Goal: Information Seeking & Learning: Check status

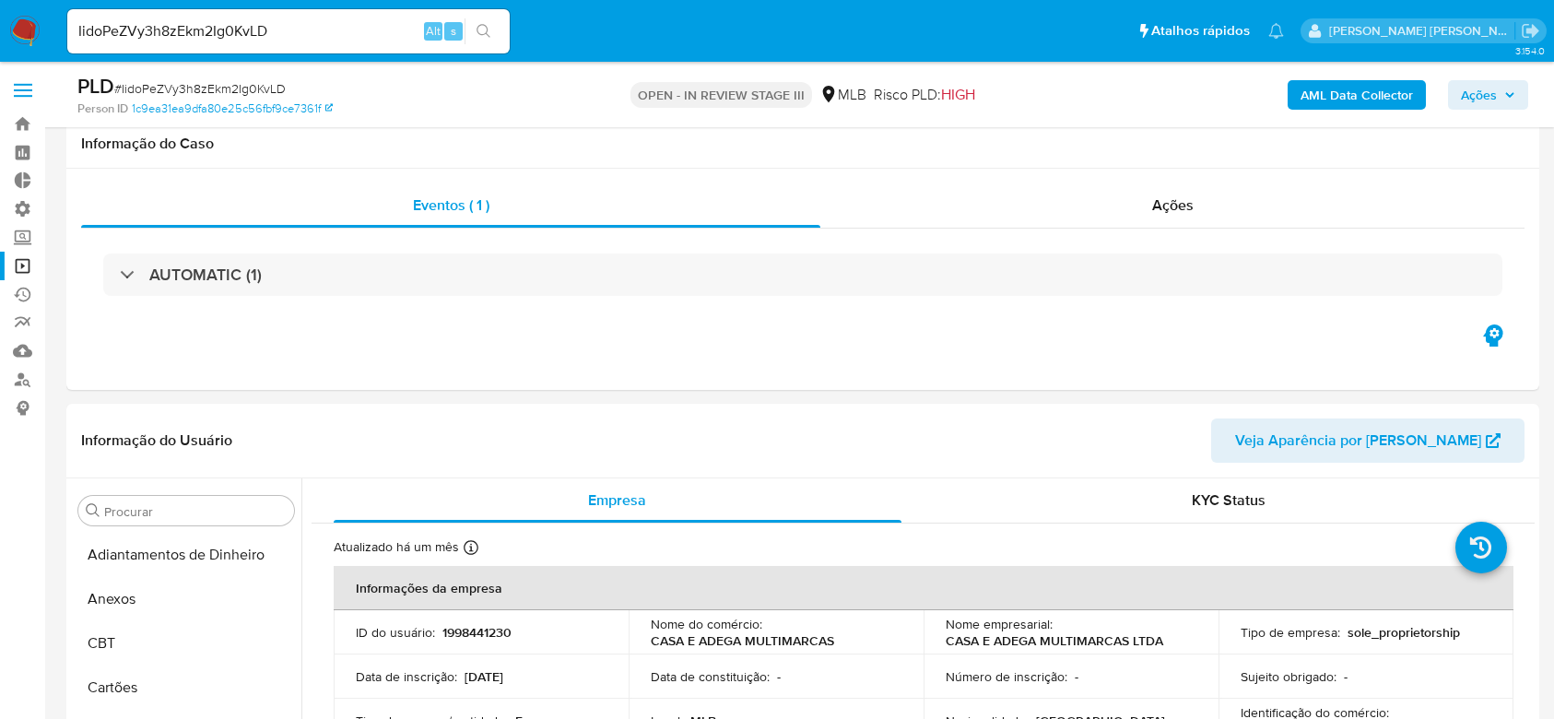
select select "10"
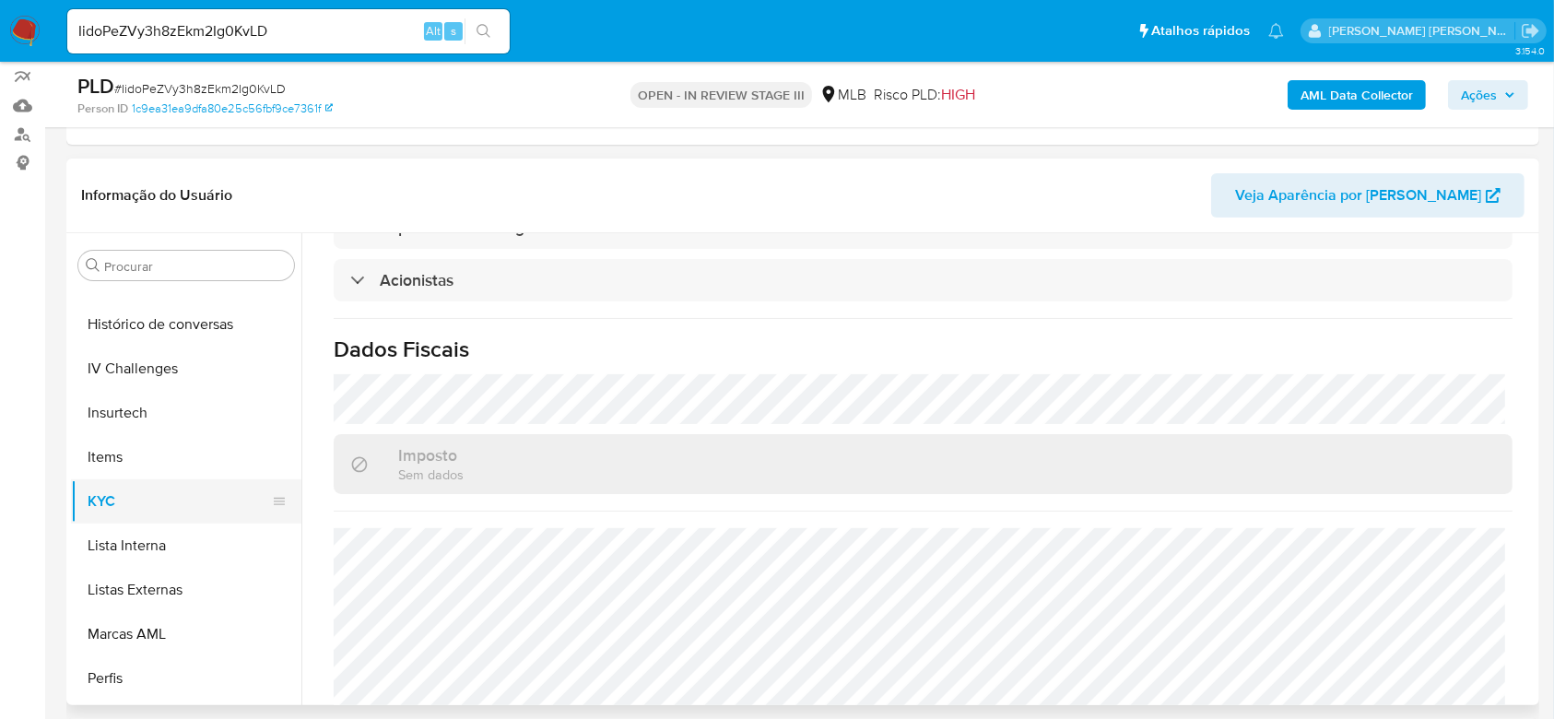
scroll to position [614, 0]
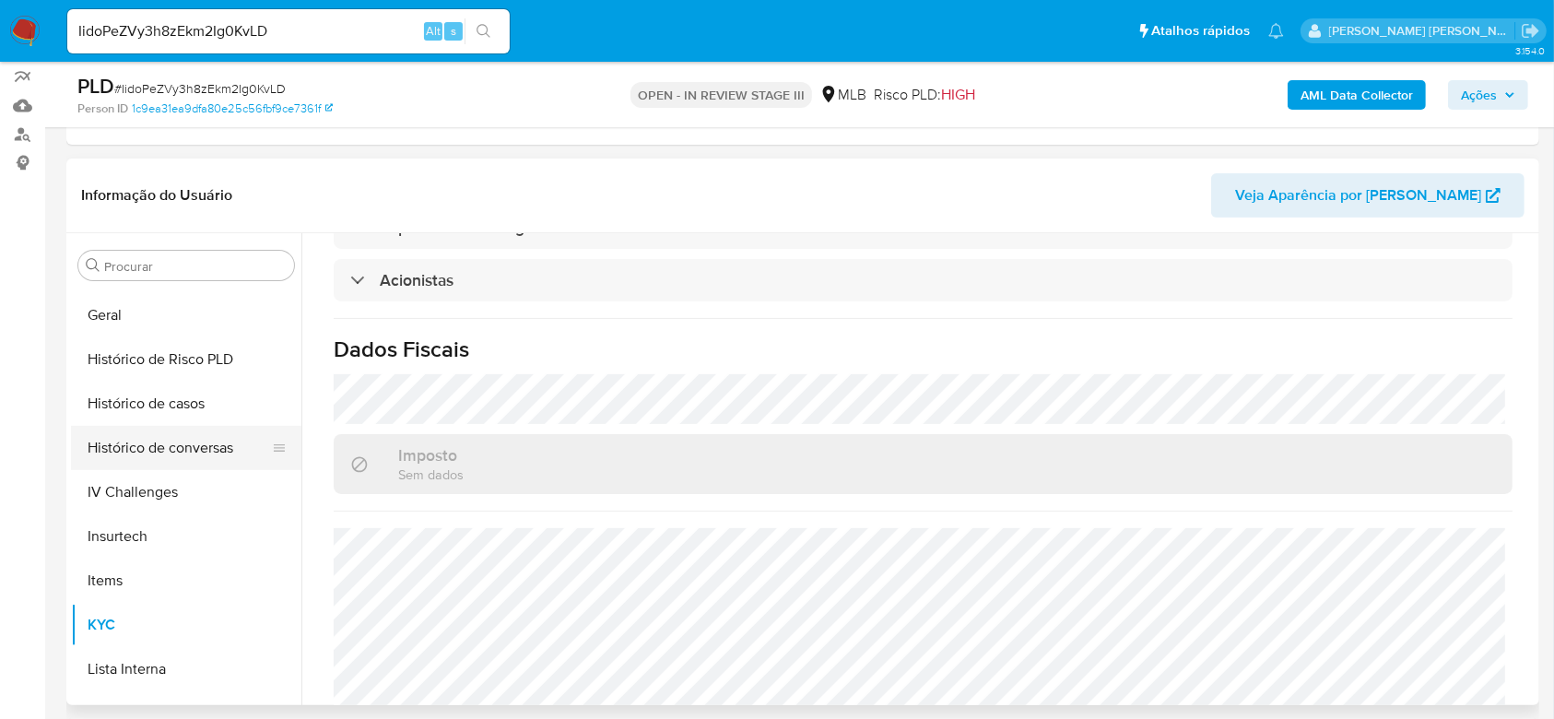
click at [206, 446] on button "Histórico de conversas" at bounding box center [179, 448] width 216 height 44
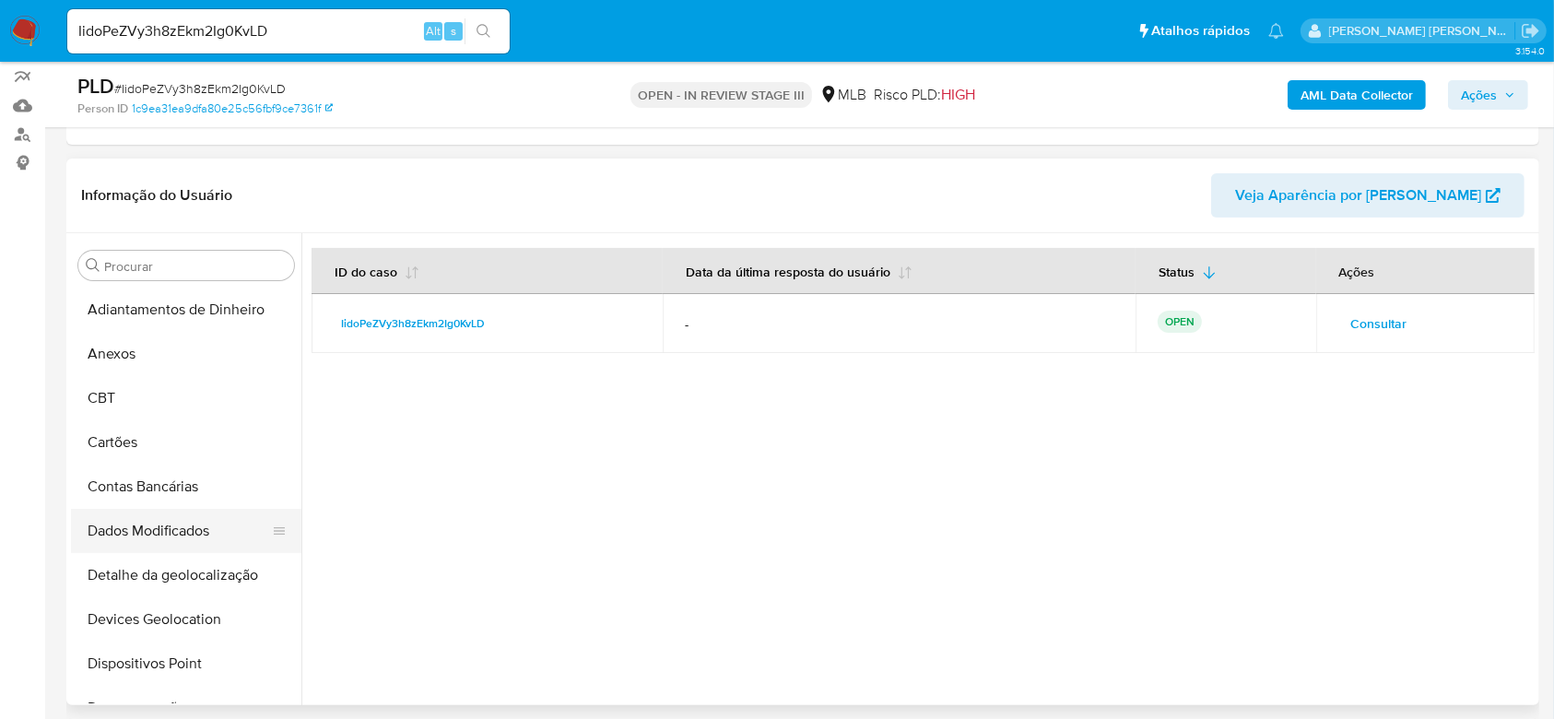
scroll to position [123, 0]
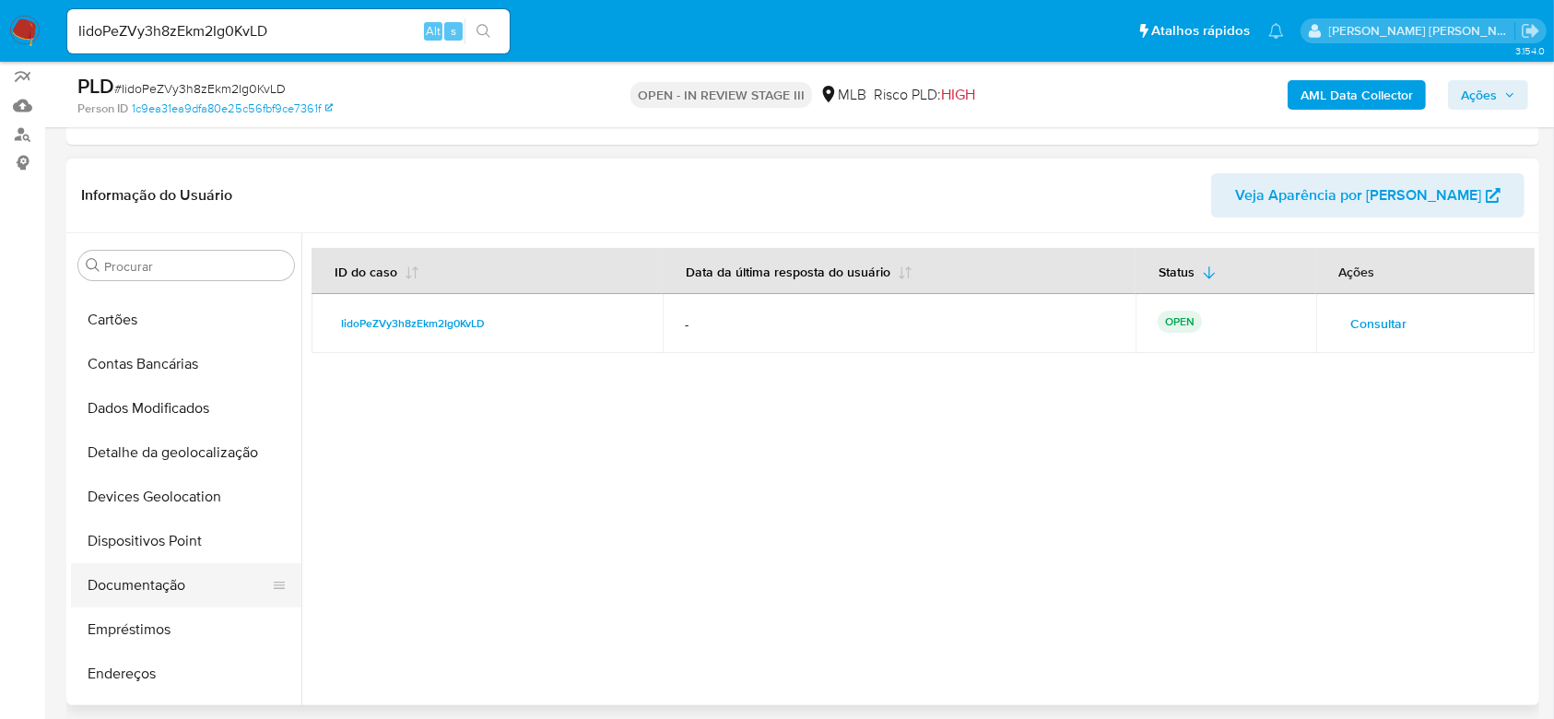
click at [135, 585] on button "Documentação" at bounding box center [179, 585] width 216 height 44
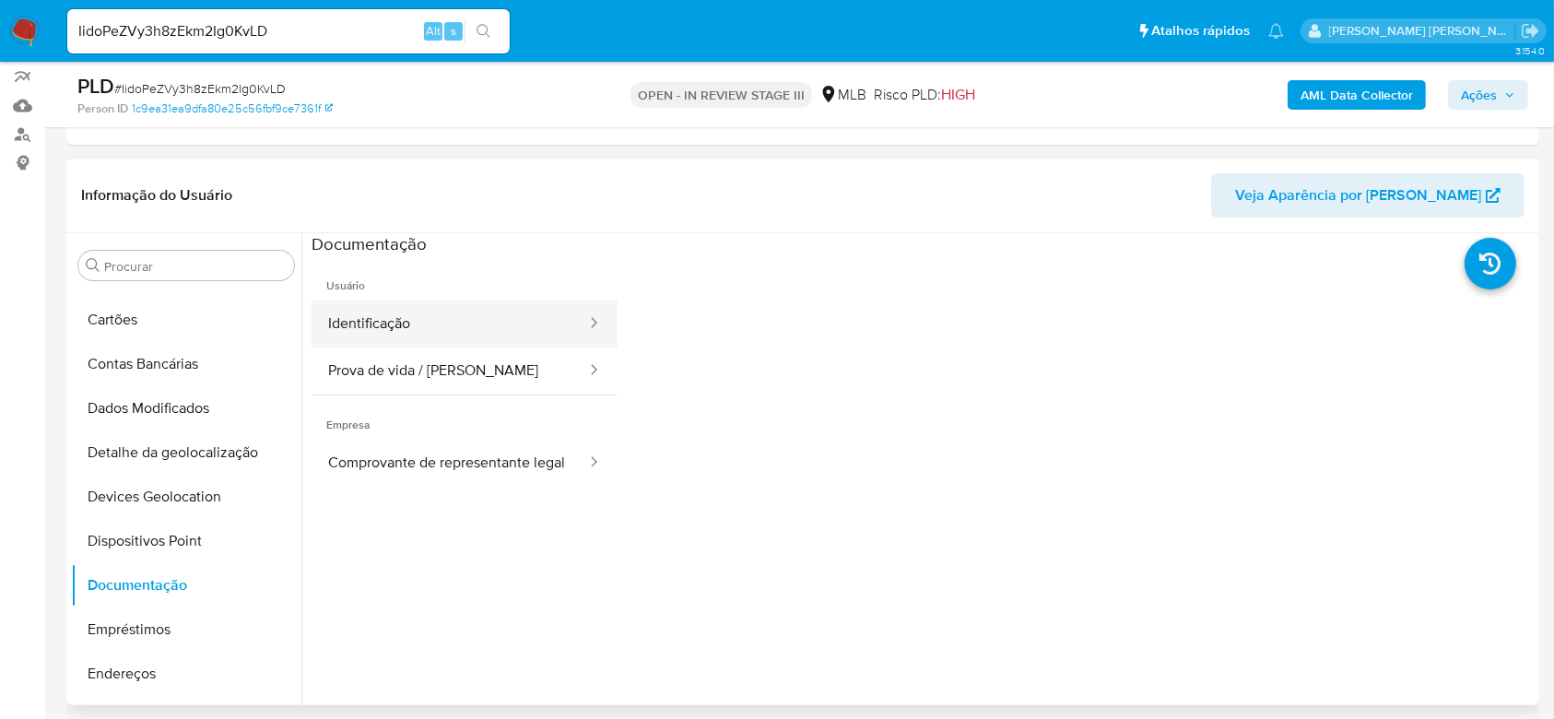
click at [447, 310] on button "Identificação" at bounding box center [450, 323] width 276 height 47
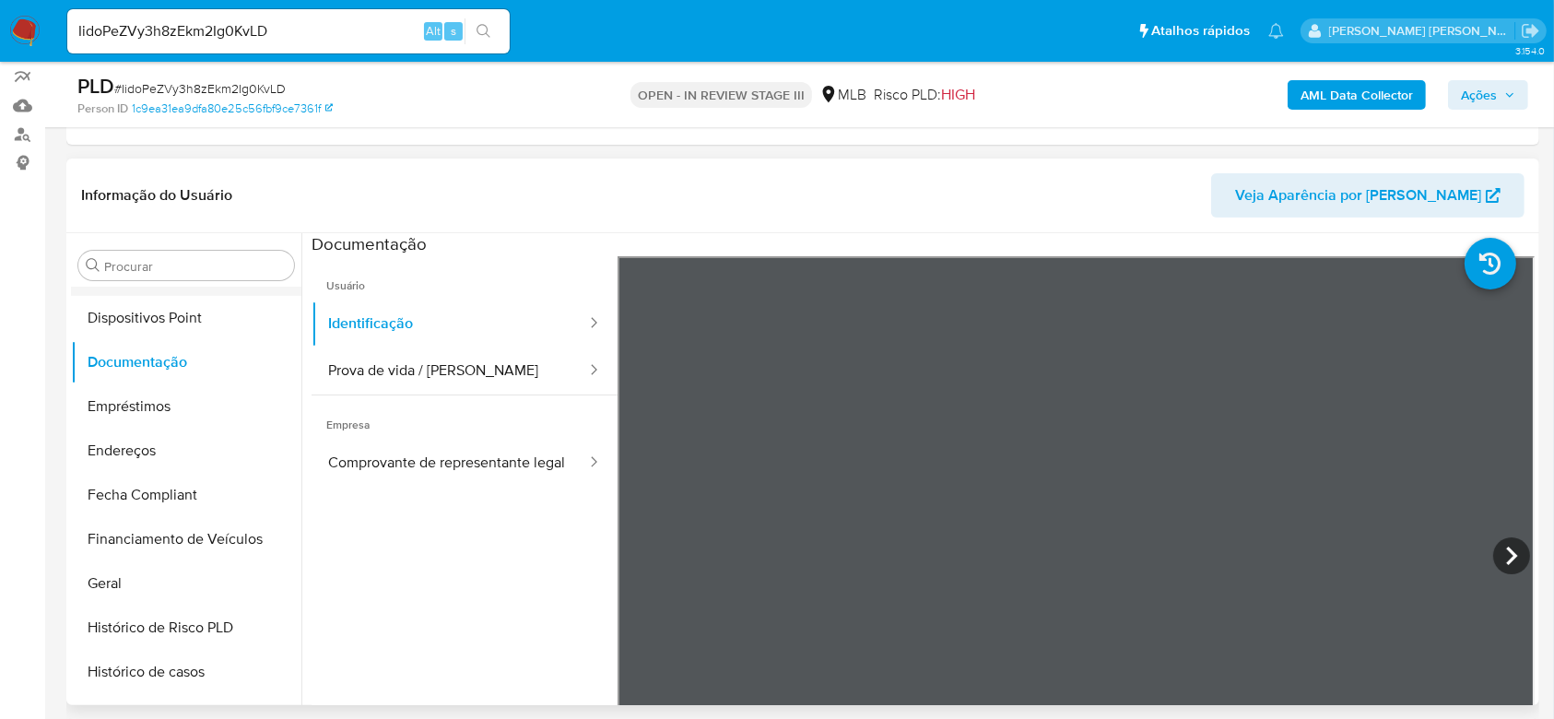
scroll to position [369, 0]
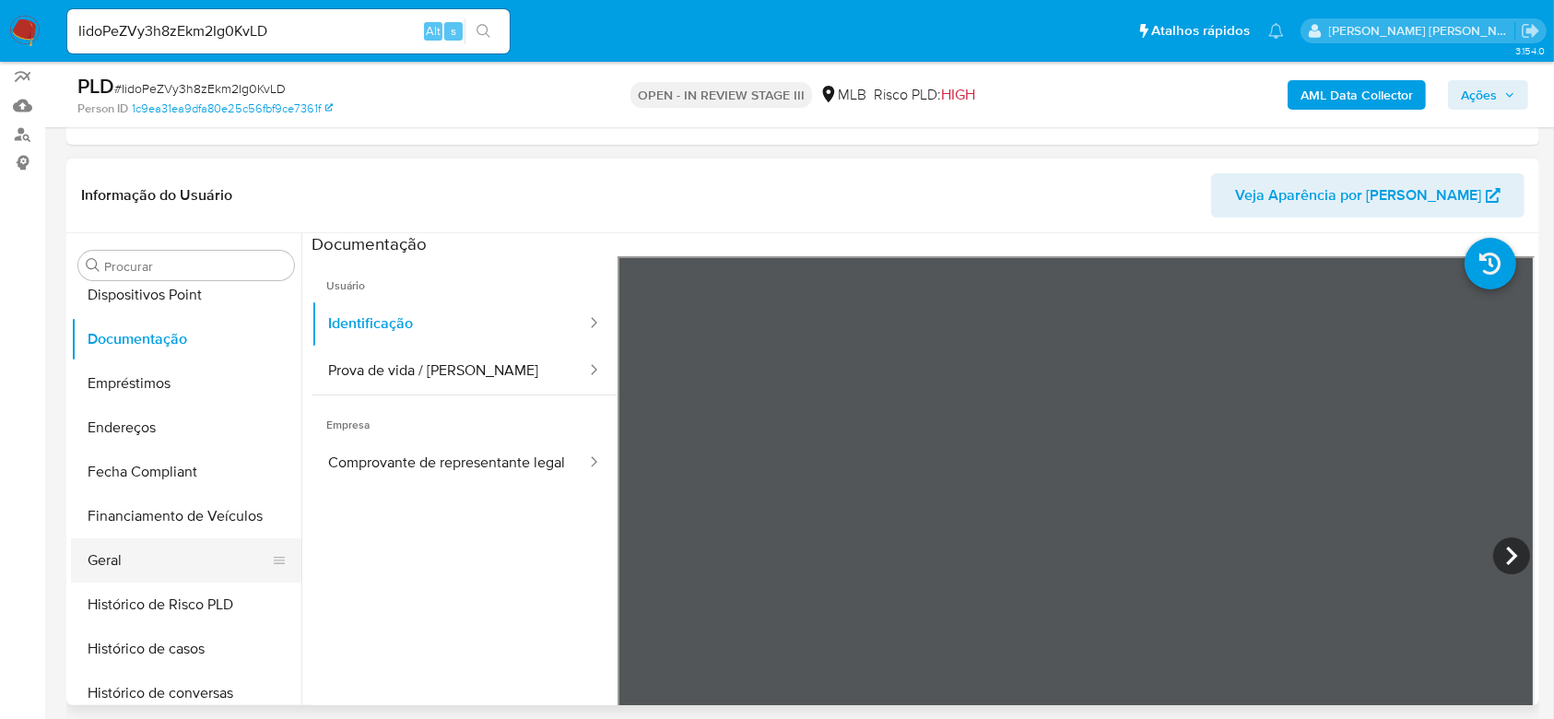
click at [118, 570] on button "Geral" at bounding box center [179, 560] width 216 height 44
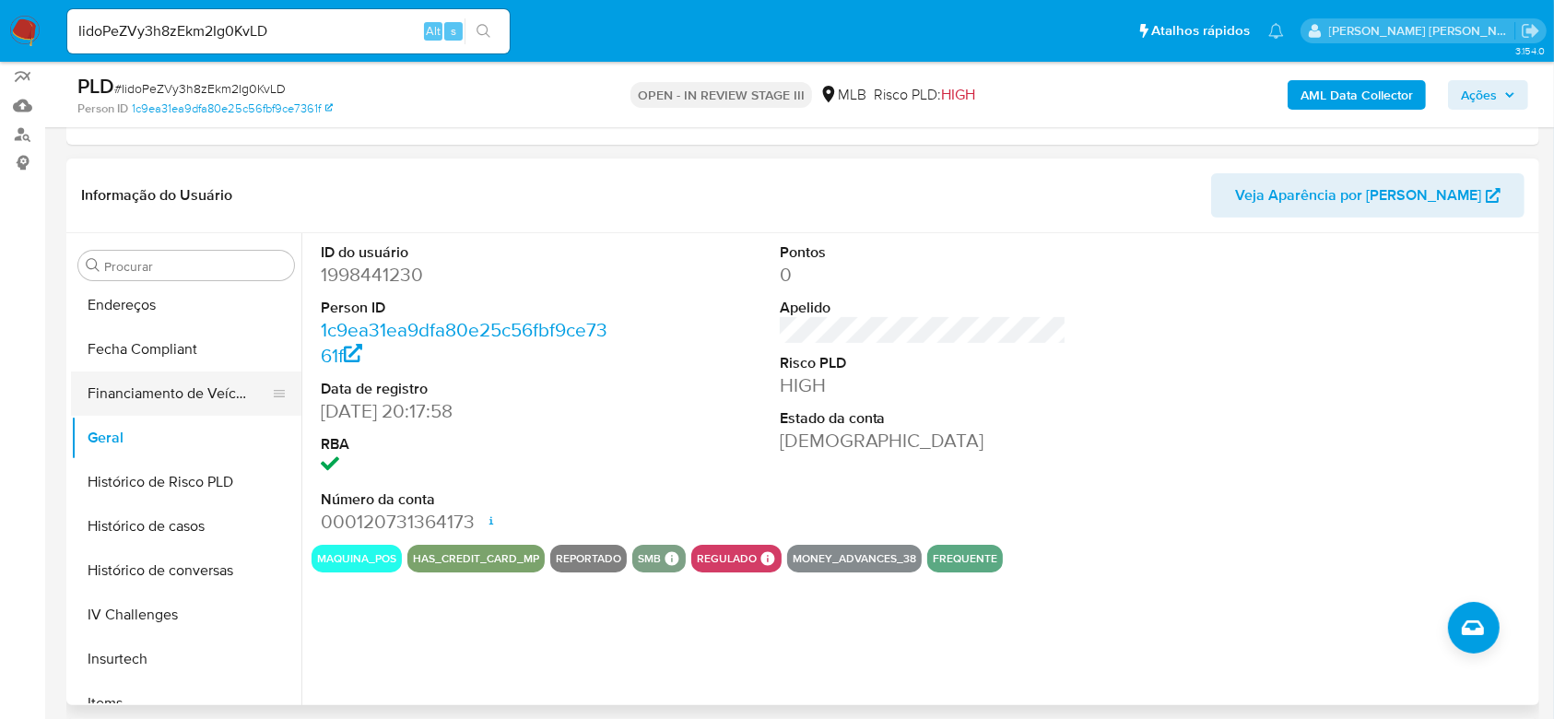
scroll to position [614, 0]
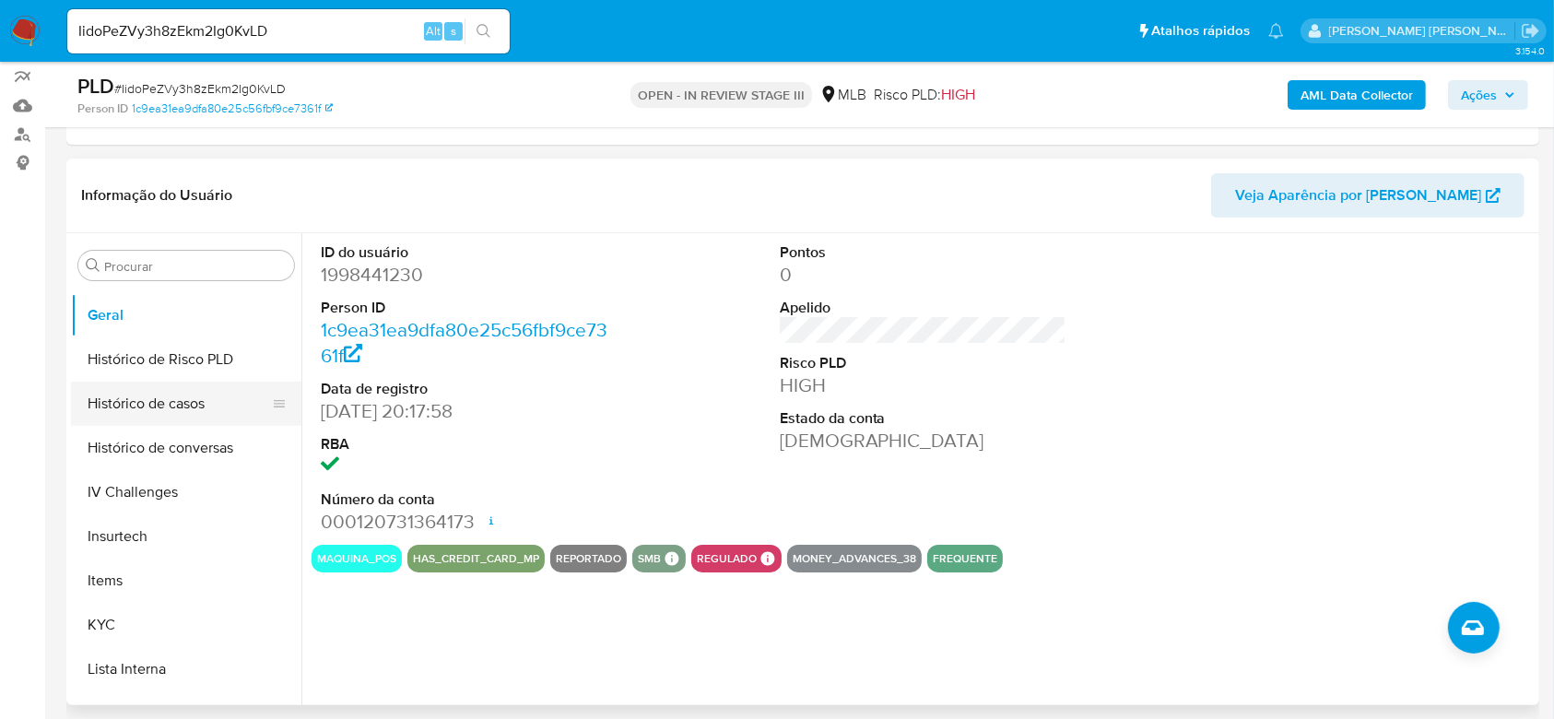
click at [163, 404] on button "Histórico de casos" at bounding box center [179, 404] width 216 height 44
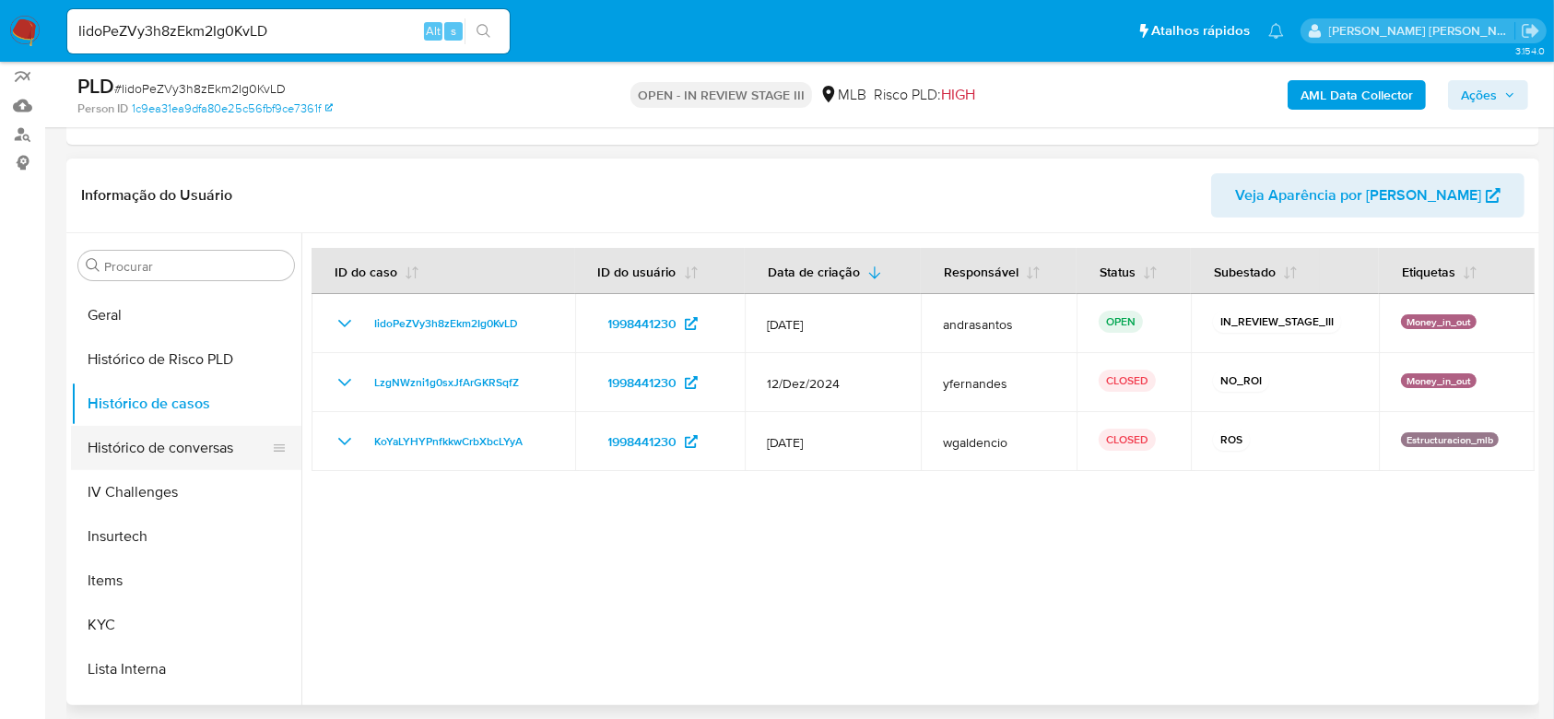
scroll to position [823, 0]
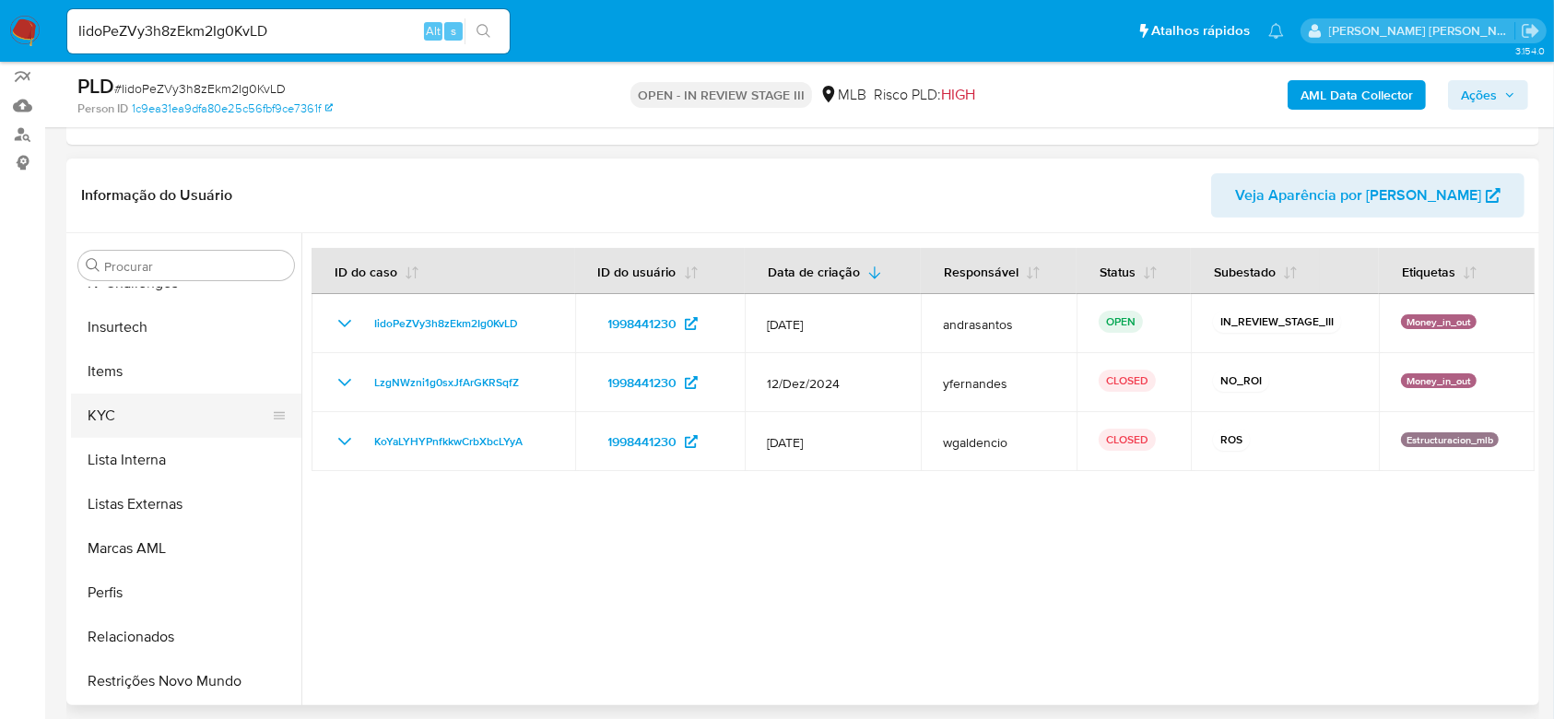
click at [89, 411] on button "KYC" at bounding box center [179, 416] width 216 height 44
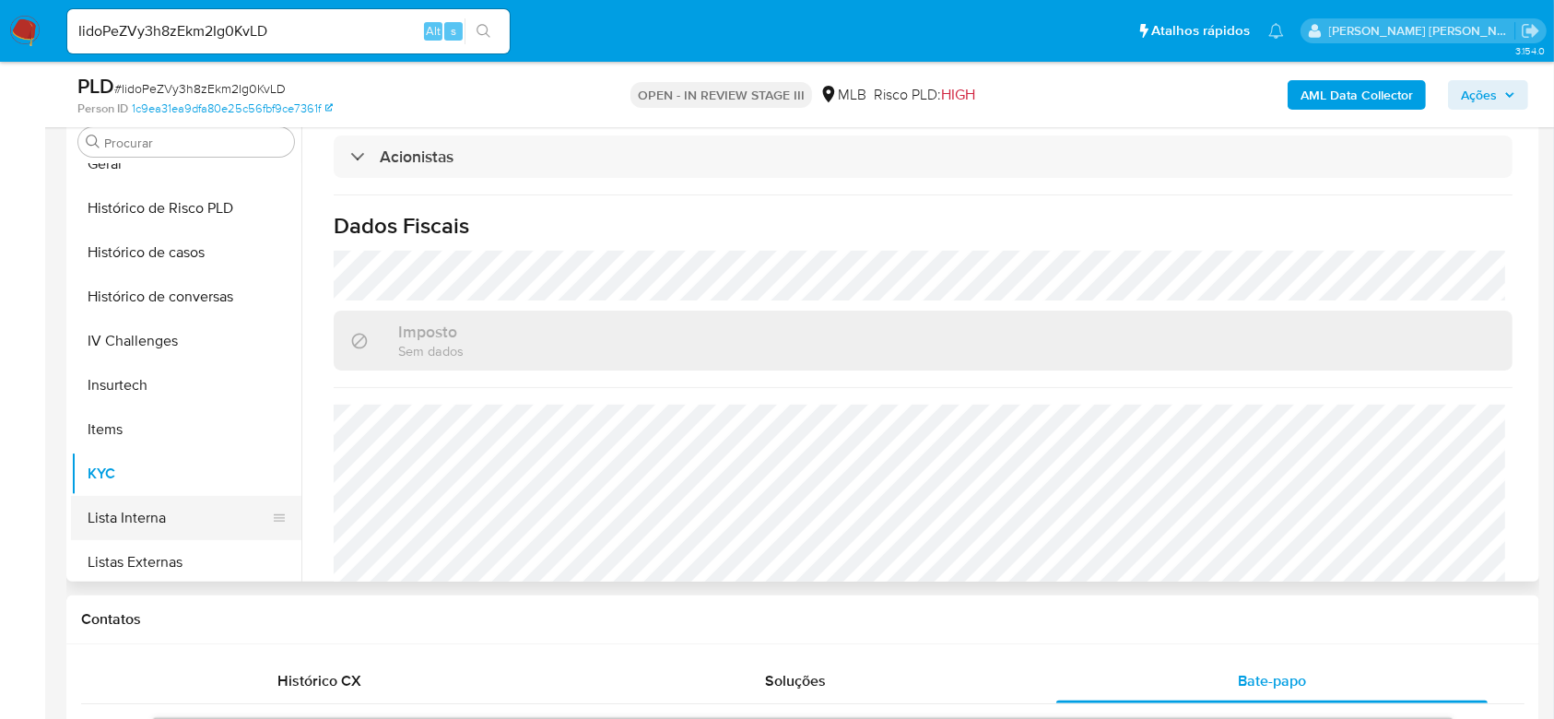
scroll to position [454, 0]
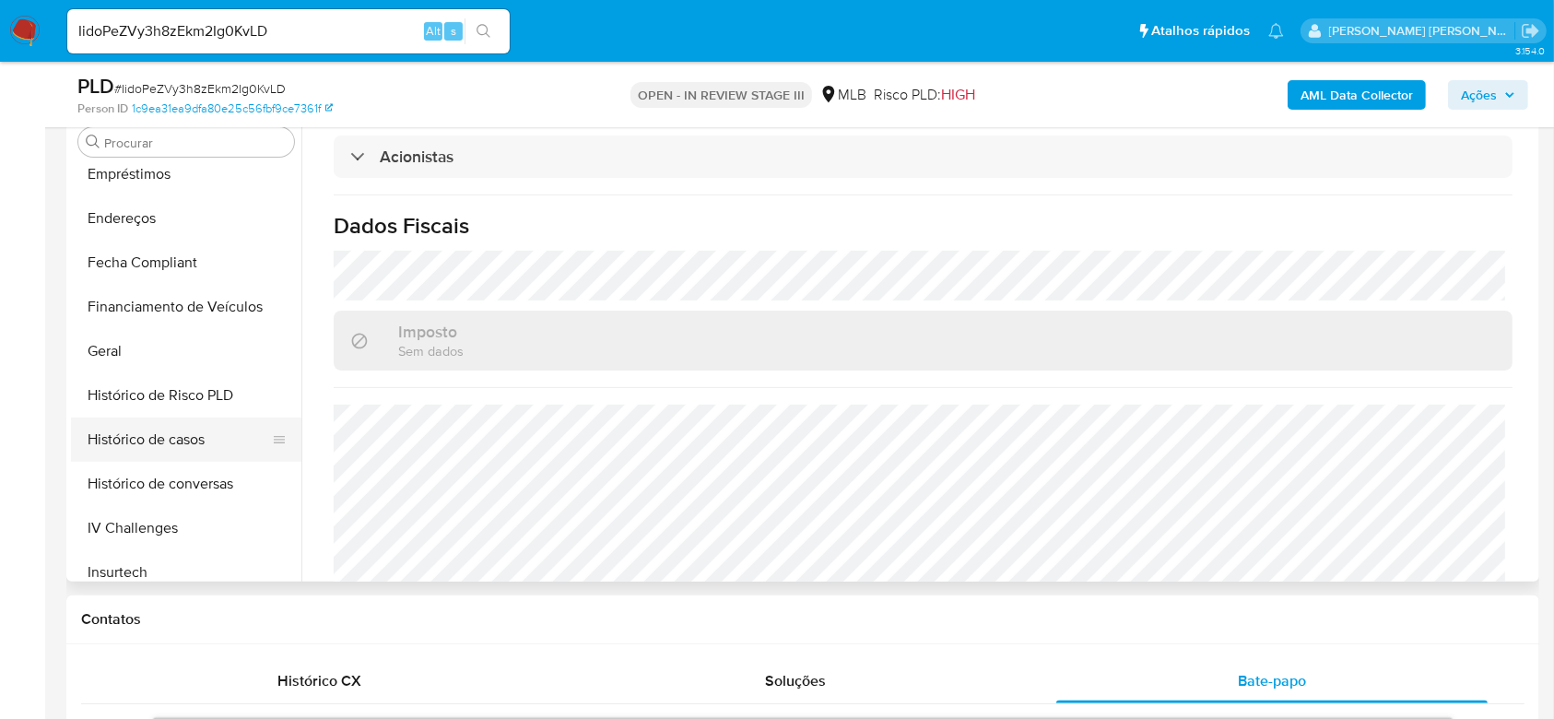
click at [190, 447] on button "Histórico de casos" at bounding box center [179, 439] width 216 height 44
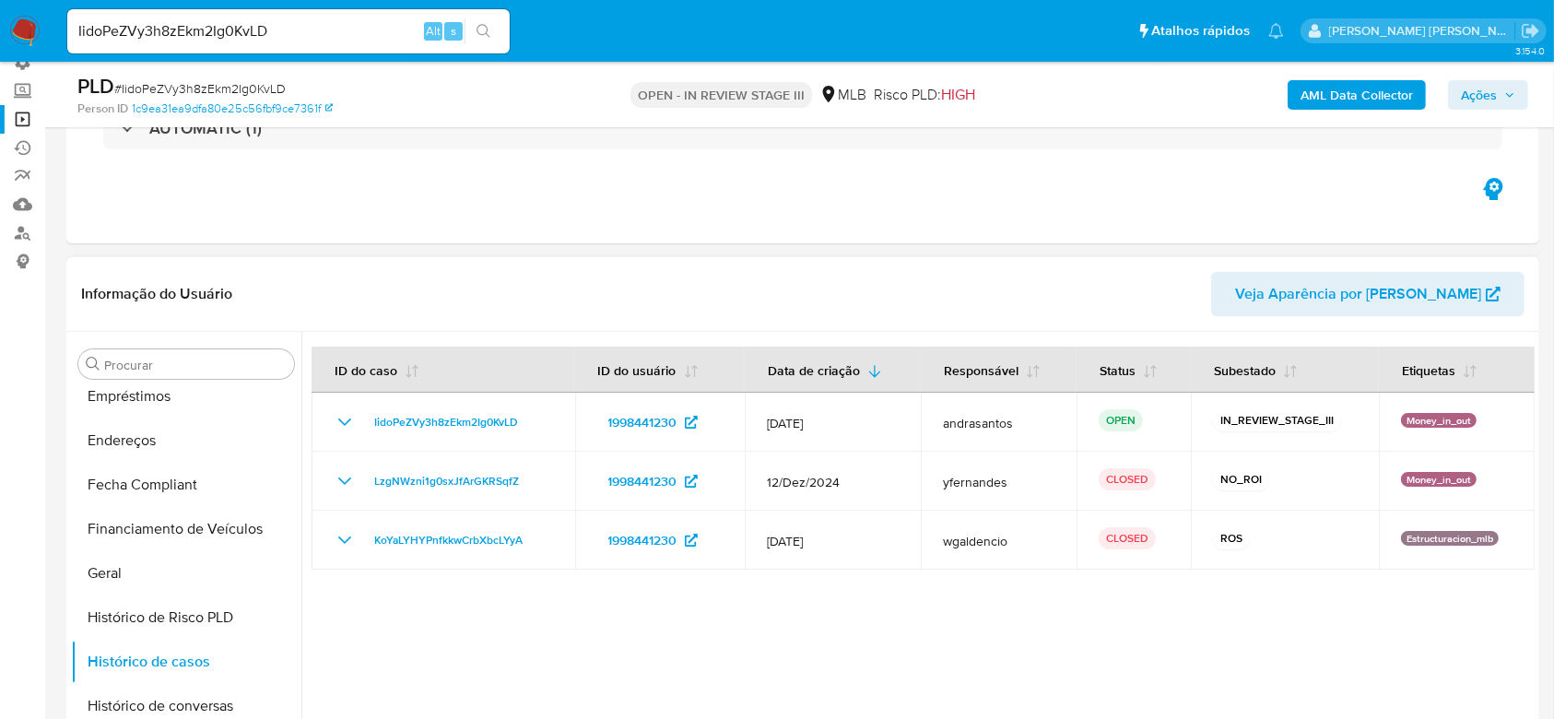
scroll to position [123, 0]
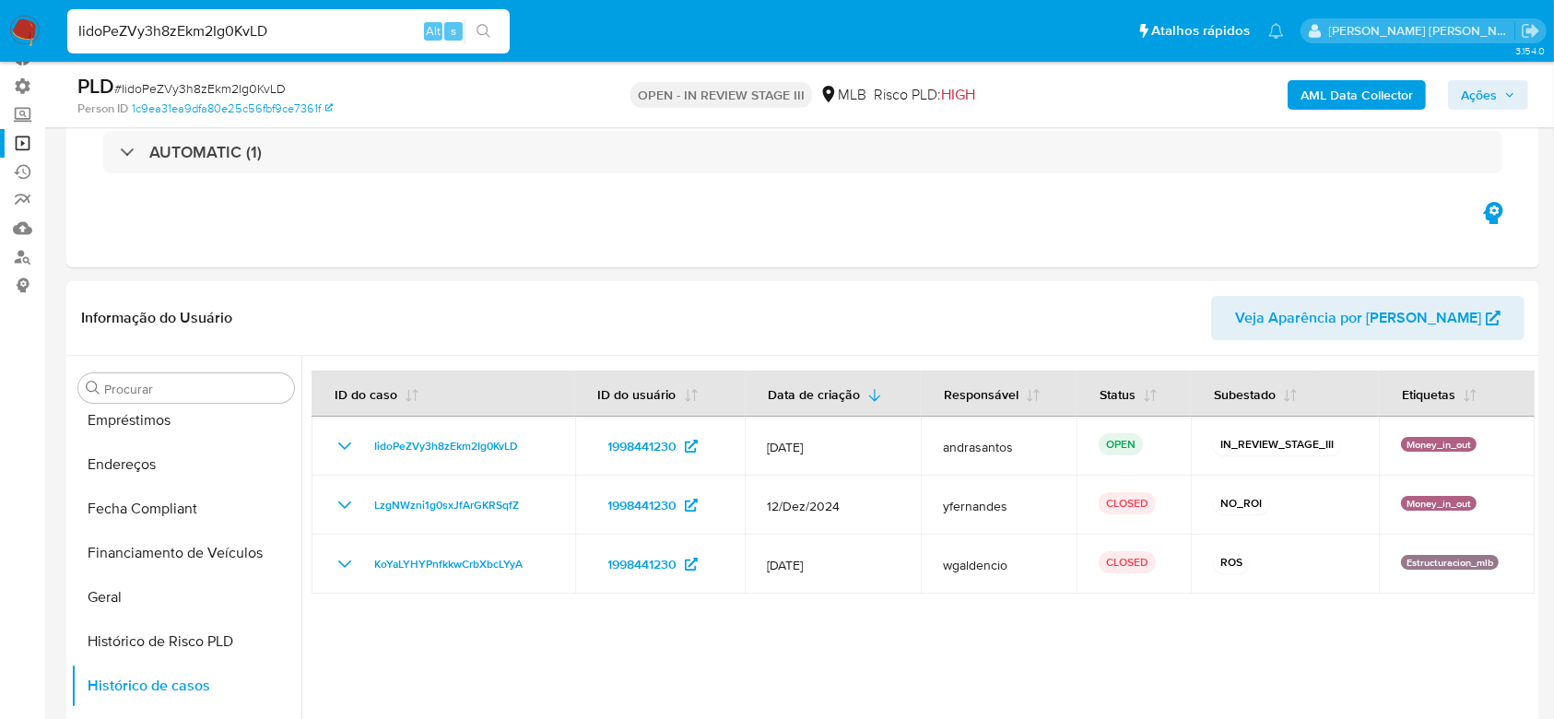
click at [248, 33] on input "IidoPeZVy3h8zEkm2Ig0KvLD" at bounding box center [288, 31] width 442 height 24
paste input "YEEbcbbQFyTFz3kcPxI0Bt4v"
type input "YEEbcbbQFyTFz3kcPxI0Bt4v"
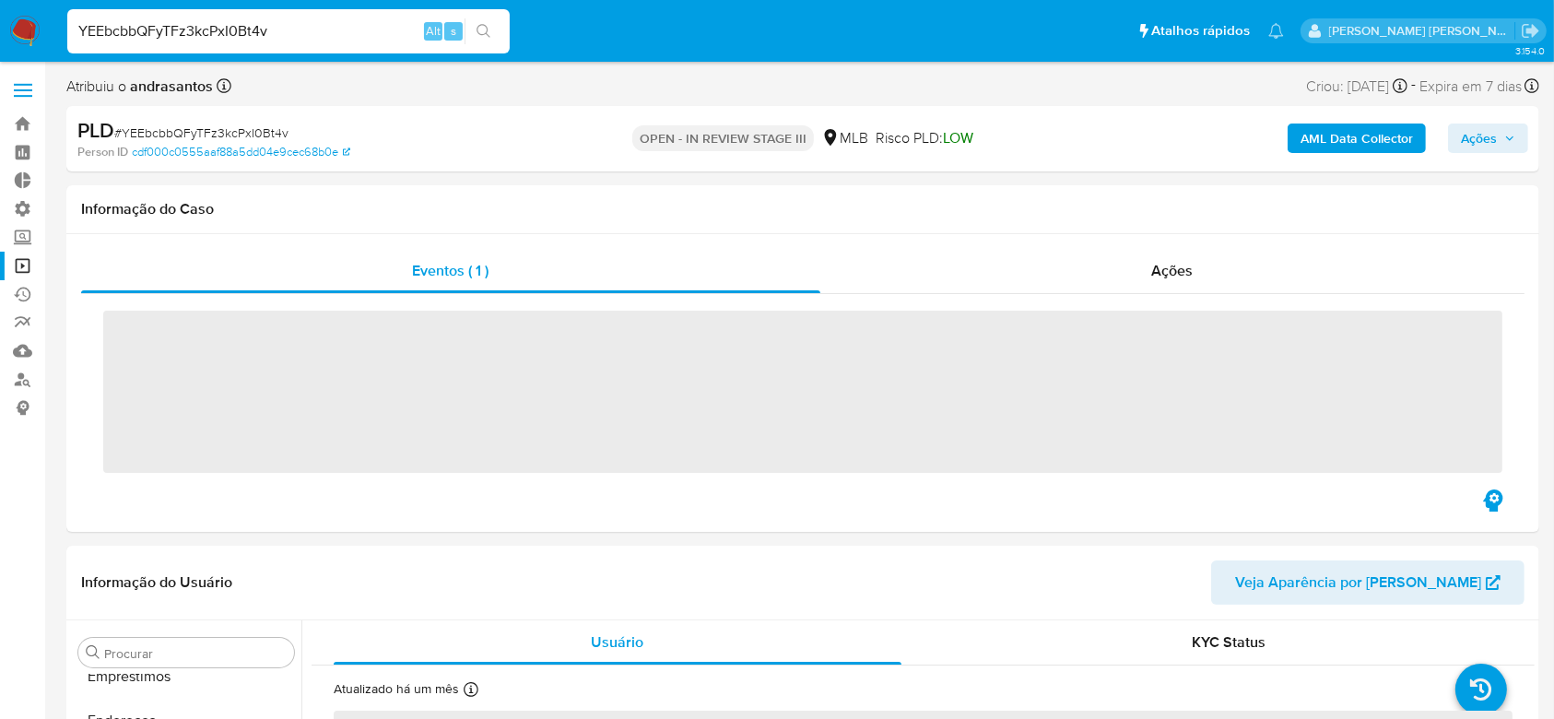
scroll to position [723, 0]
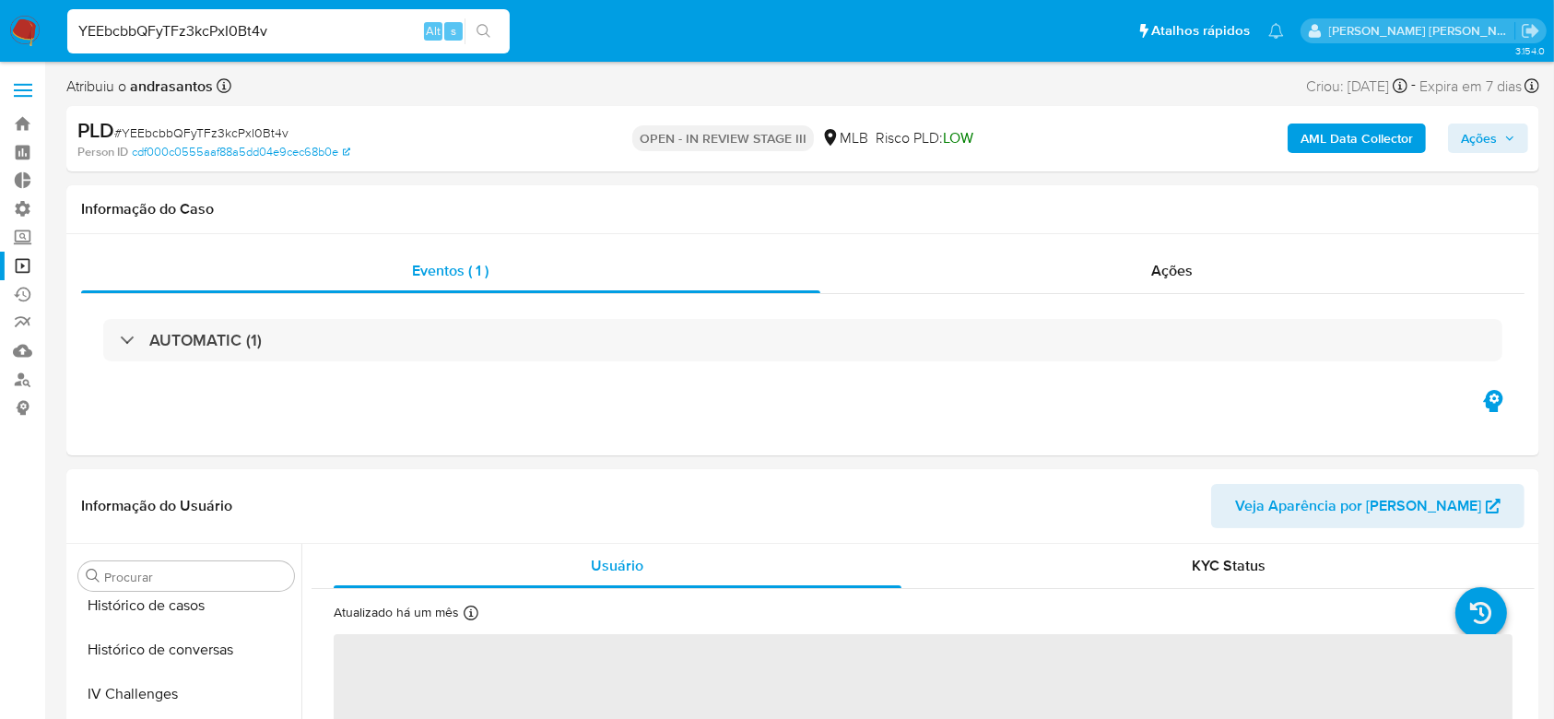
select select "10"
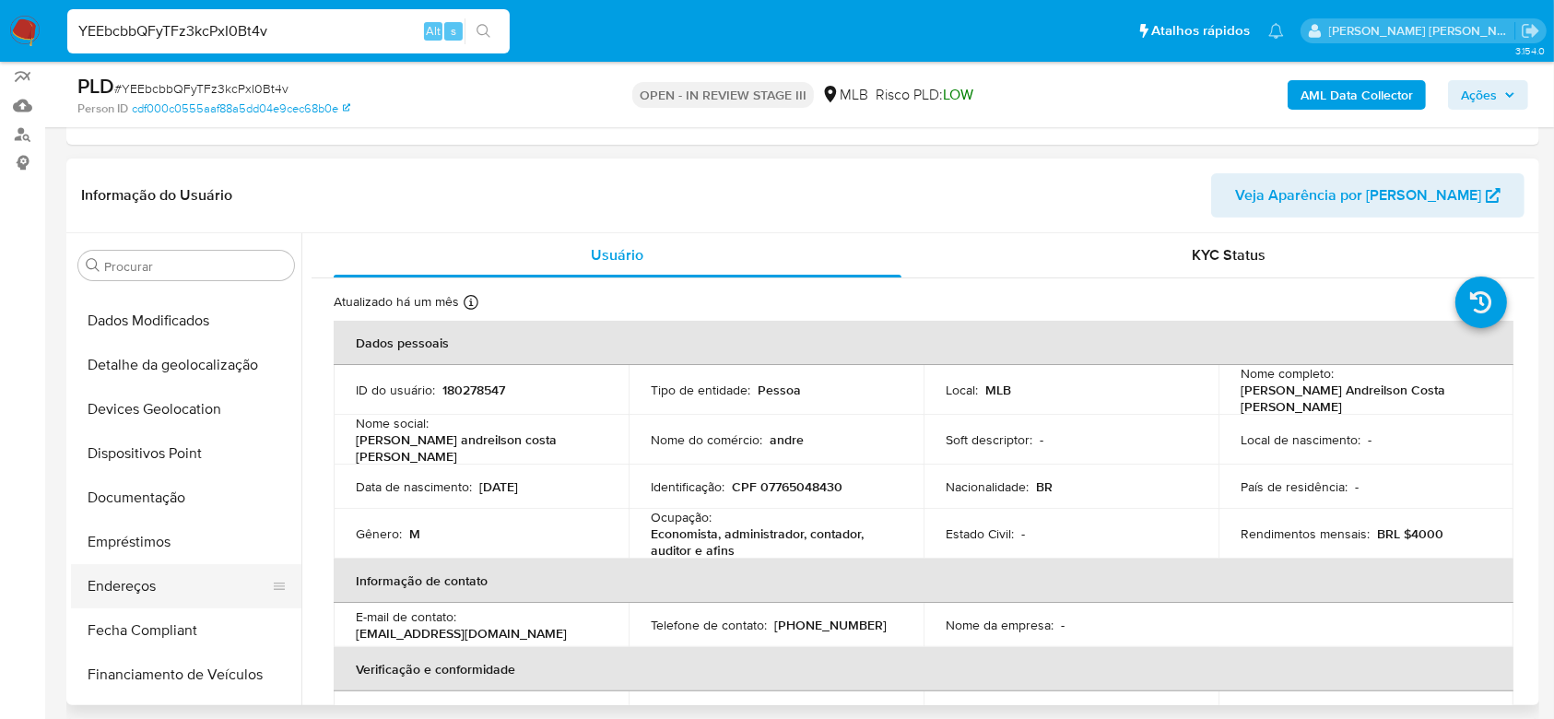
scroll to position [208, 0]
click at [157, 491] on button "Documentação" at bounding box center [179, 499] width 216 height 44
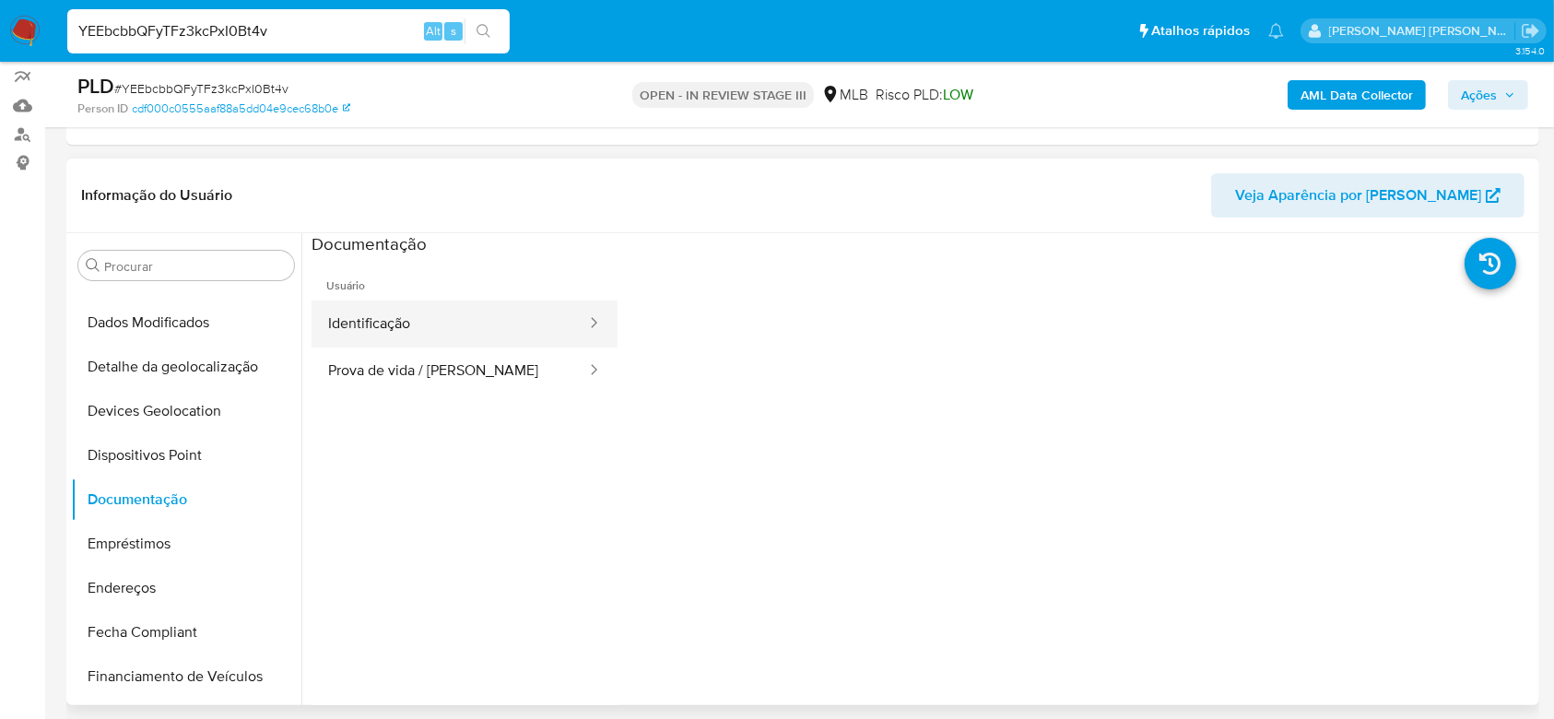
click at [402, 319] on button "Identificação" at bounding box center [450, 323] width 276 height 47
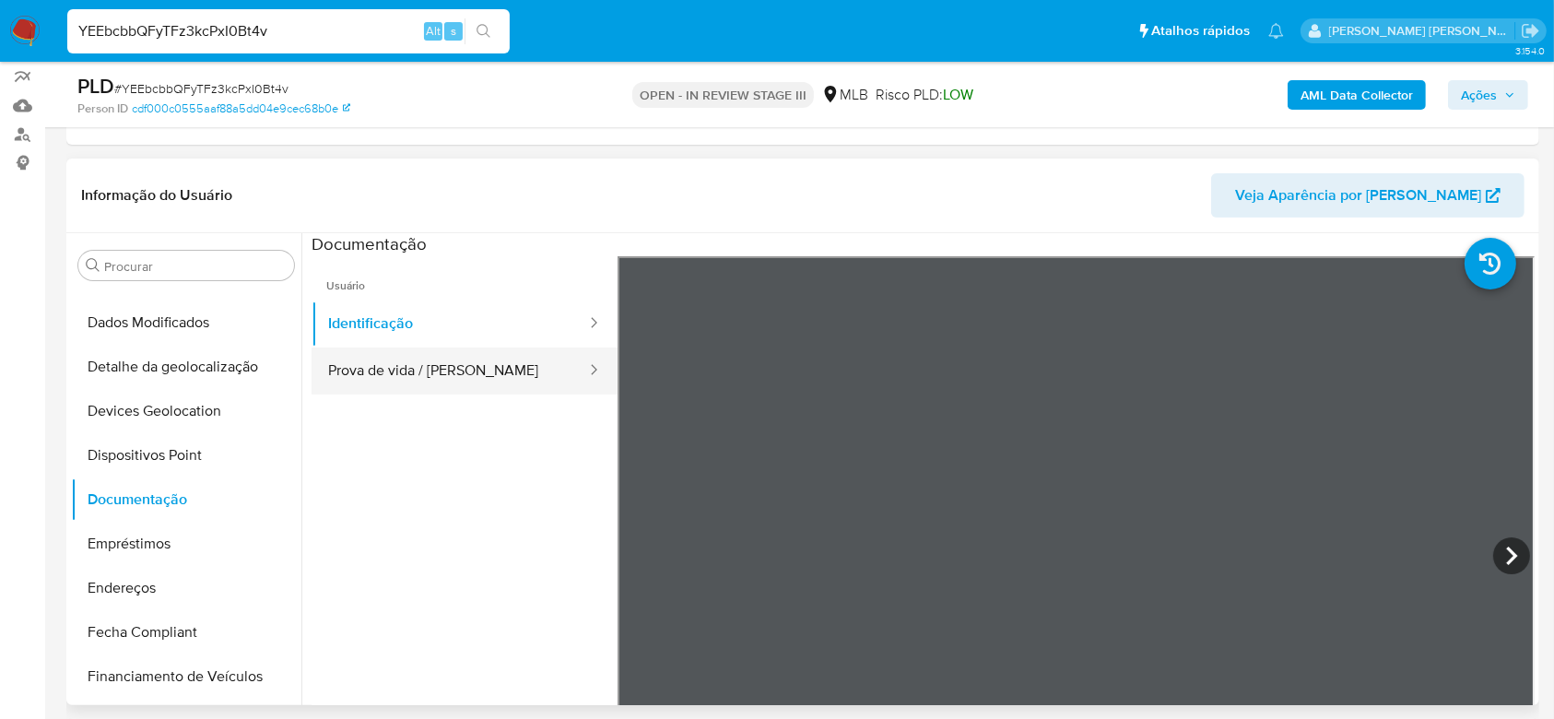
click at [430, 364] on button "Prova de vida / Selfie" at bounding box center [450, 370] width 276 height 47
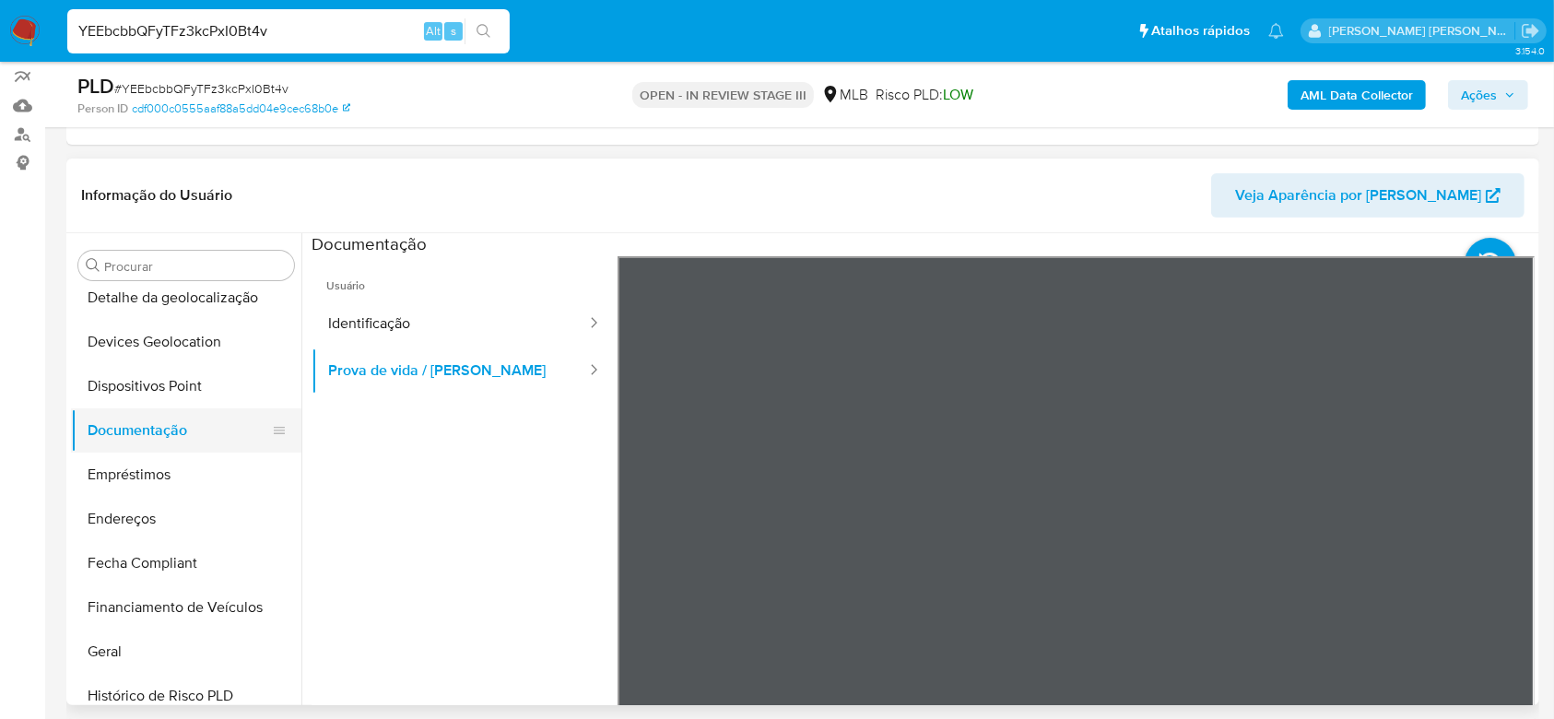
scroll to position [332, 0]
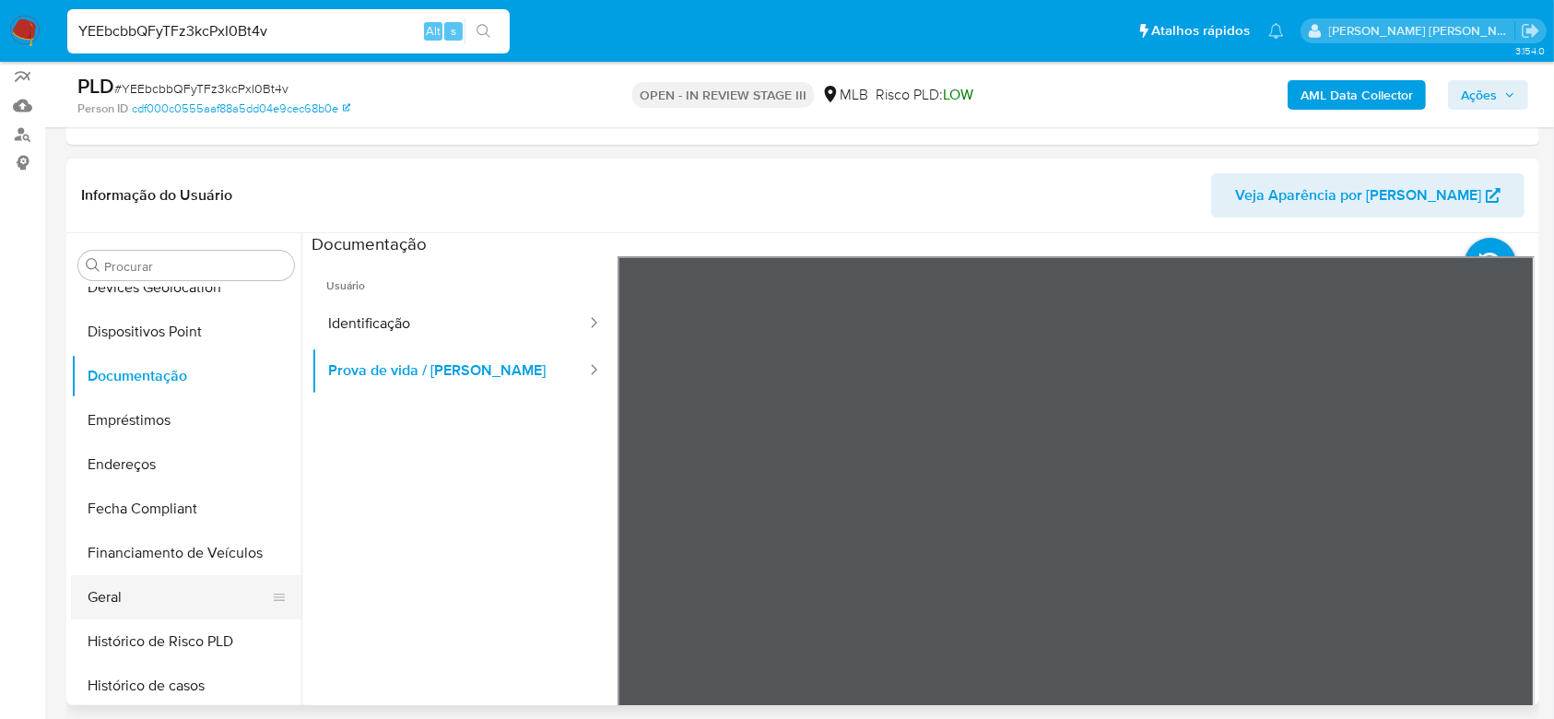
click at [155, 588] on button "Geral" at bounding box center [179, 597] width 216 height 44
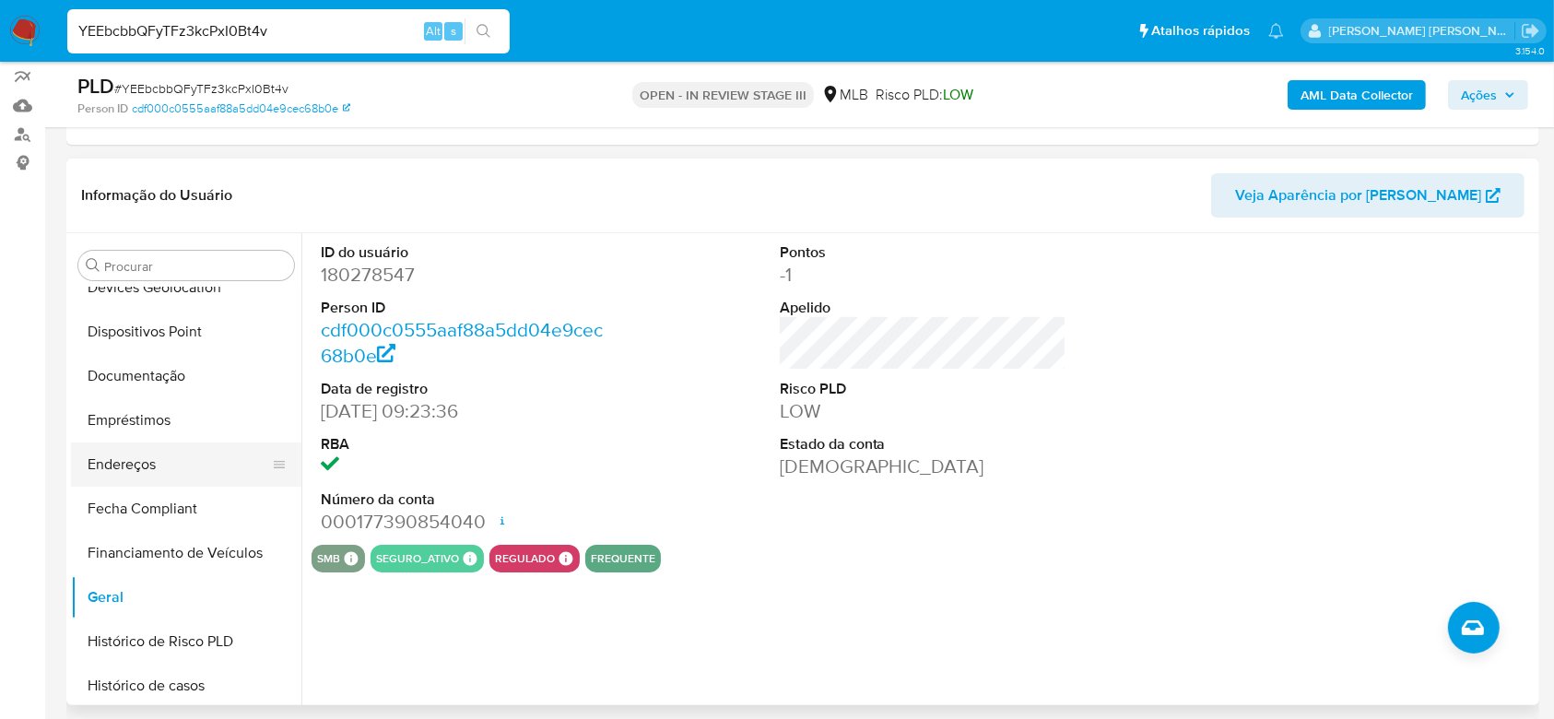
scroll to position [454, 0]
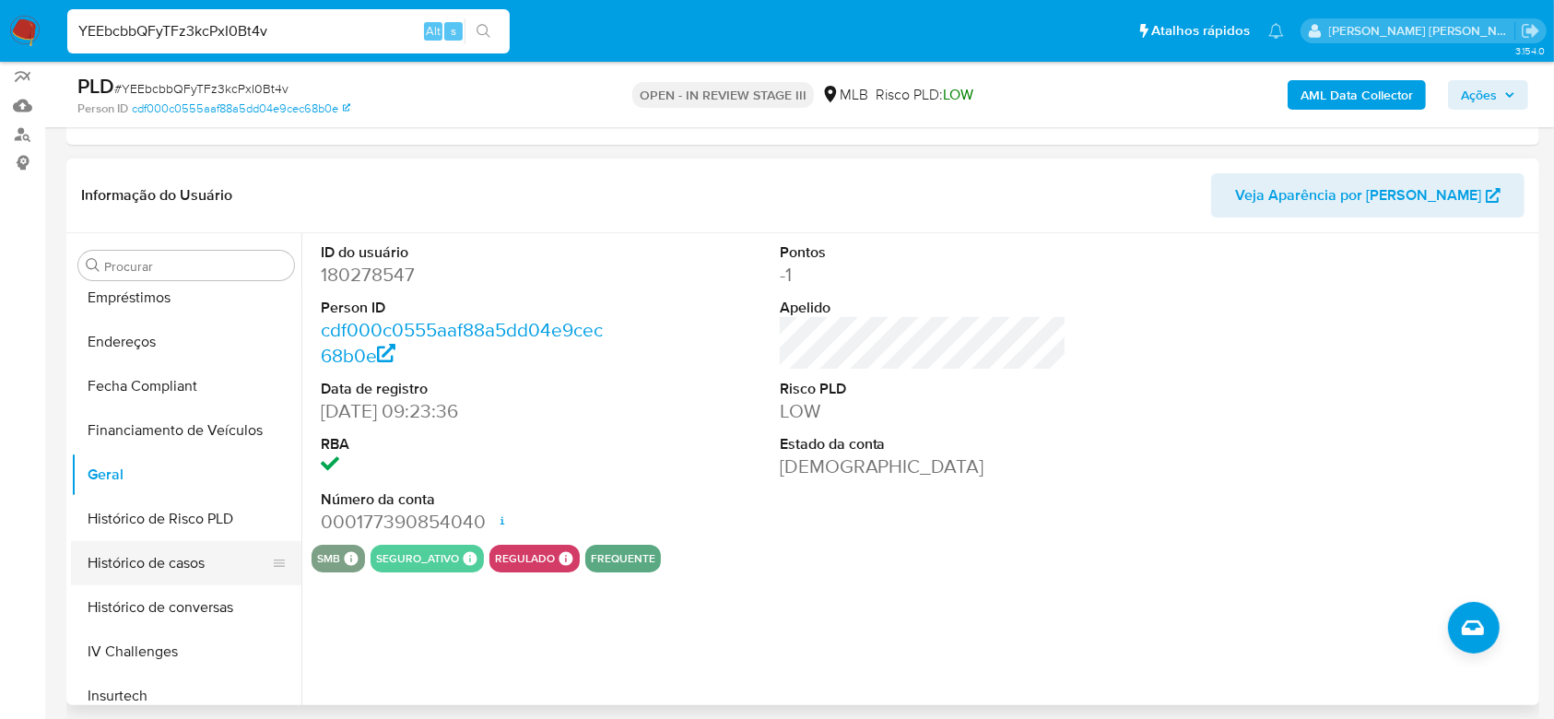
click at [186, 564] on button "Histórico de casos" at bounding box center [179, 563] width 216 height 44
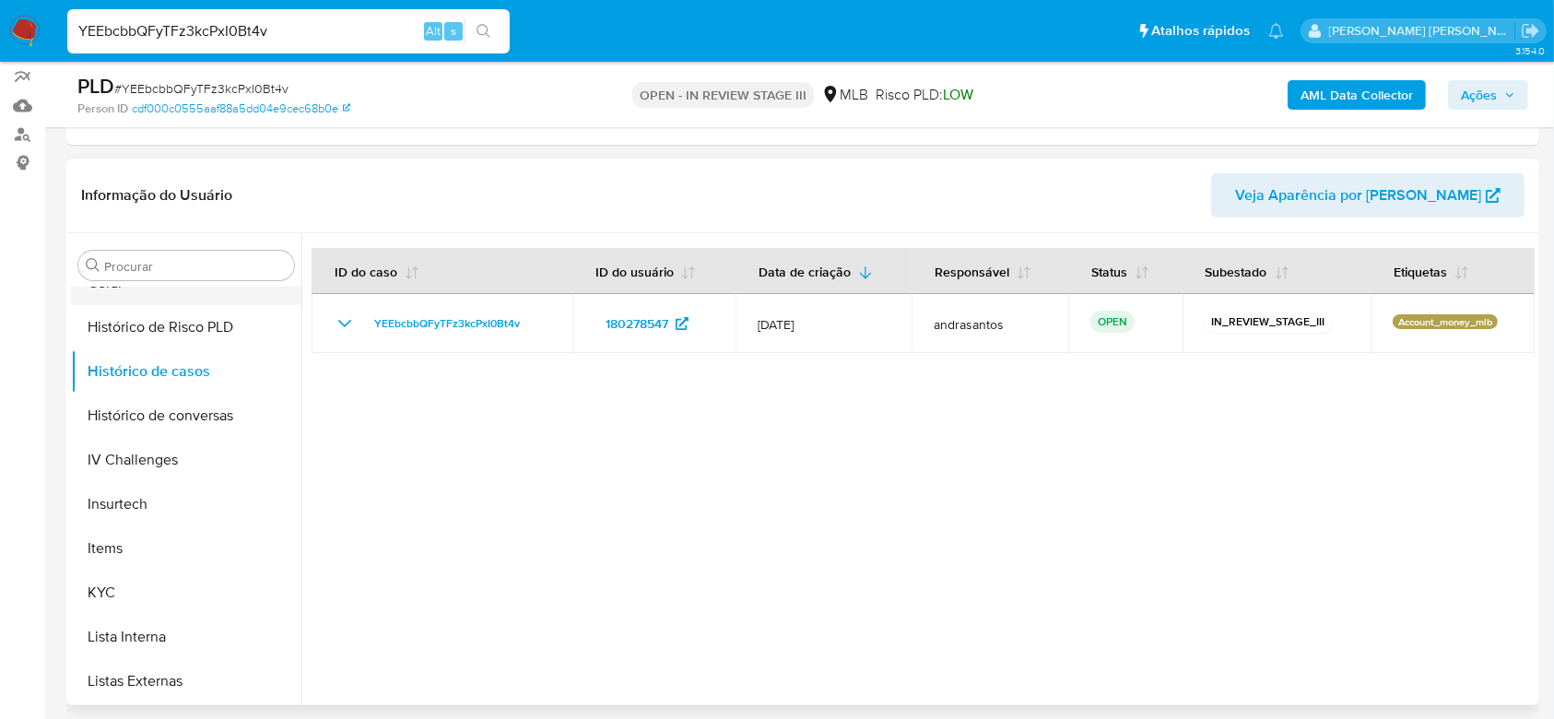
scroll to position [700, 0]
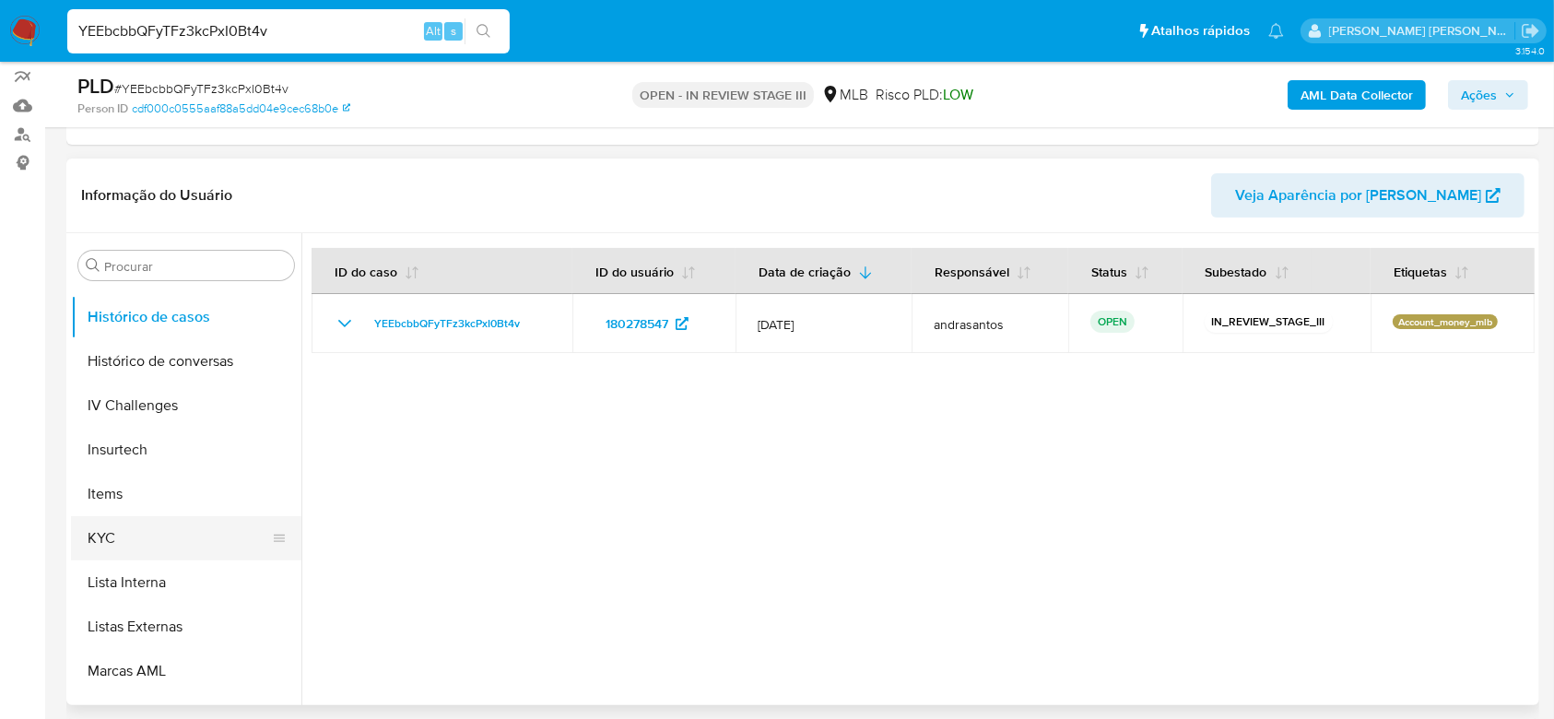
click at [144, 535] on button "KYC" at bounding box center [179, 538] width 216 height 44
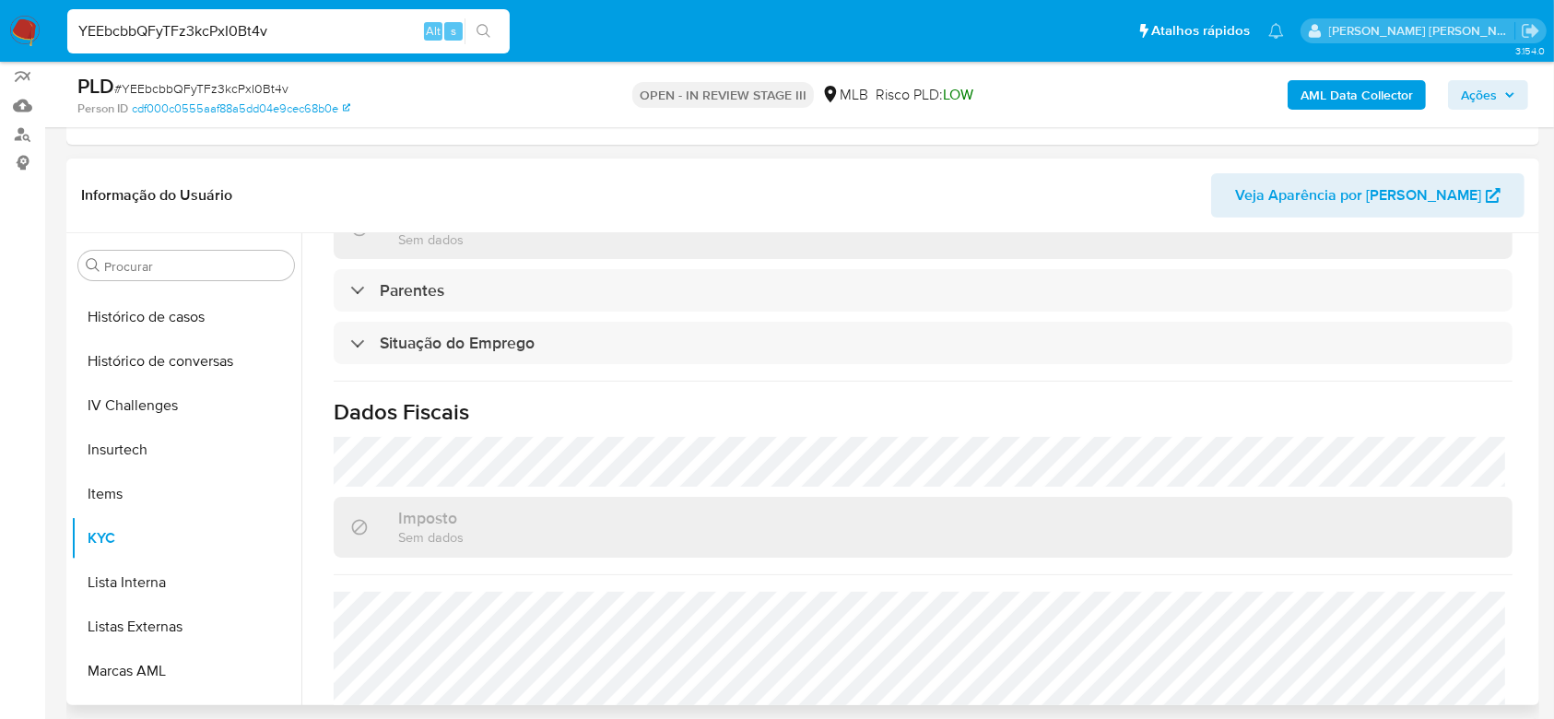
scroll to position [789, 0]
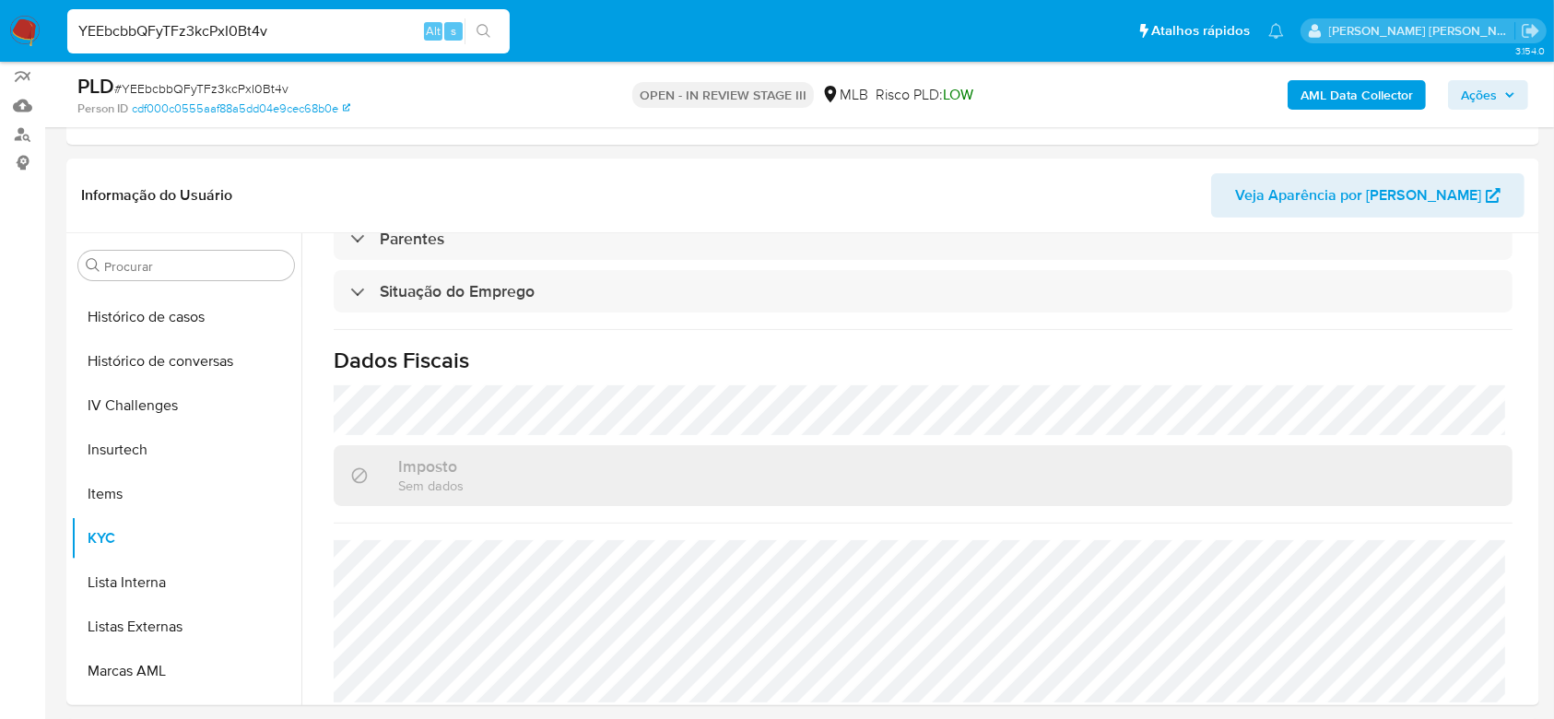
click at [241, 36] on input "YEEbcbbQFyTFz3kcPxI0Bt4v" at bounding box center [288, 31] width 442 height 24
paste input "IlM0bbA31AS5WcCU8jj7ENJL"
type input "IlM0bbA31AS5WcCU8jj7ENJL"
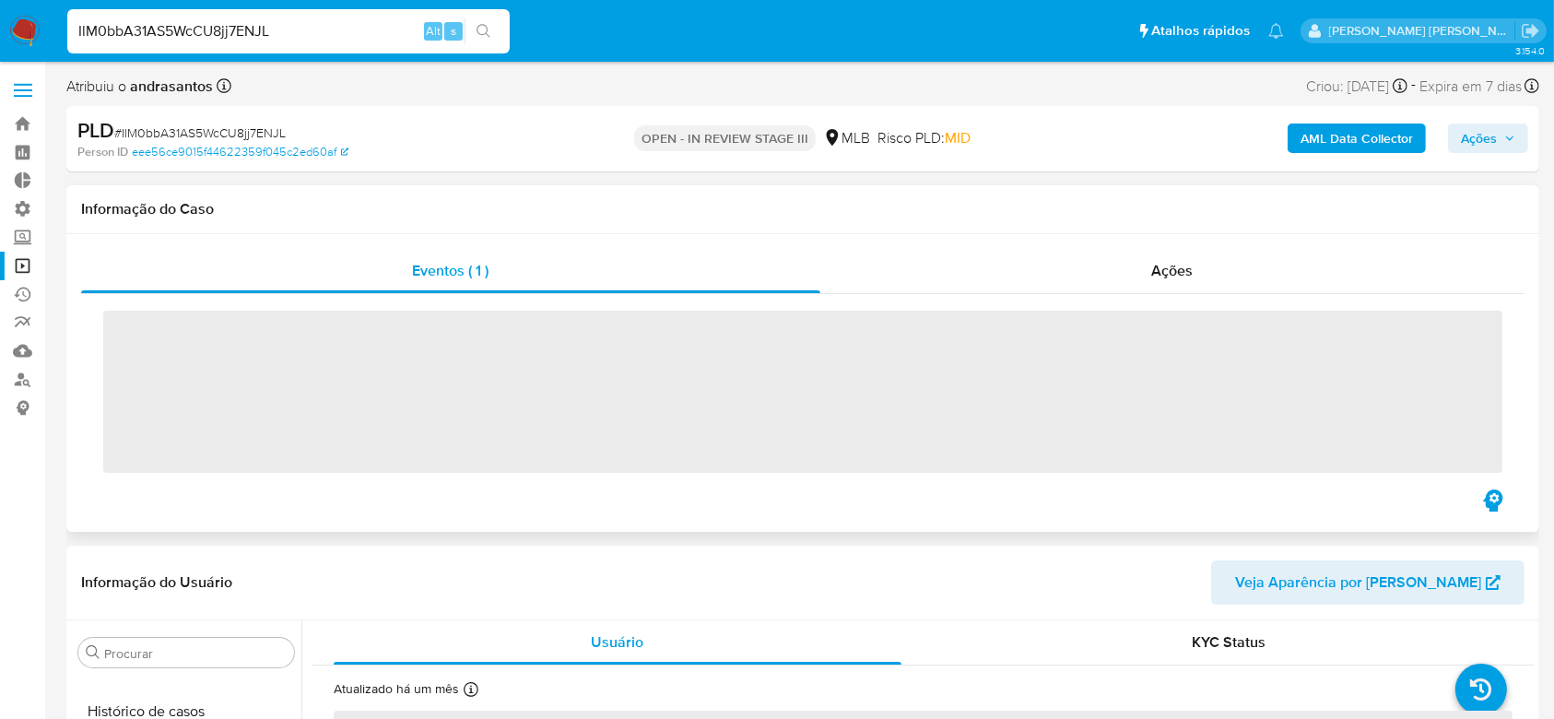
scroll to position [823, 0]
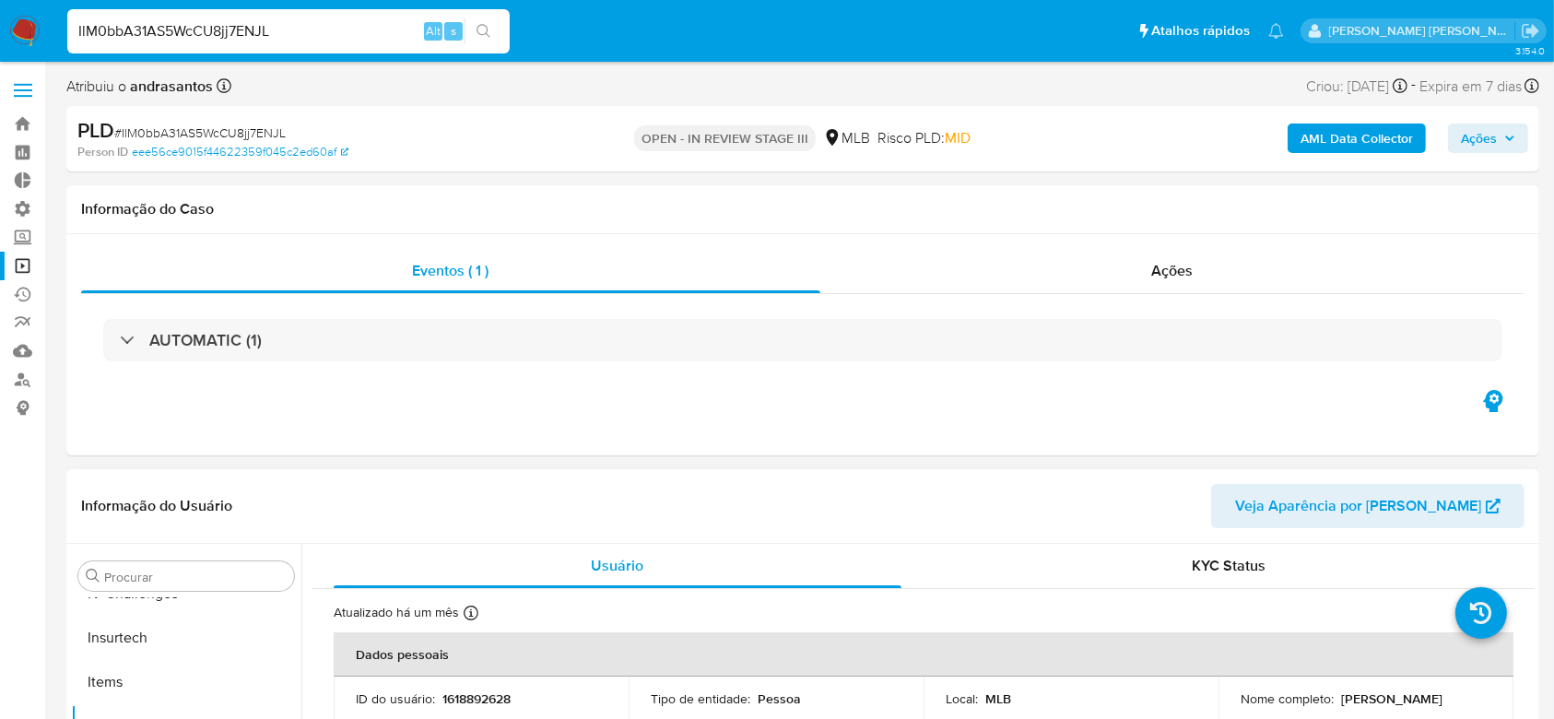
select select "10"
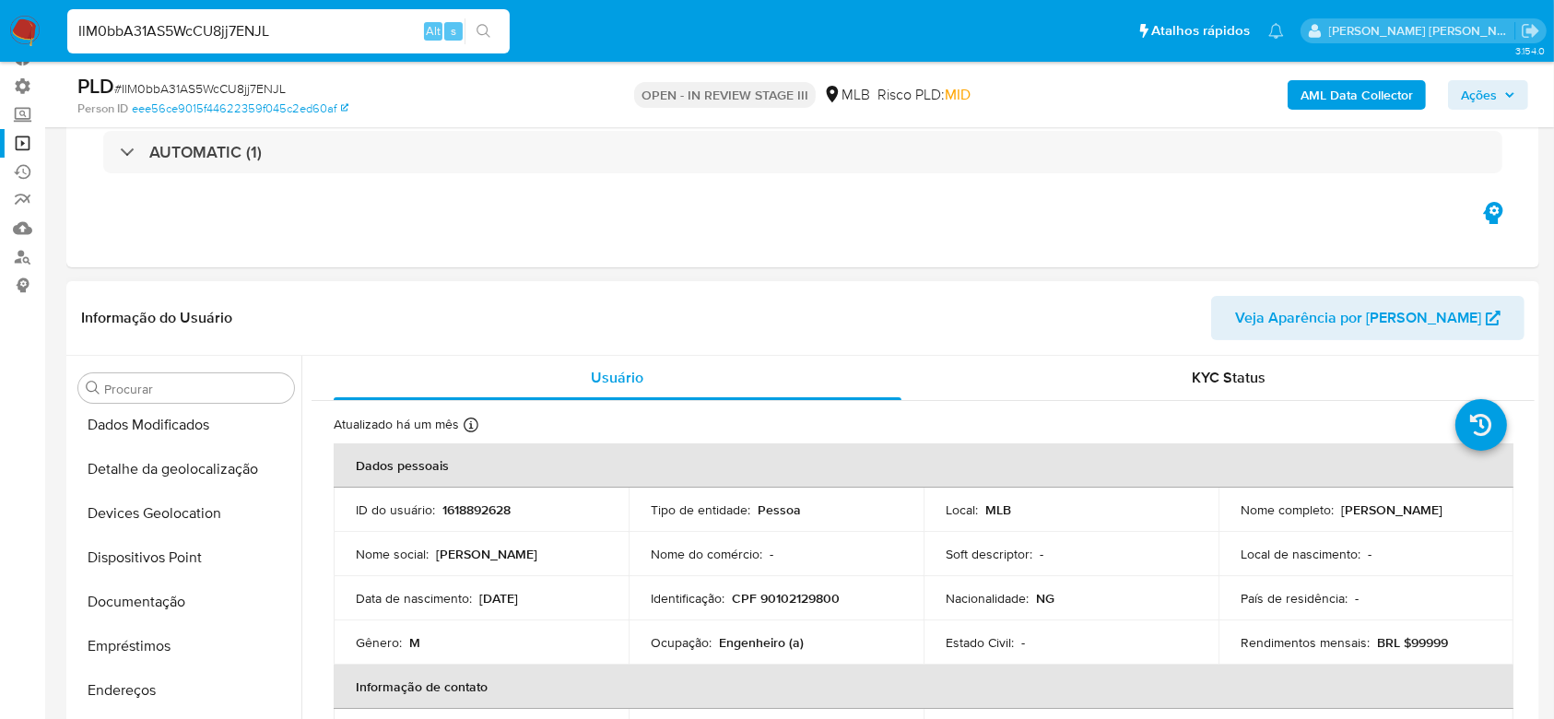
scroll to position [332, 0]
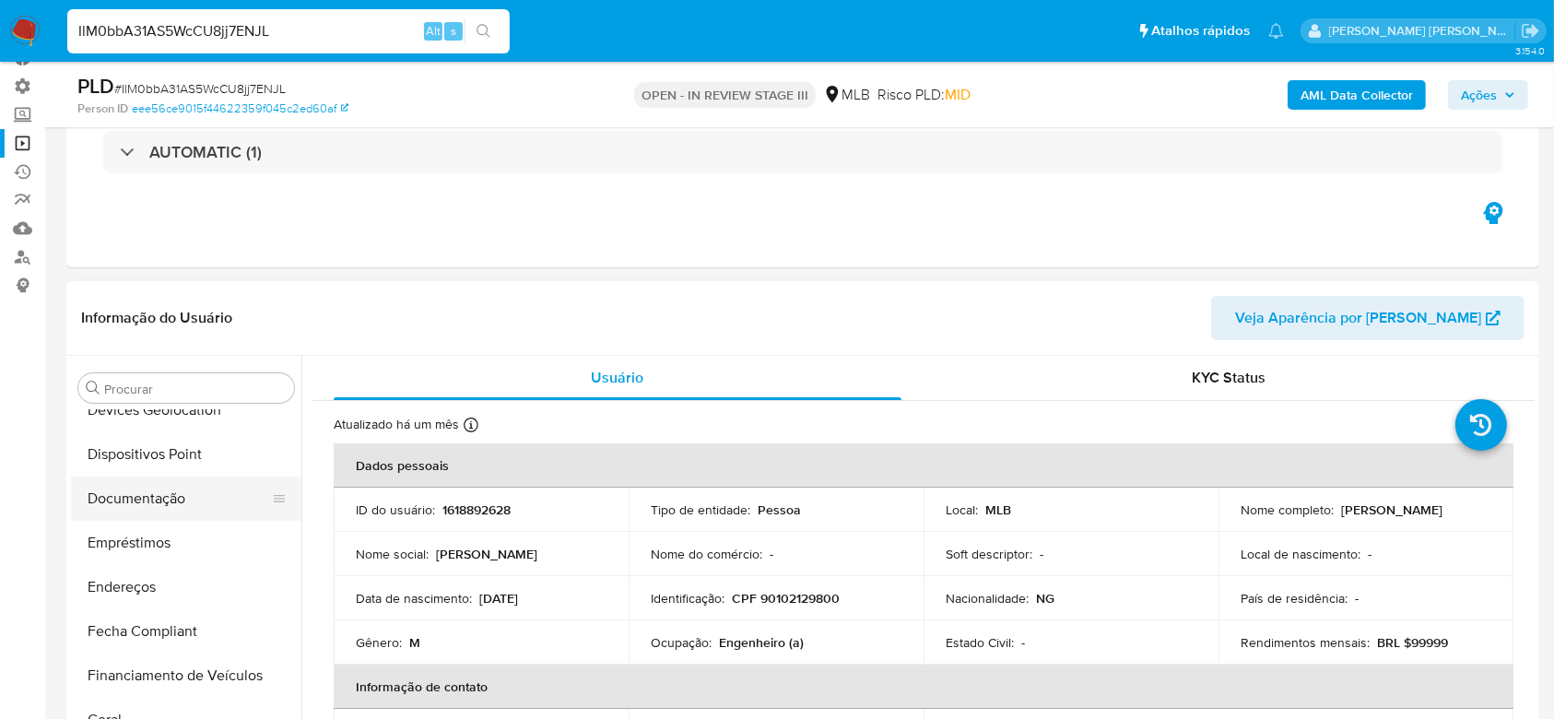
click at [155, 498] on button "Documentação" at bounding box center [179, 498] width 216 height 44
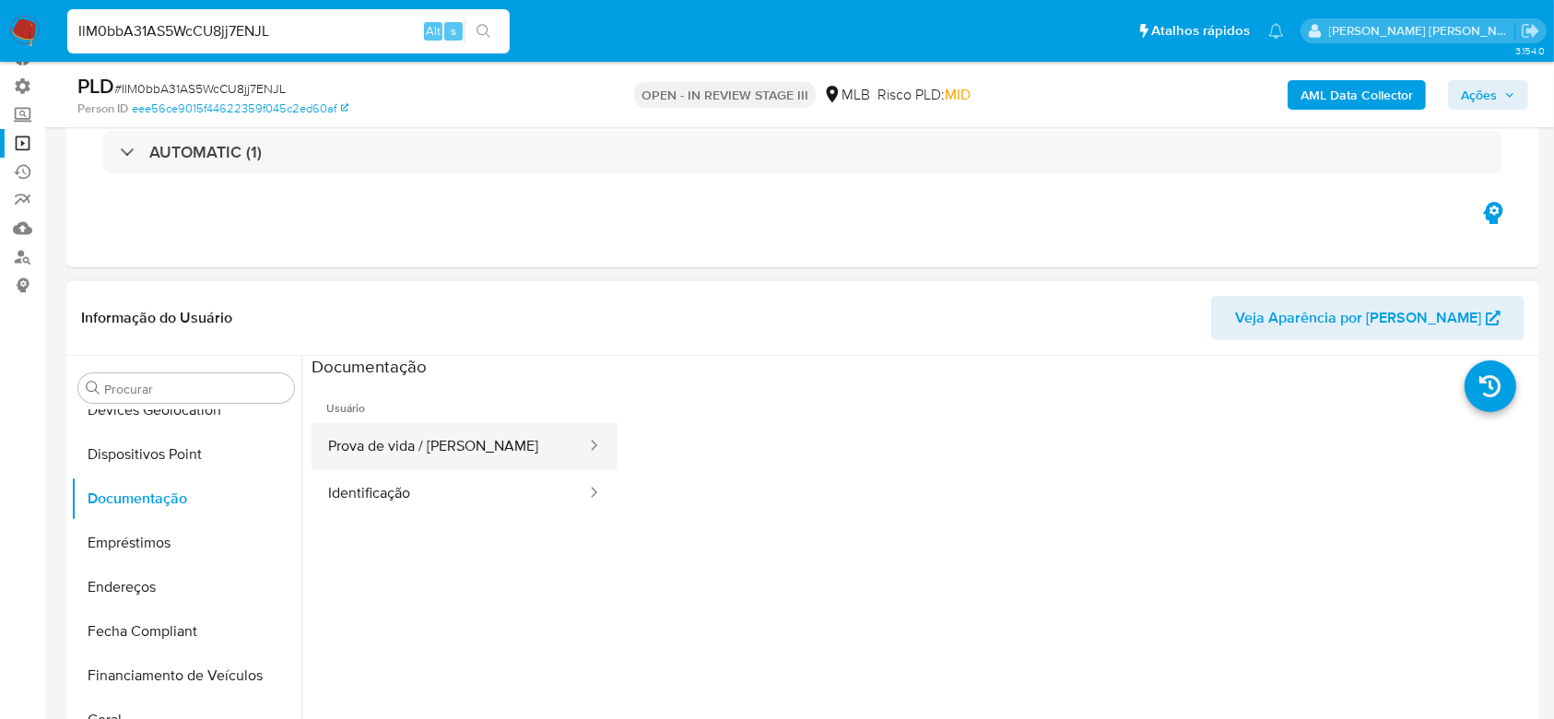
click at [457, 450] on button "Prova de vida / Selfie" at bounding box center [450, 446] width 276 height 47
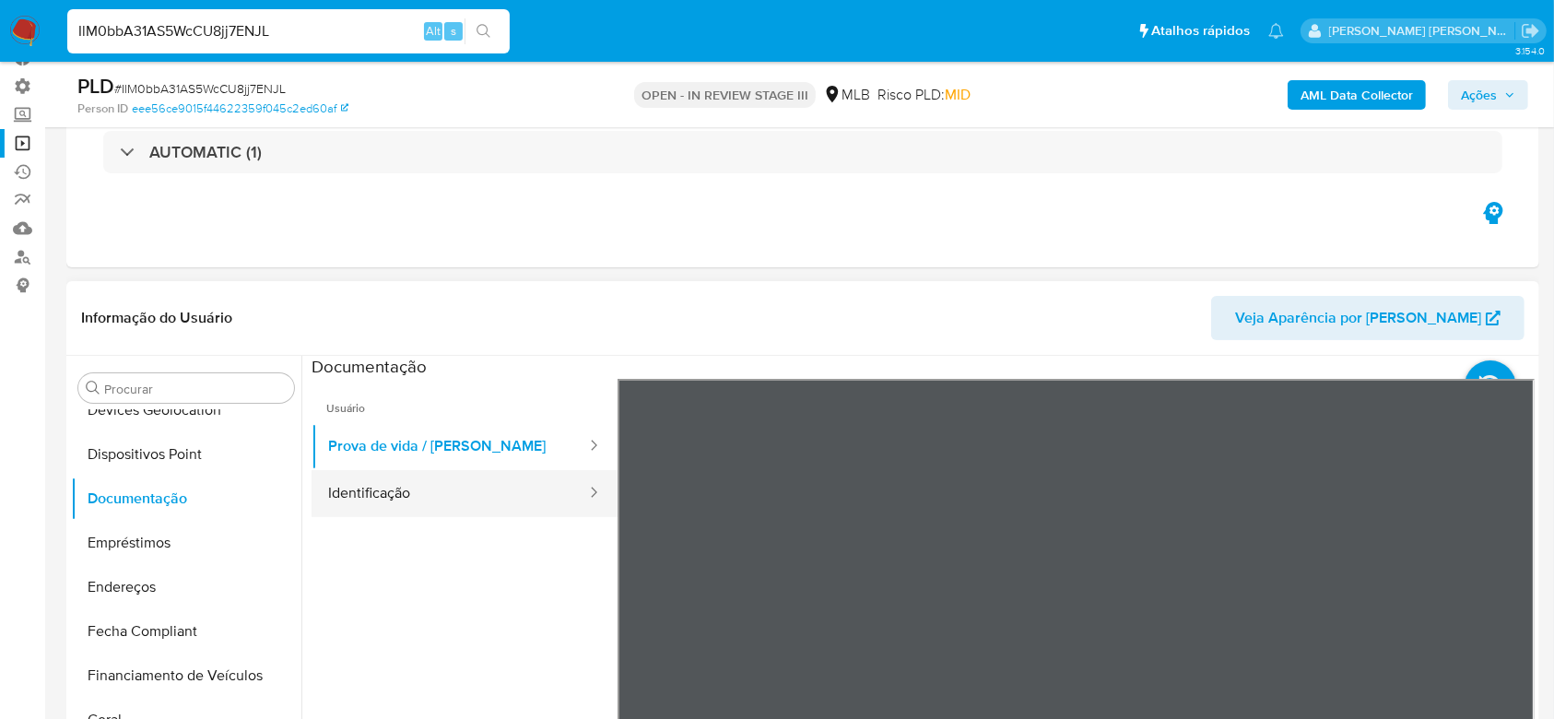
click at [383, 498] on button "Identificação" at bounding box center [450, 493] width 276 height 47
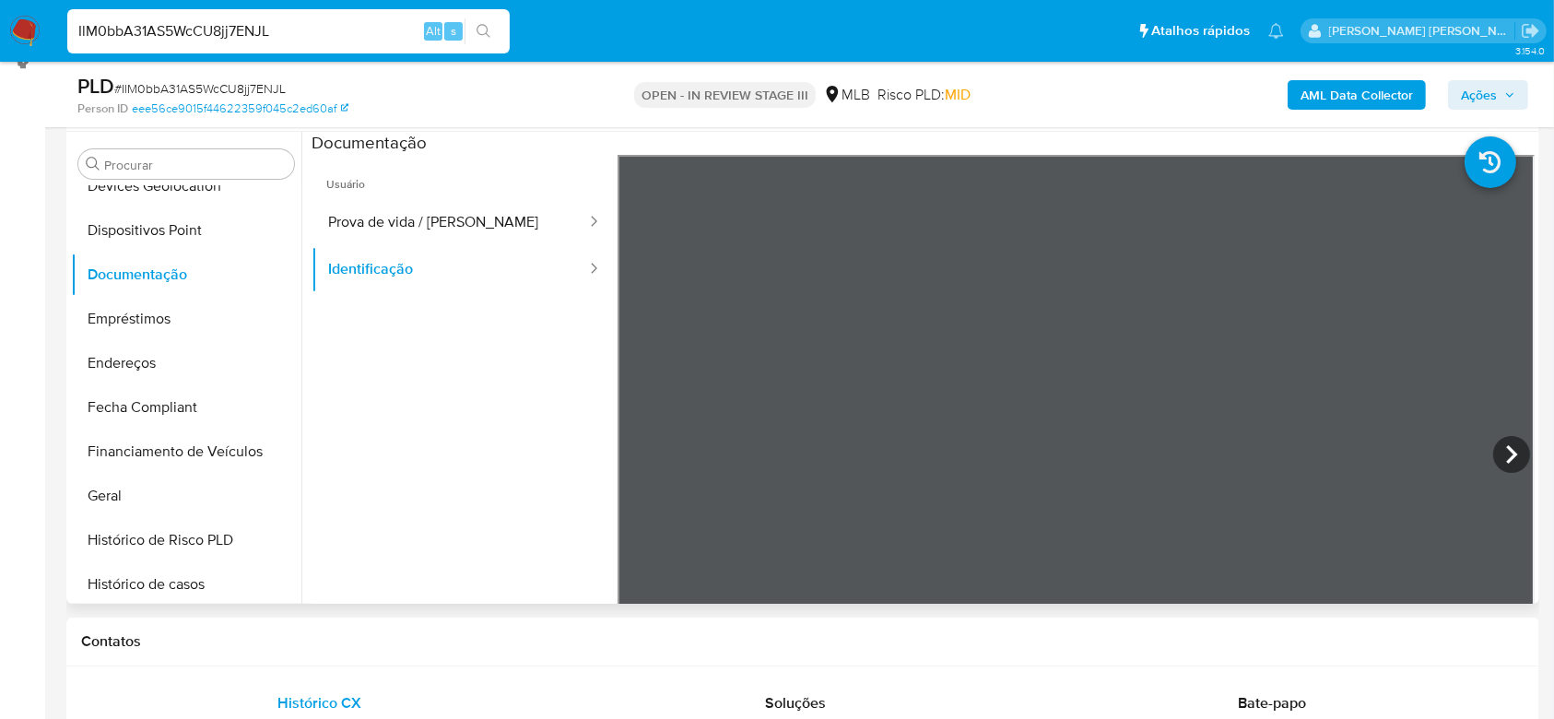
scroll to position [369, 0]
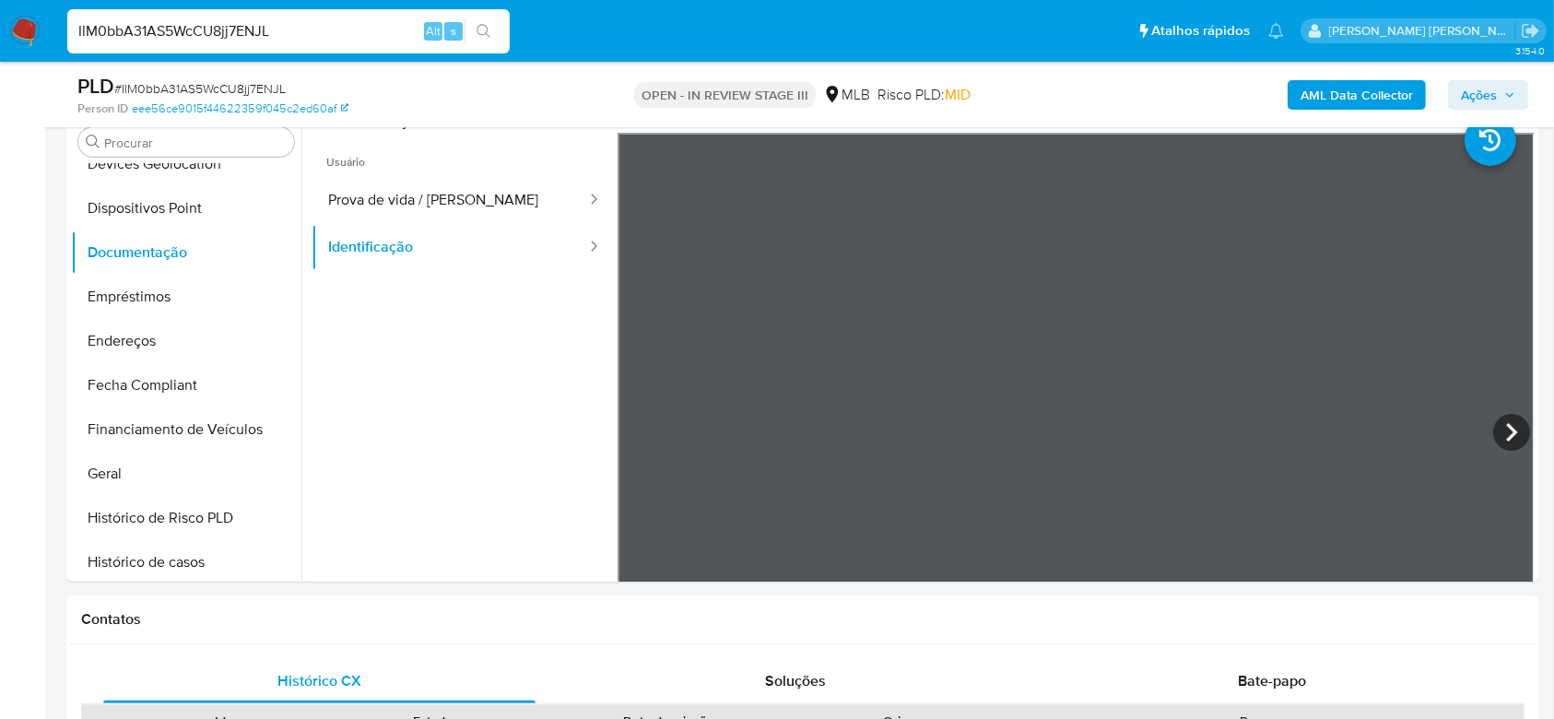
click at [217, 26] on input "IlM0bbA31AS5WcCU8jj7ENJL" at bounding box center [288, 31] width 442 height 24
paste input "0skm3Mhjyn6WZXjDFoN9KwEV"
type input "0skm3Mhjyn6WZXjDFoN9KwEV"
click at [487, 33] on icon "search-icon" at bounding box center [483, 31] width 14 height 14
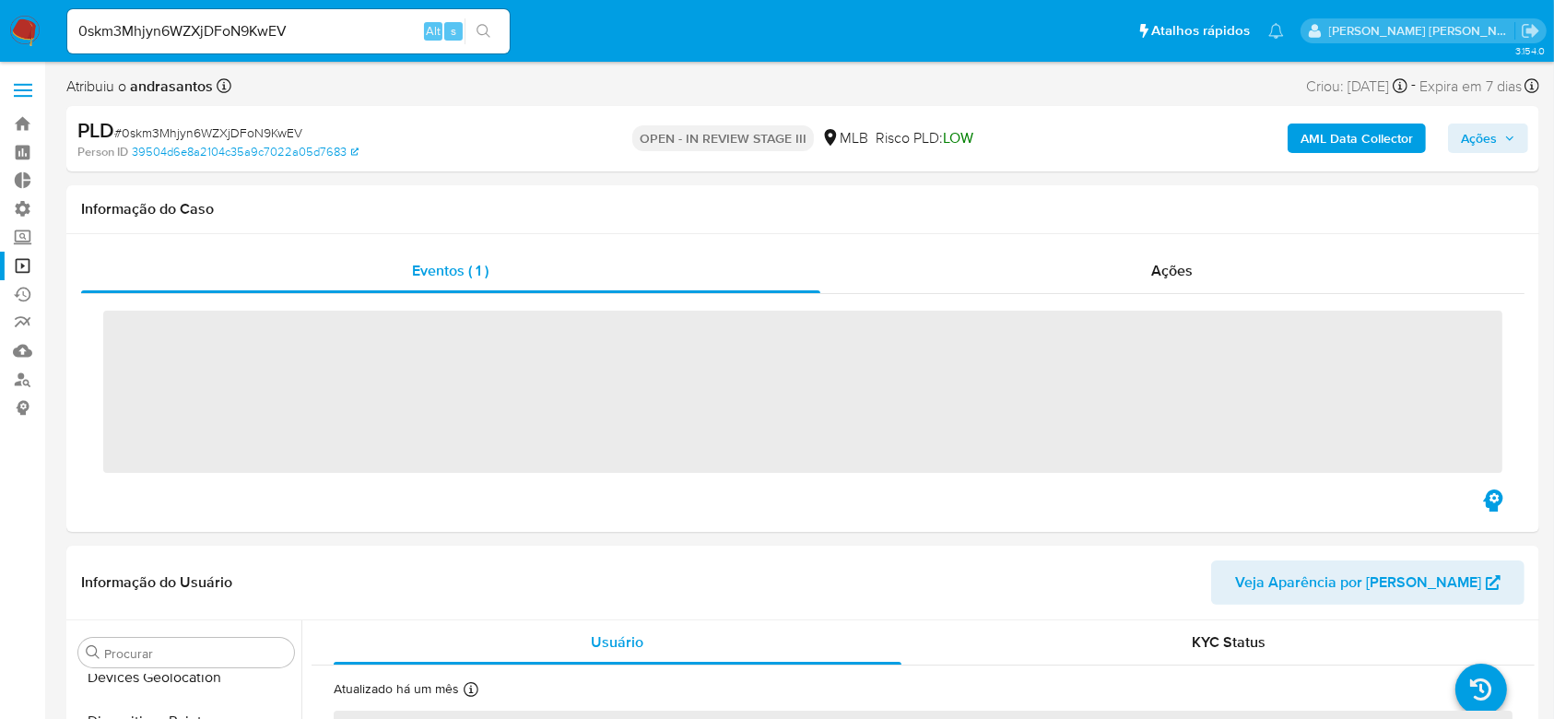
scroll to position [627, 0]
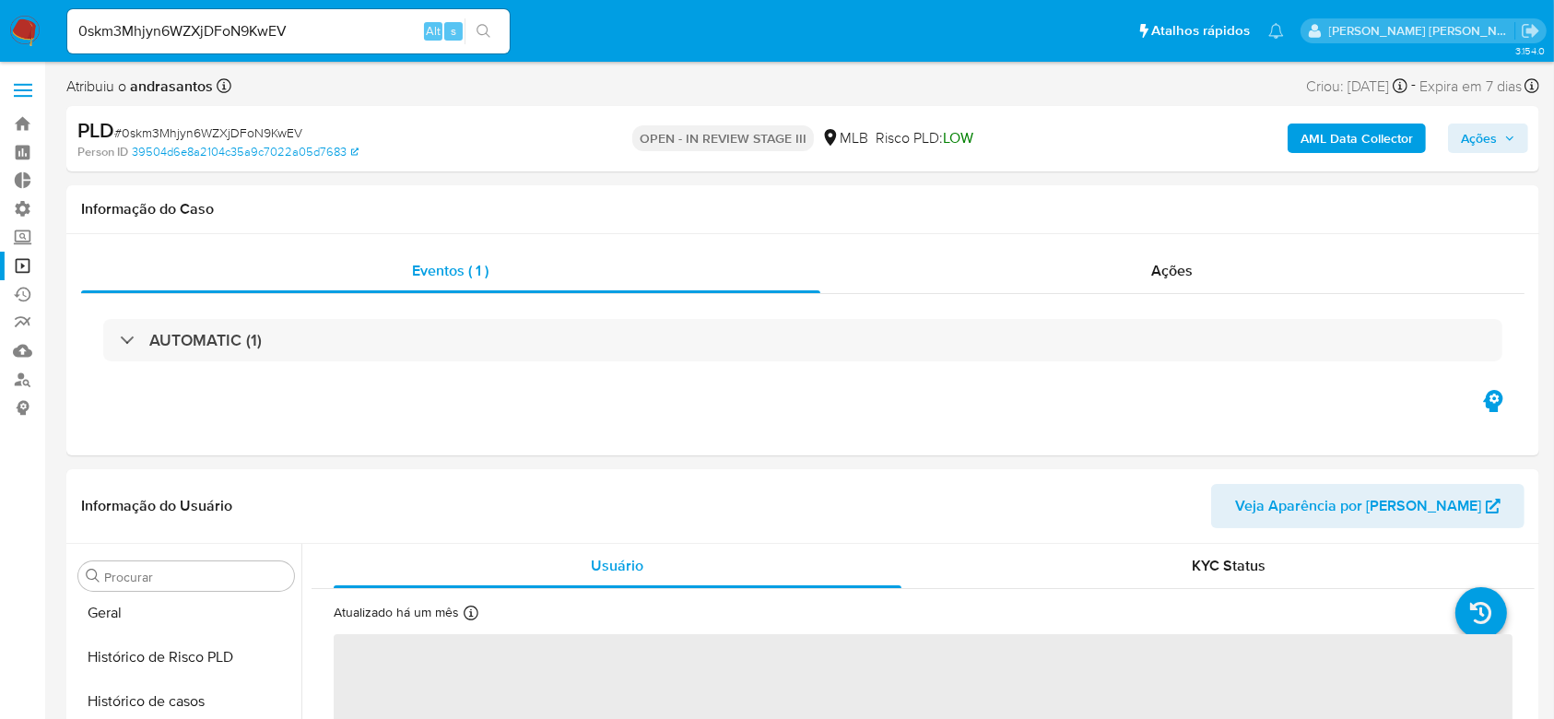
select select "10"
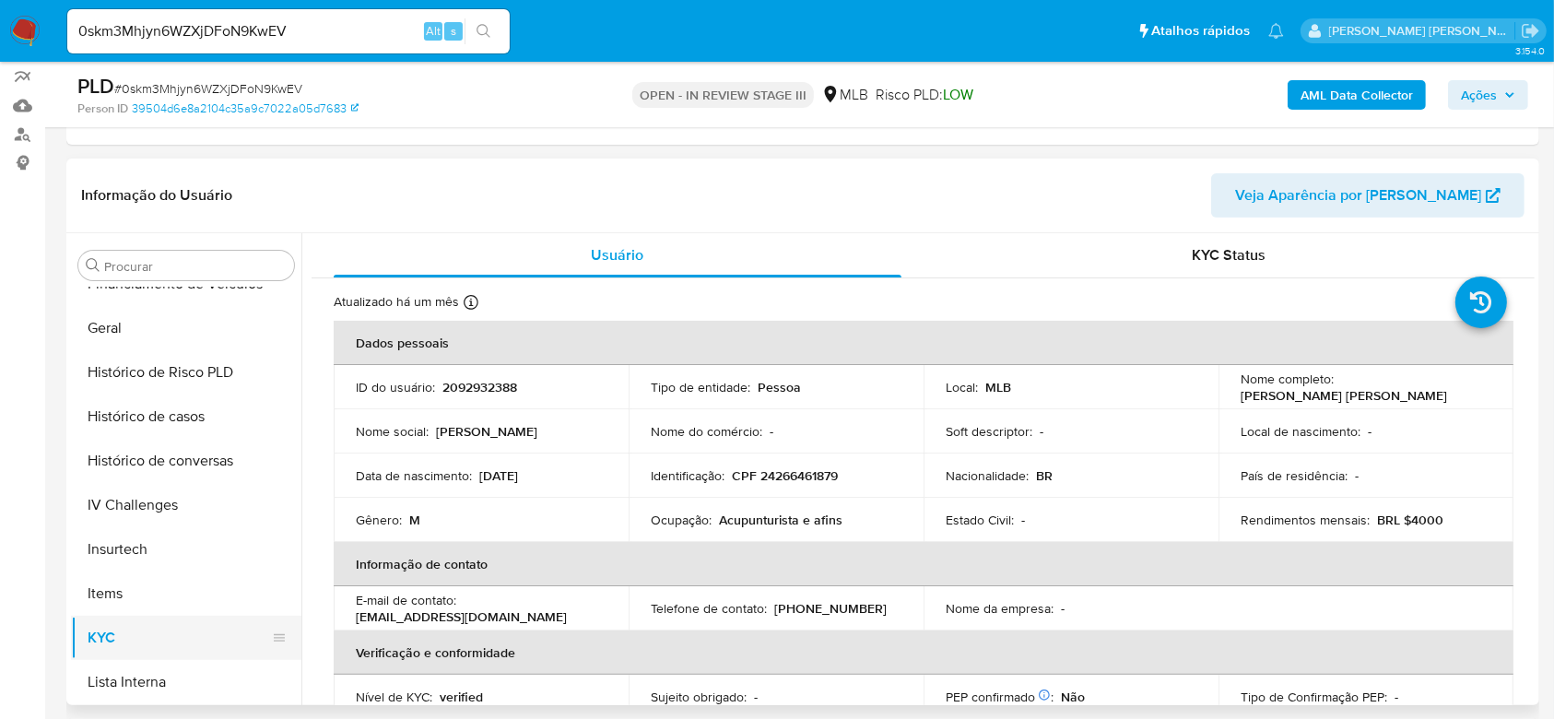
scroll to position [332, 0]
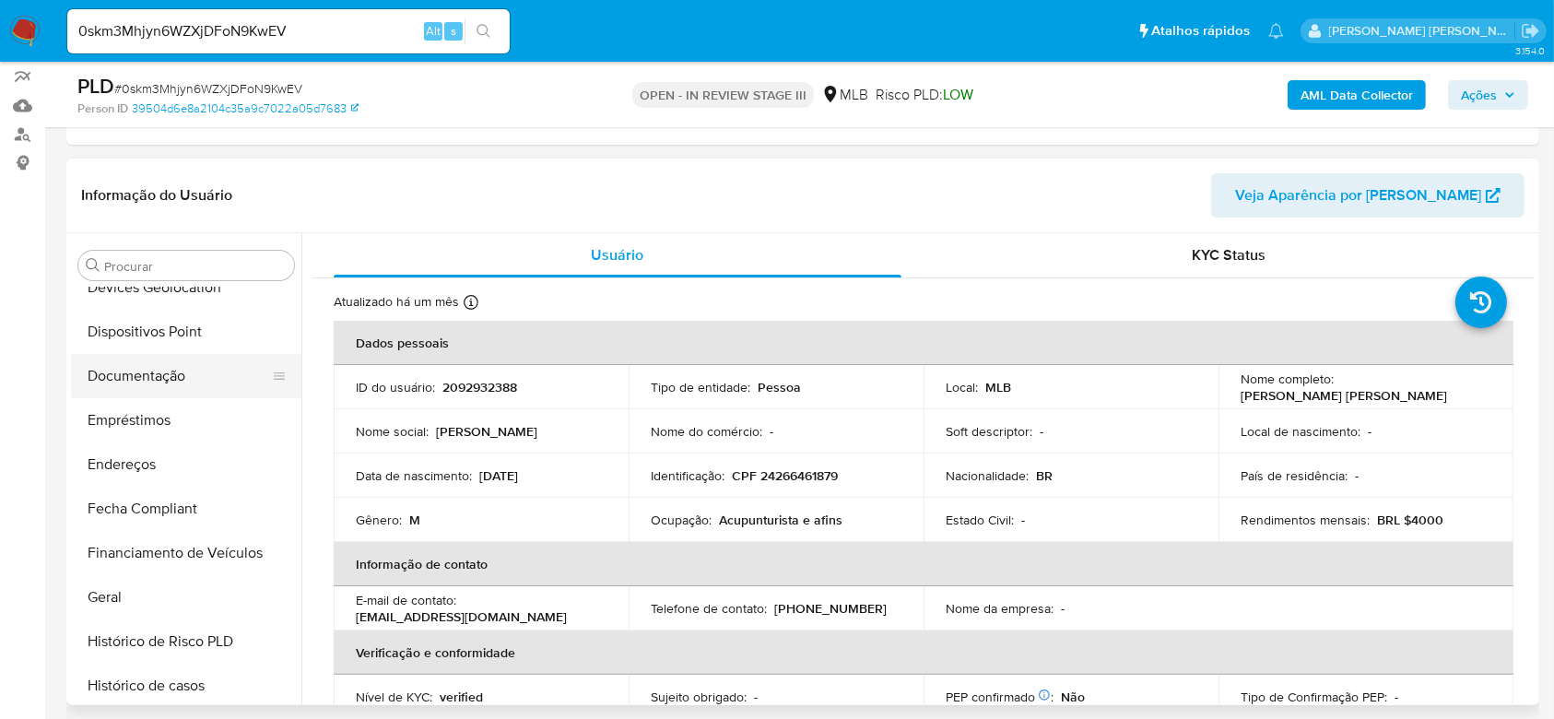
click at [127, 367] on button "Documentação" at bounding box center [179, 376] width 216 height 44
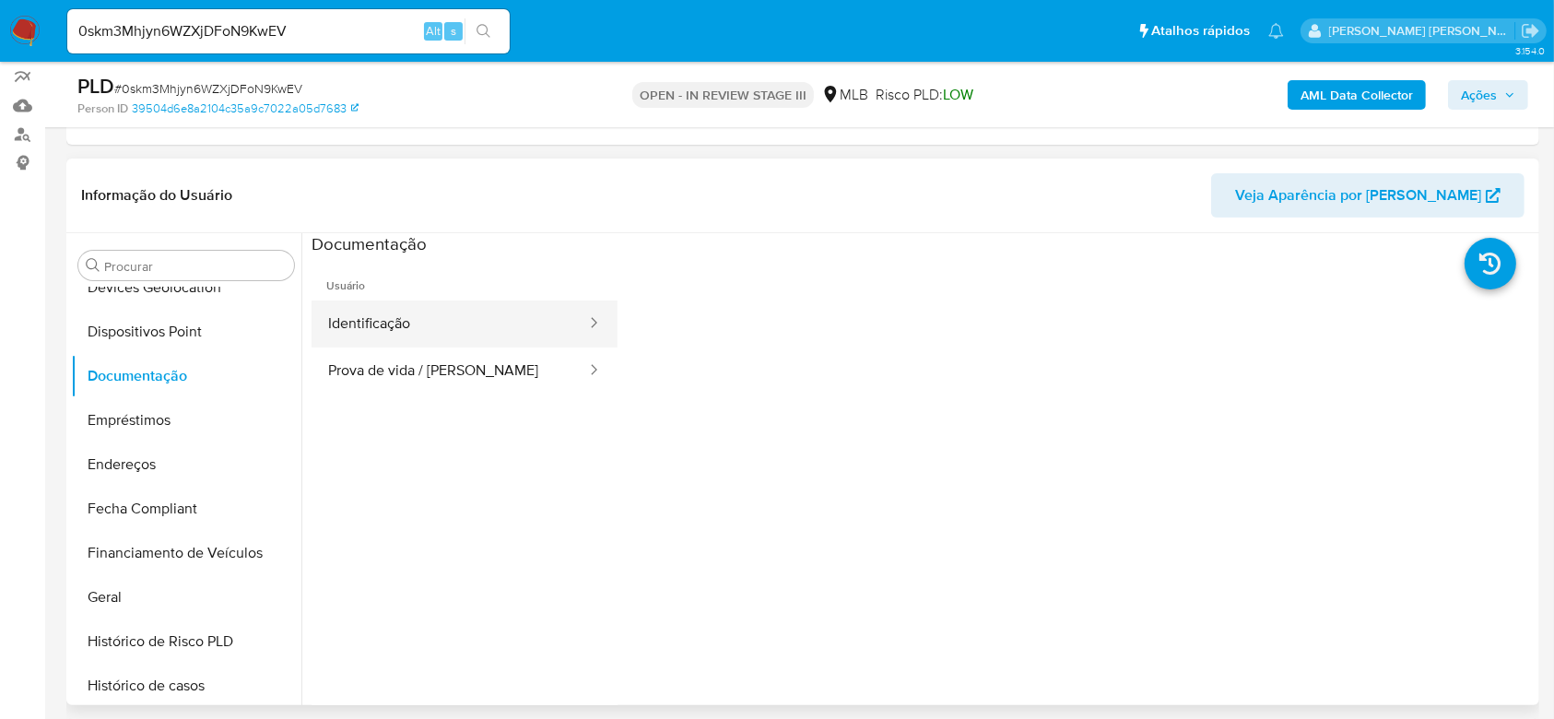
click at [409, 334] on button "Identificação" at bounding box center [450, 323] width 276 height 47
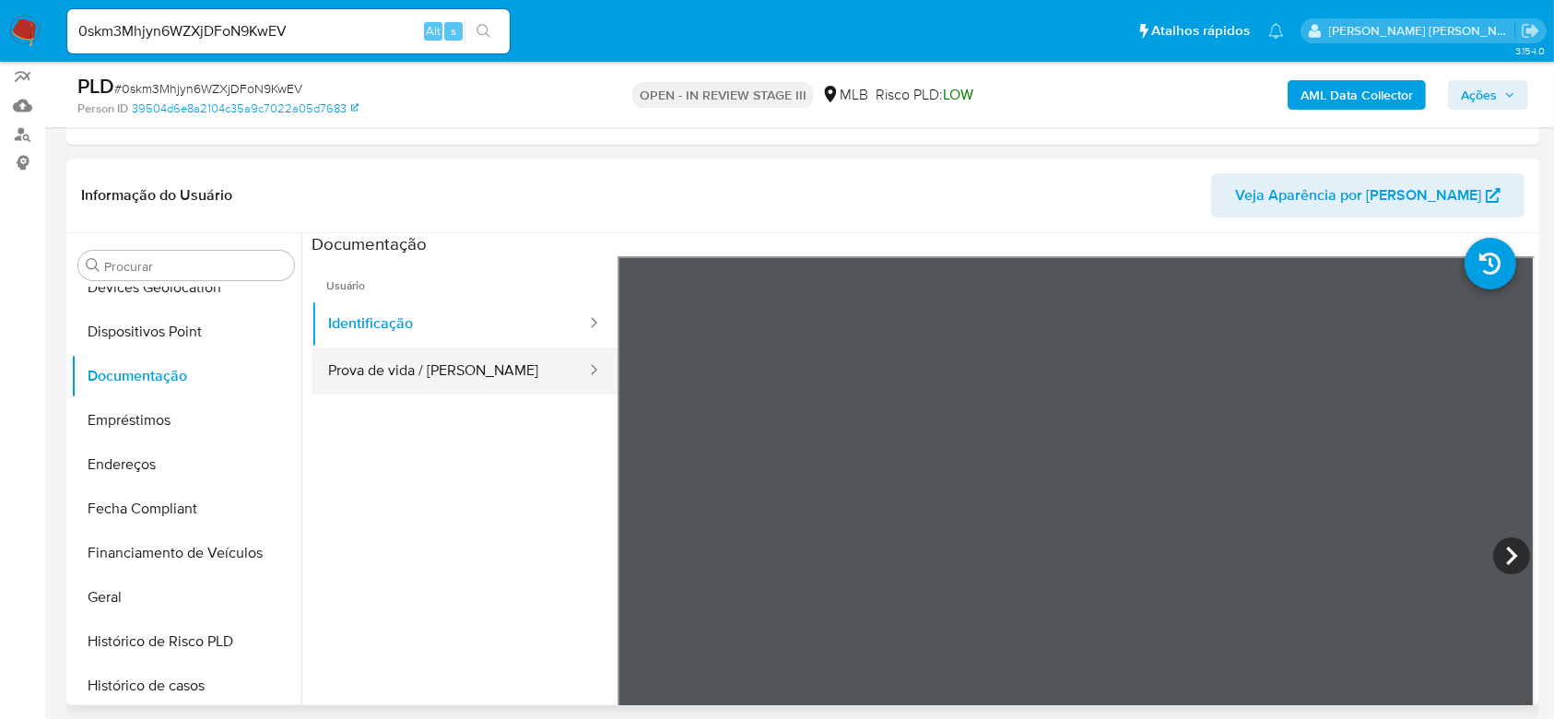
click at [420, 348] on button "Prova de vida / Selfie" at bounding box center [450, 370] width 276 height 47
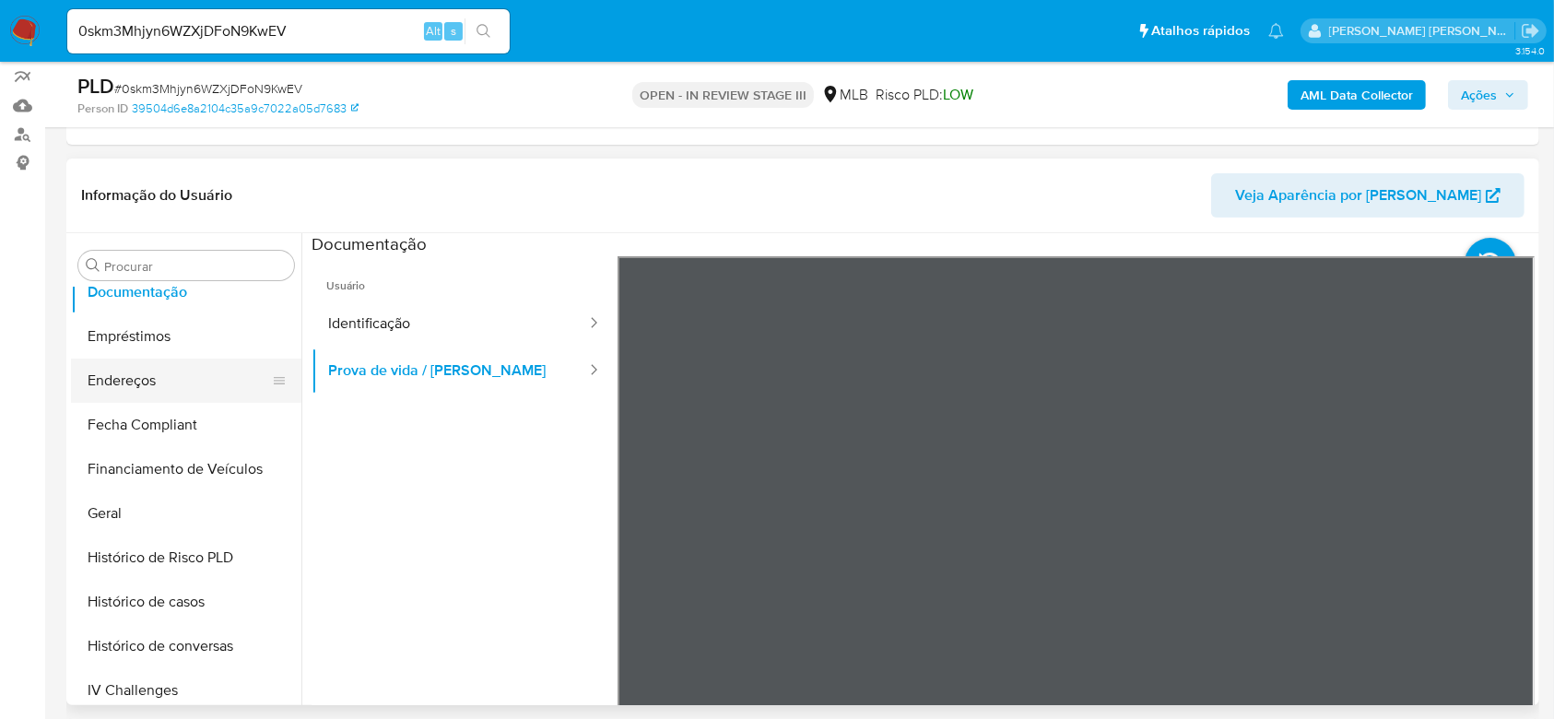
scroll to position [454, 0]
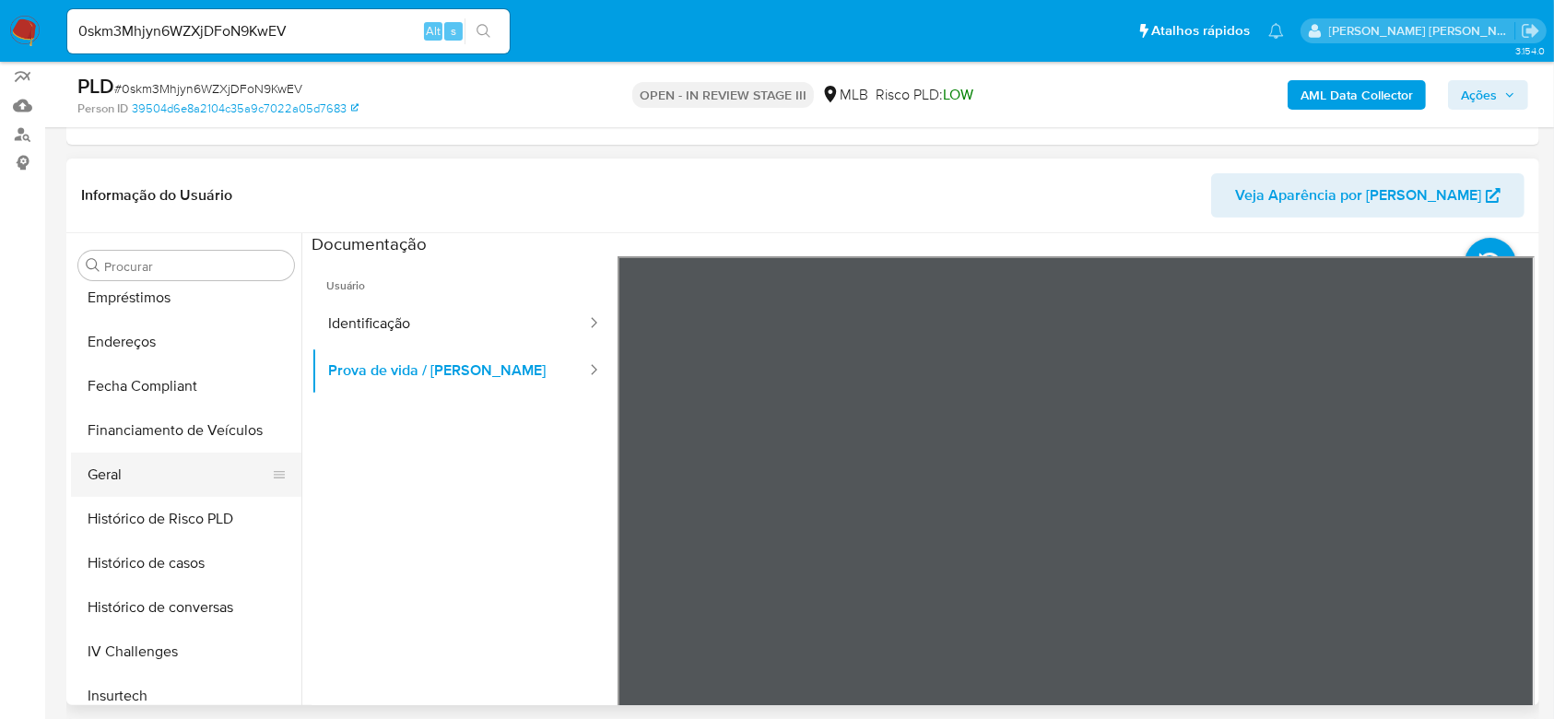
click at [148, 481] on button "Geral" at bounding box center [179, 475] width 216 height 44
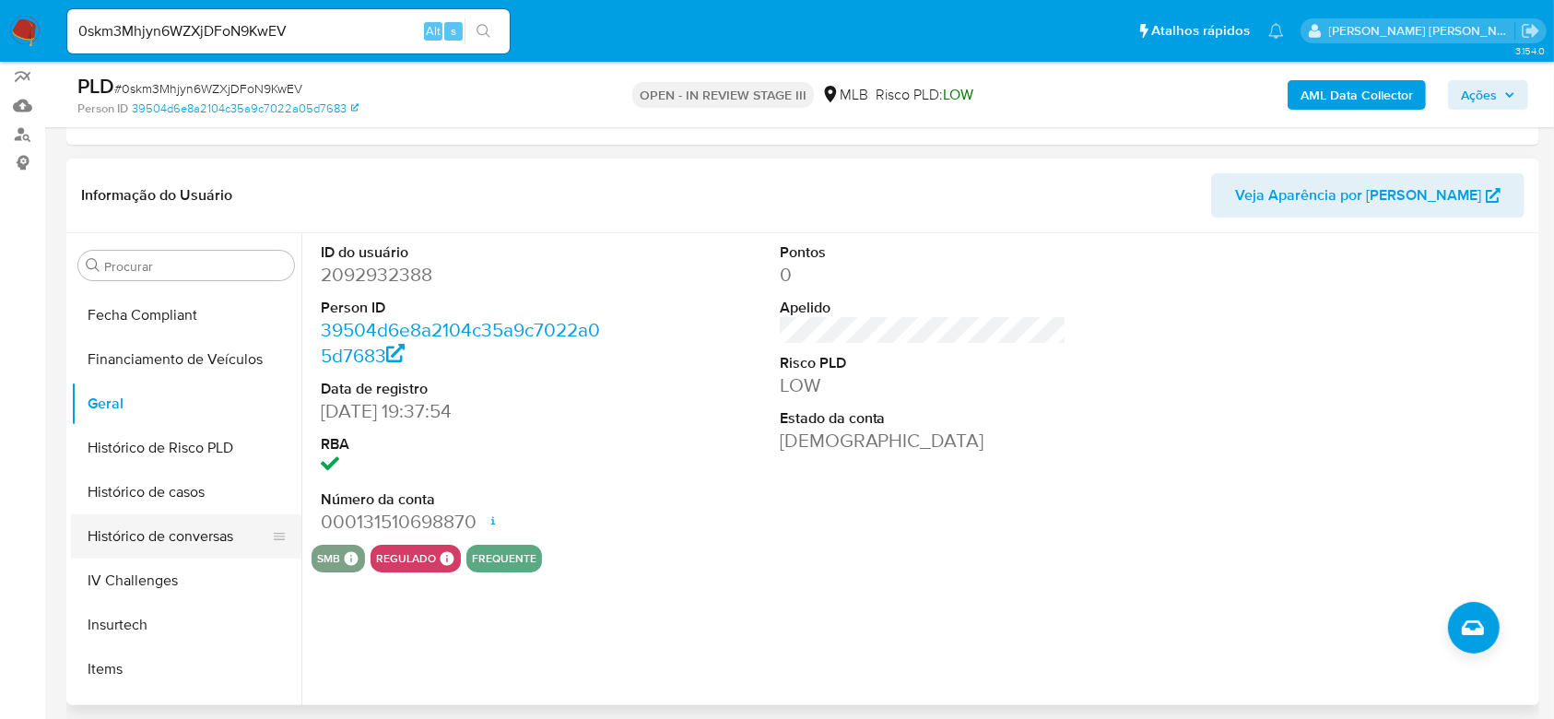
scroll to position [577, 0]
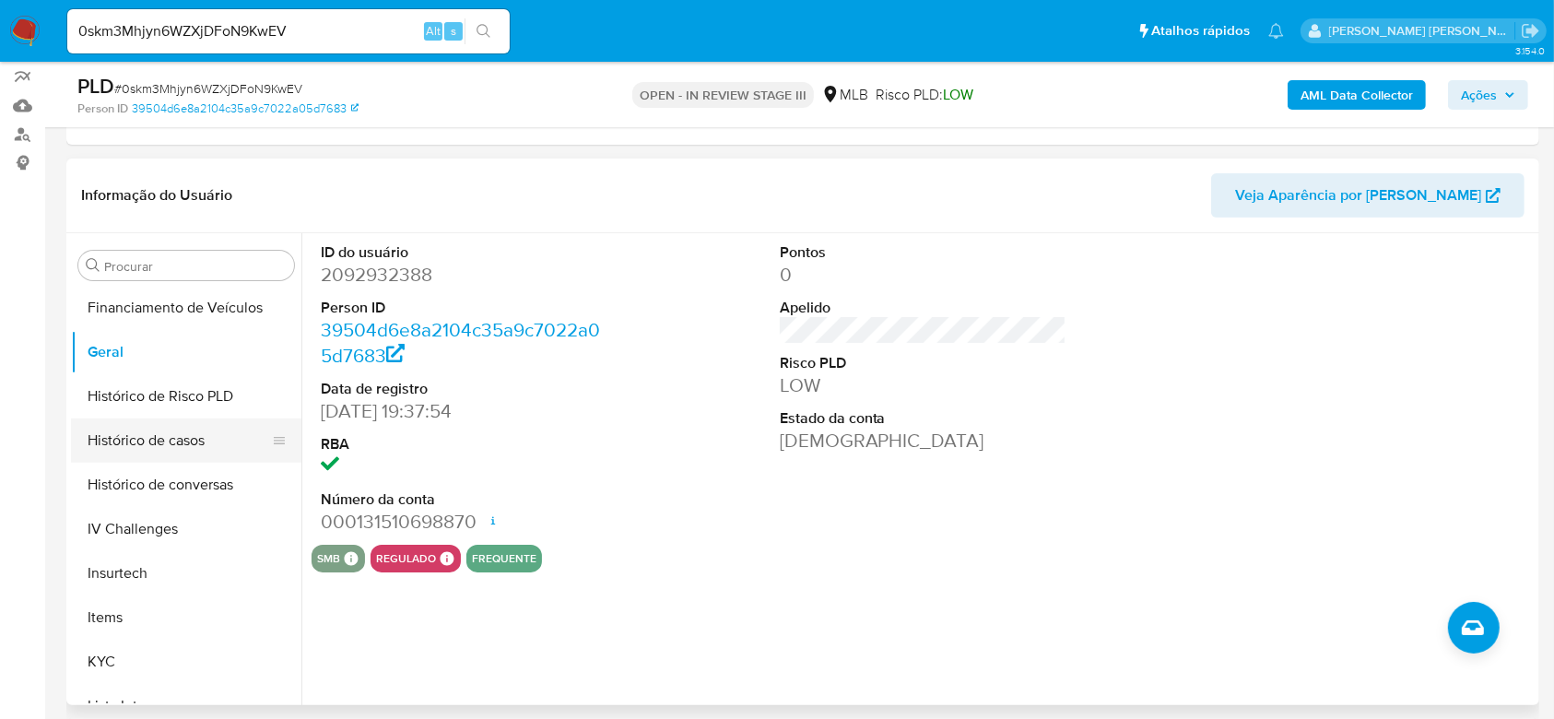
click at [202, 457] on button "Histórico de casos" at bounding box center [179, 440] width 216 height 44
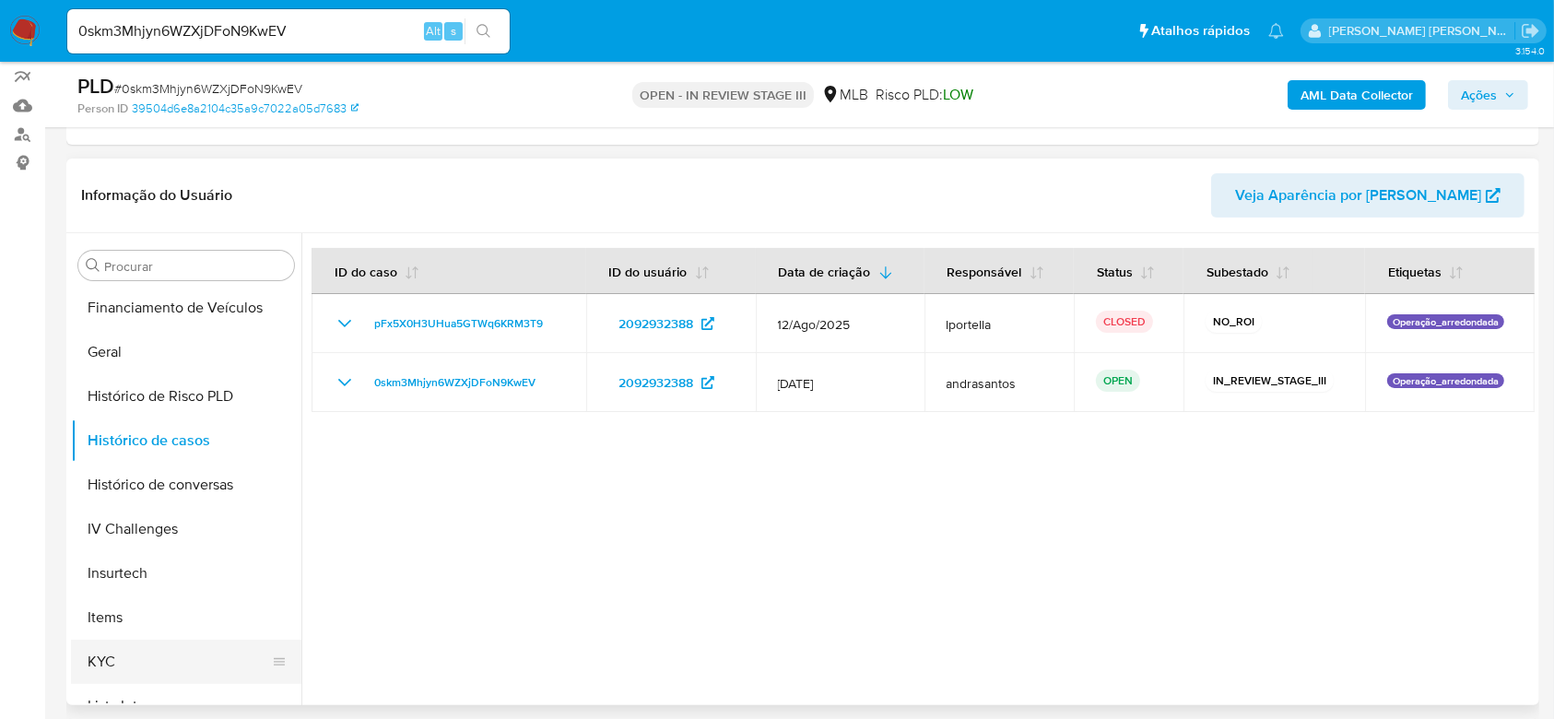
click at [125, 666] on button "KYC" at bounding box center [179, 662] width 216 height 44
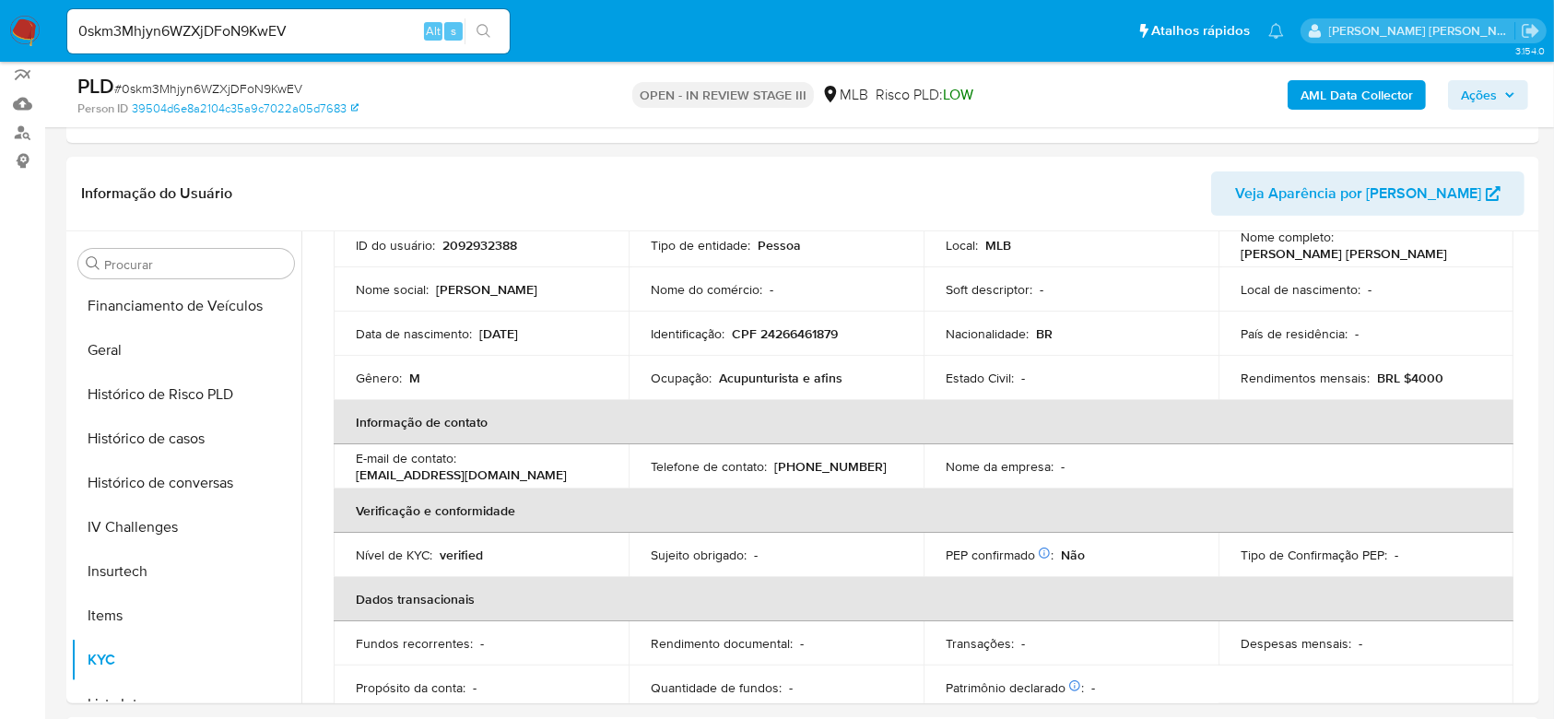
scroll to position [123, 0]
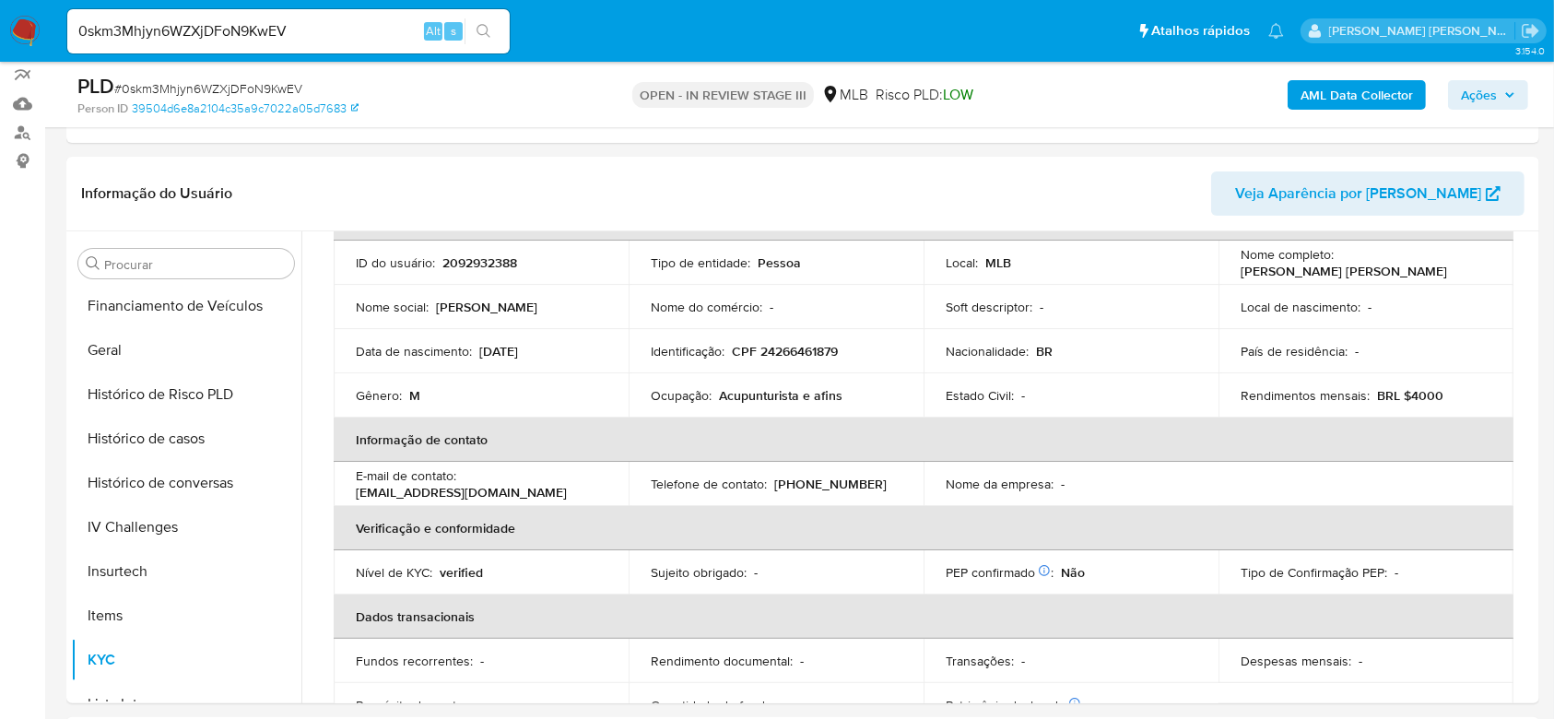
click at [232, 29] on input "0skm3Mhjyn6WZXjDFoN9KwEV" at bounding box center [288, 31] width 442 height 24
paste input "xS2J48uCETAiF9gUv7oNYauU"
type input "xS2J48uCETAiF9gUv7oNYauU"
click at [488, 32] on icon "search-icon" at bounding box center [483, 31] width 15 height 15
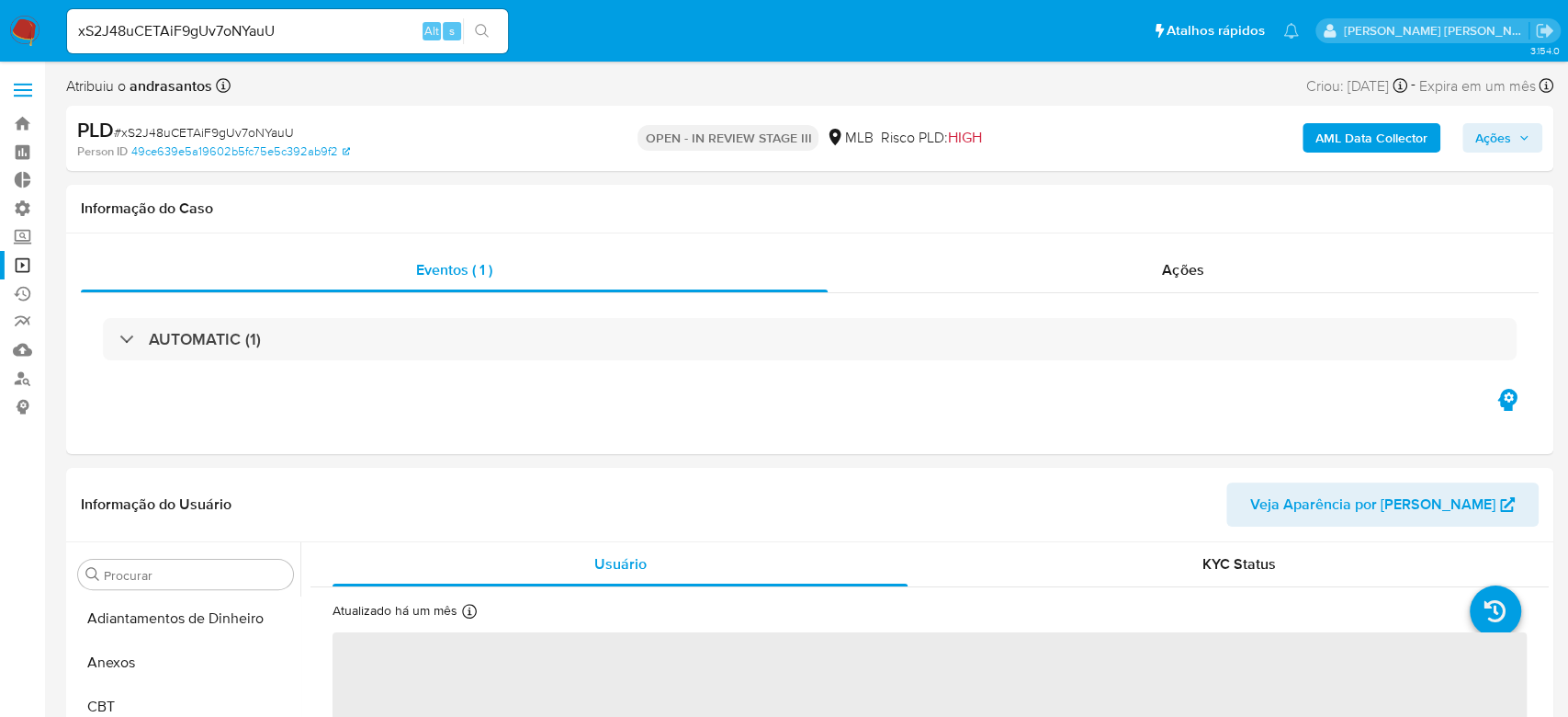
select select "10"
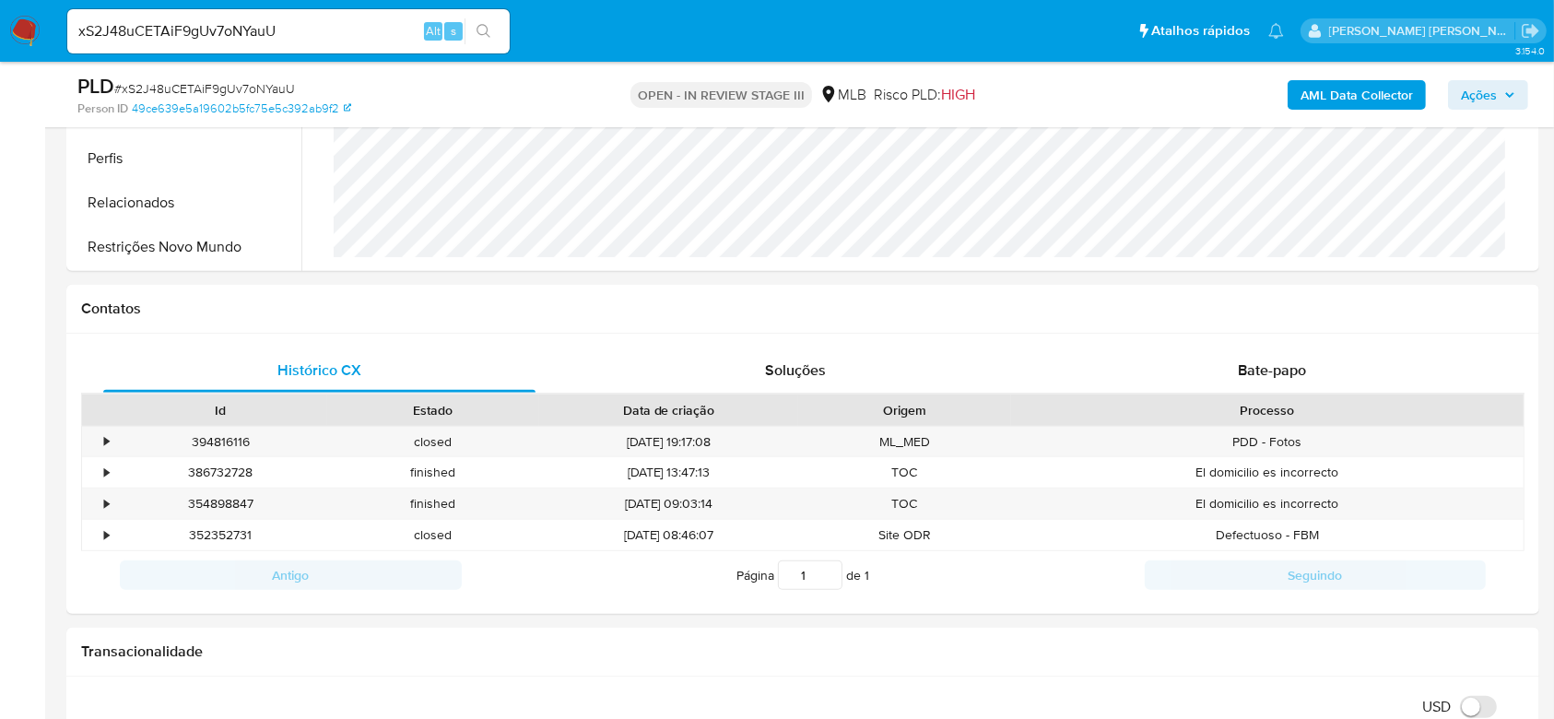
scroll to position [737, 0]
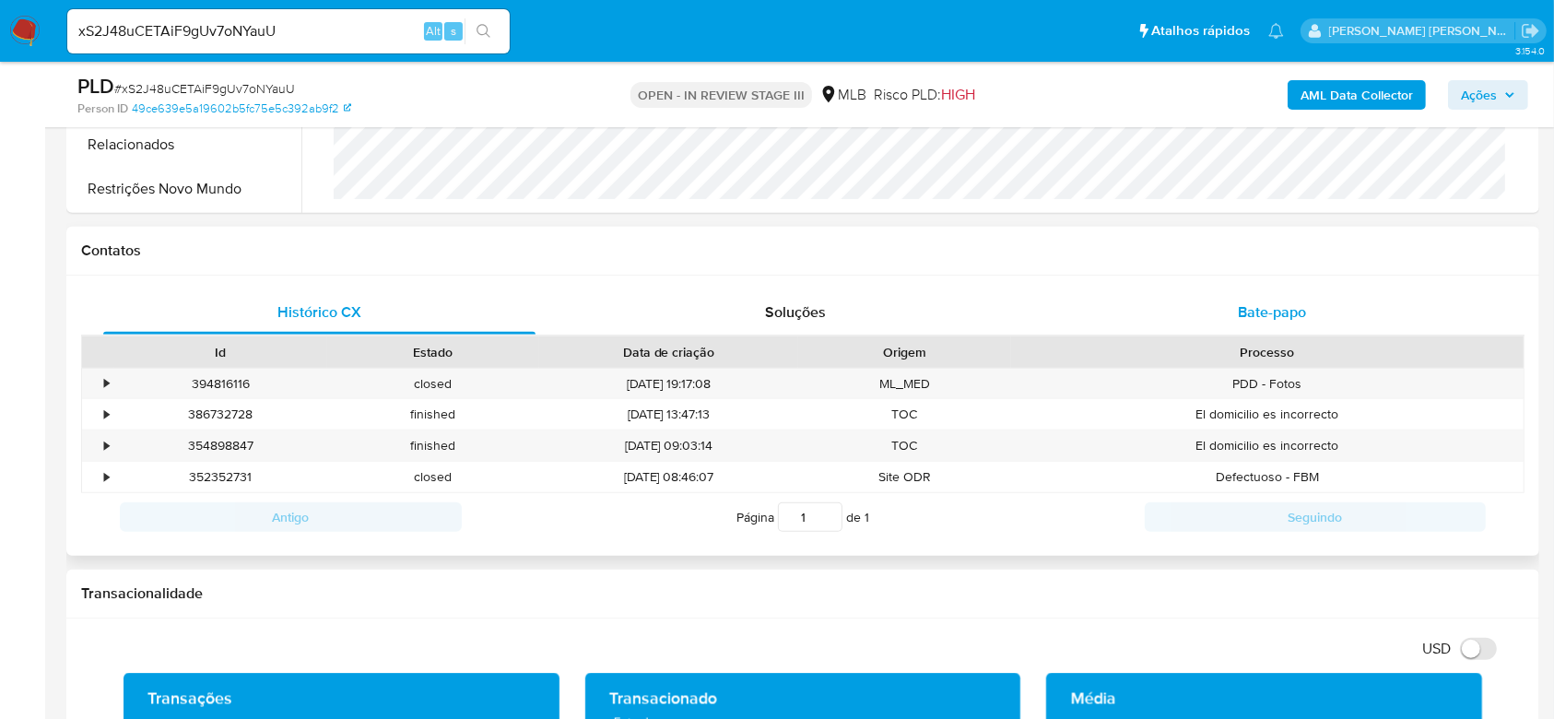
click at [1276, 309] on span "Bate-papo" at bounding box center [1272, 311] width 68 height 21
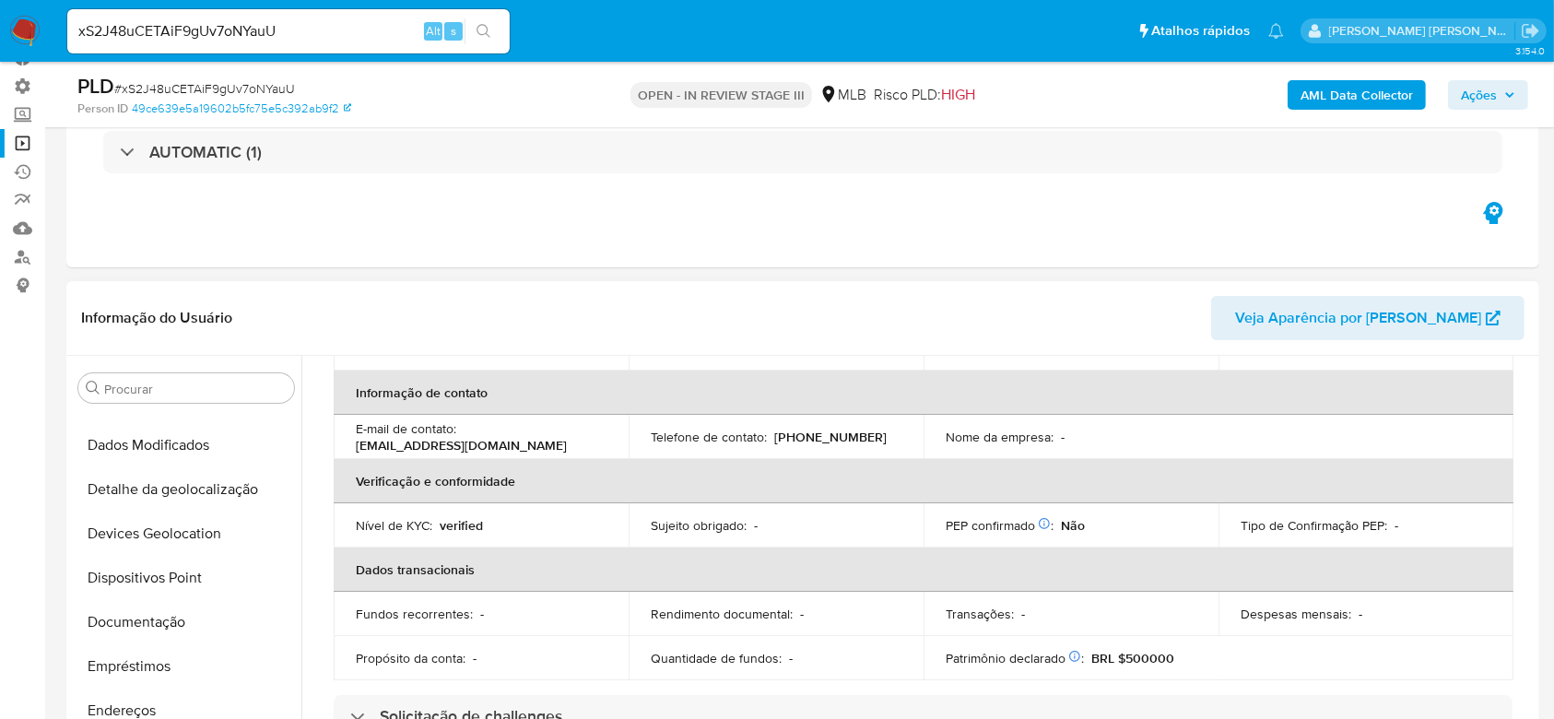
scroll to position [292, 0]
click at [182, 628] on button "Documentação" at bounding box center [179, 622] width 216 height 44
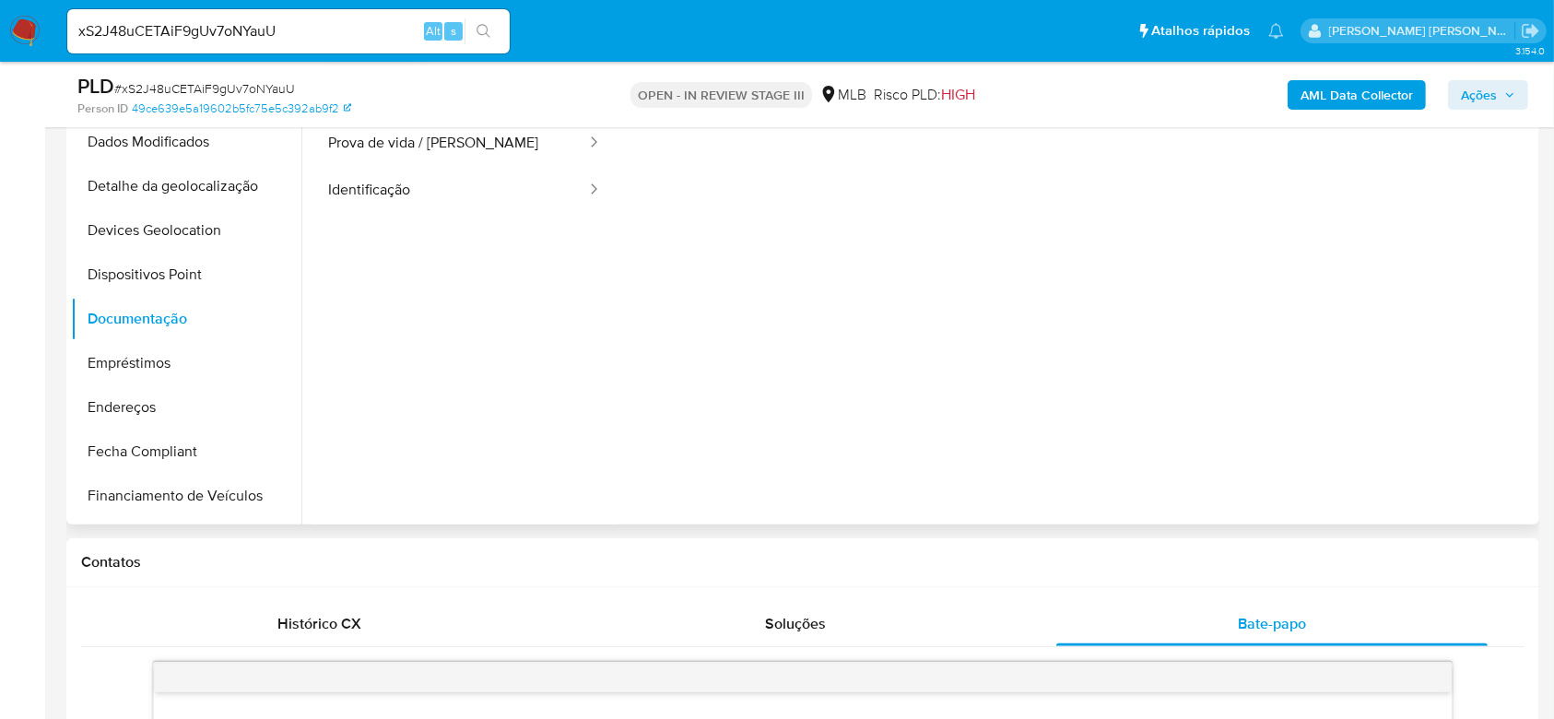
scroll to position [180, 0]
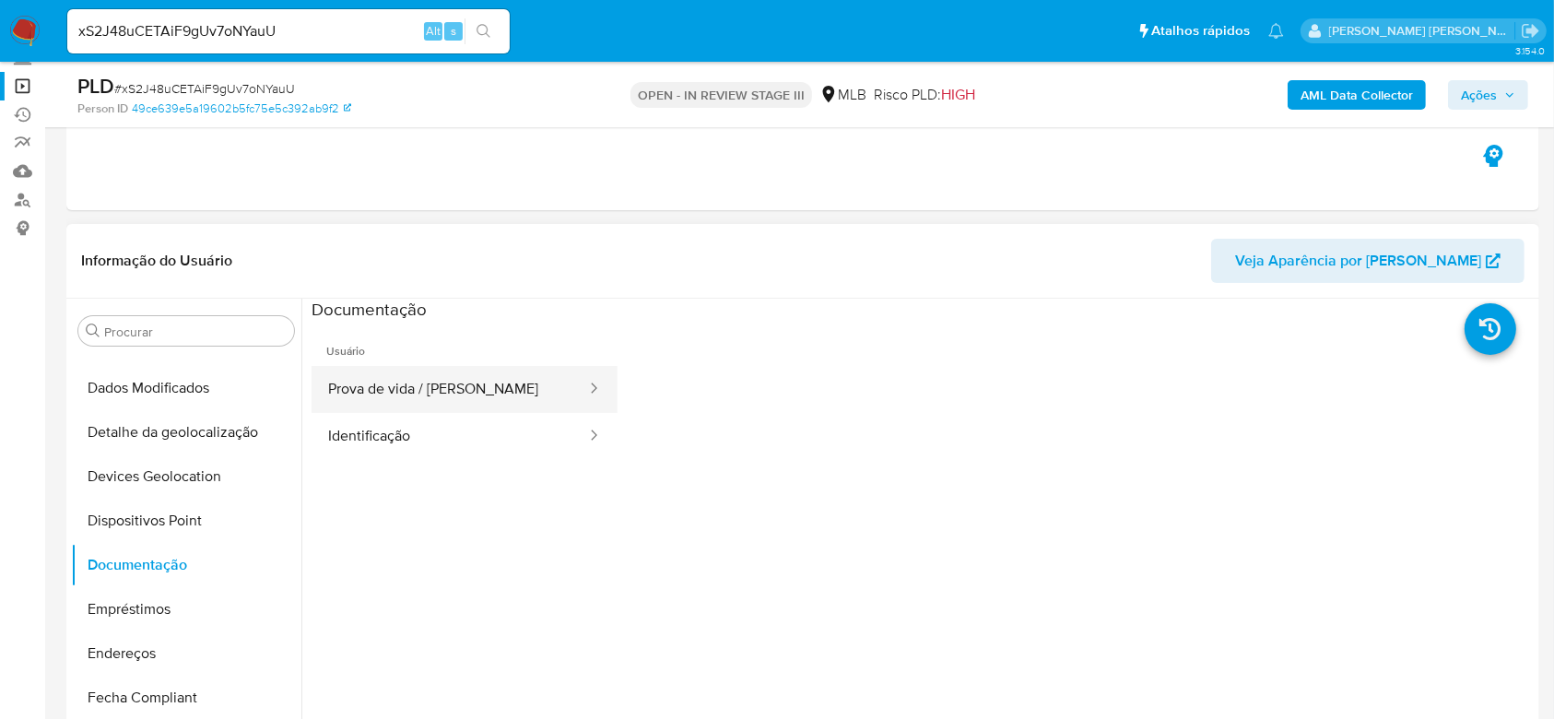
click at [393, 391] on button "Prova de vida / Selfie" at bounding box center [450, 389] width 276 height 47
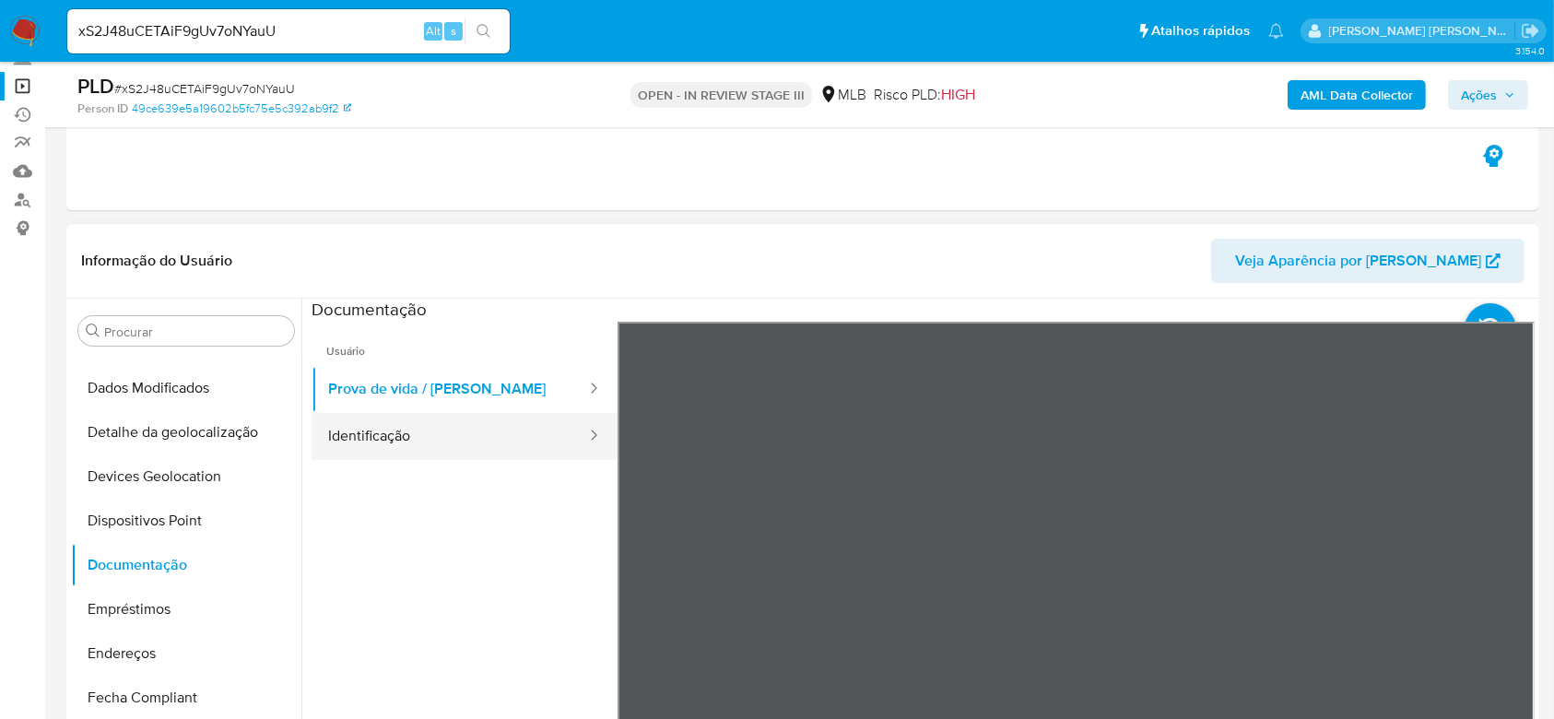
click at [379, 436] on button "Identificação" at bounding box center [450, 436] width 276 height 47
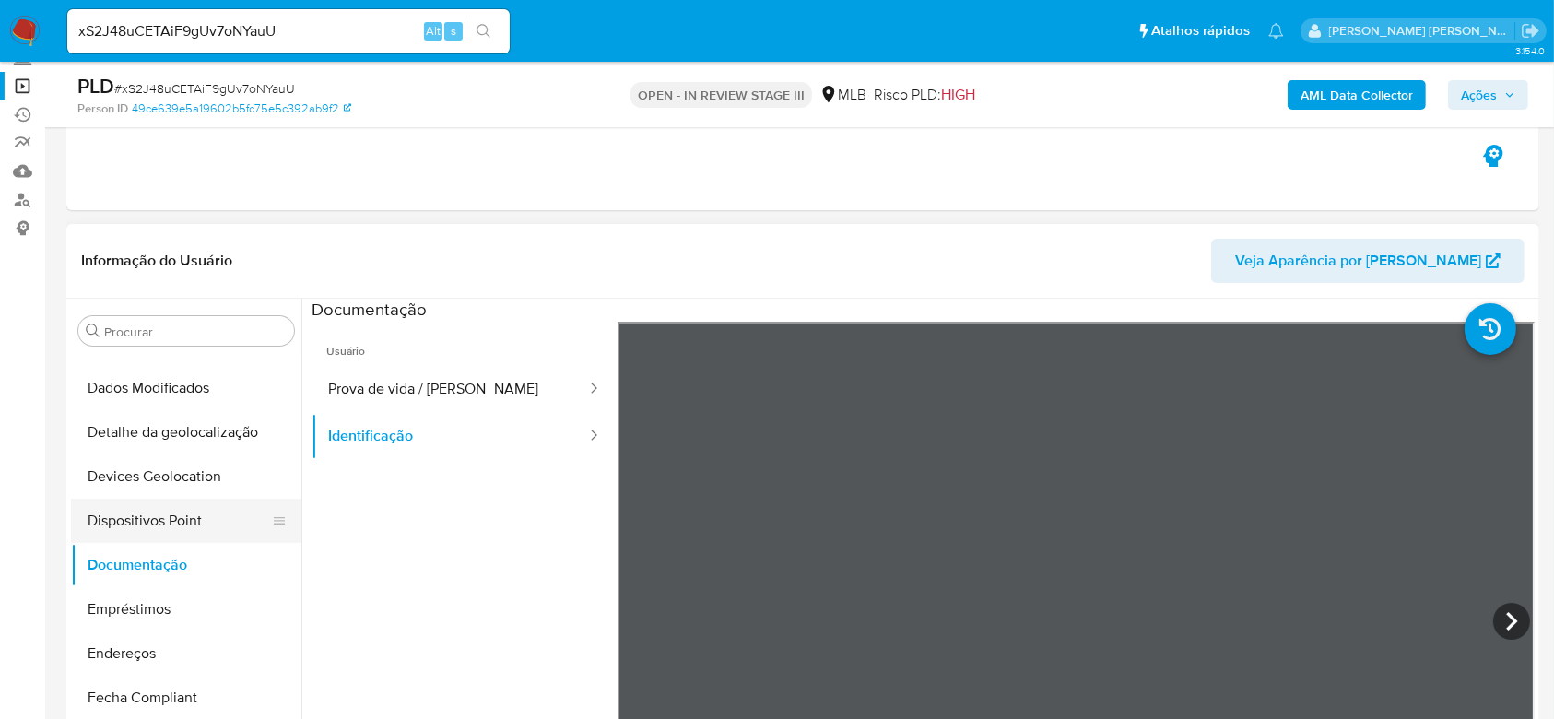
scroll to position [332, 0]
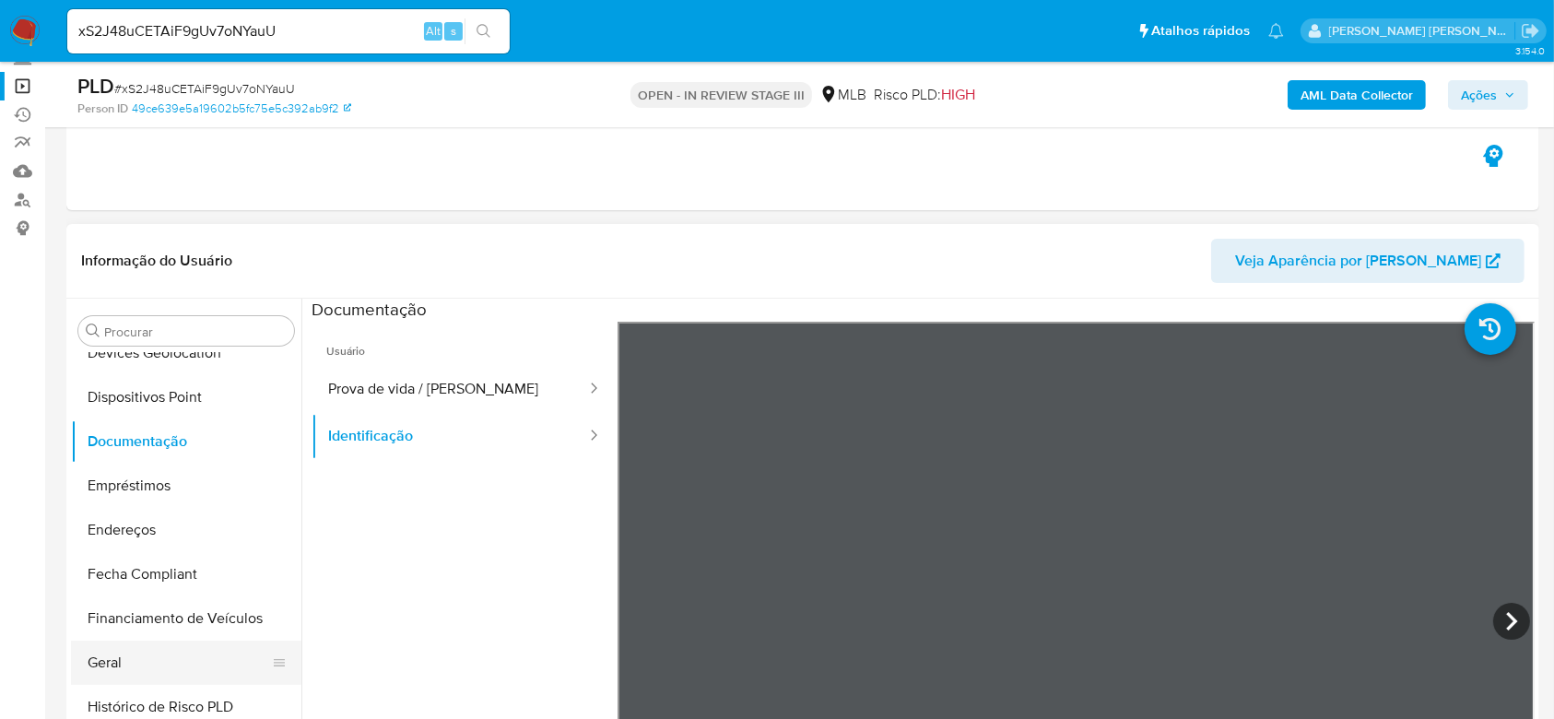
click at [133, 656] on button "Geral" at bounding box center [179, 663] width 216 height 44
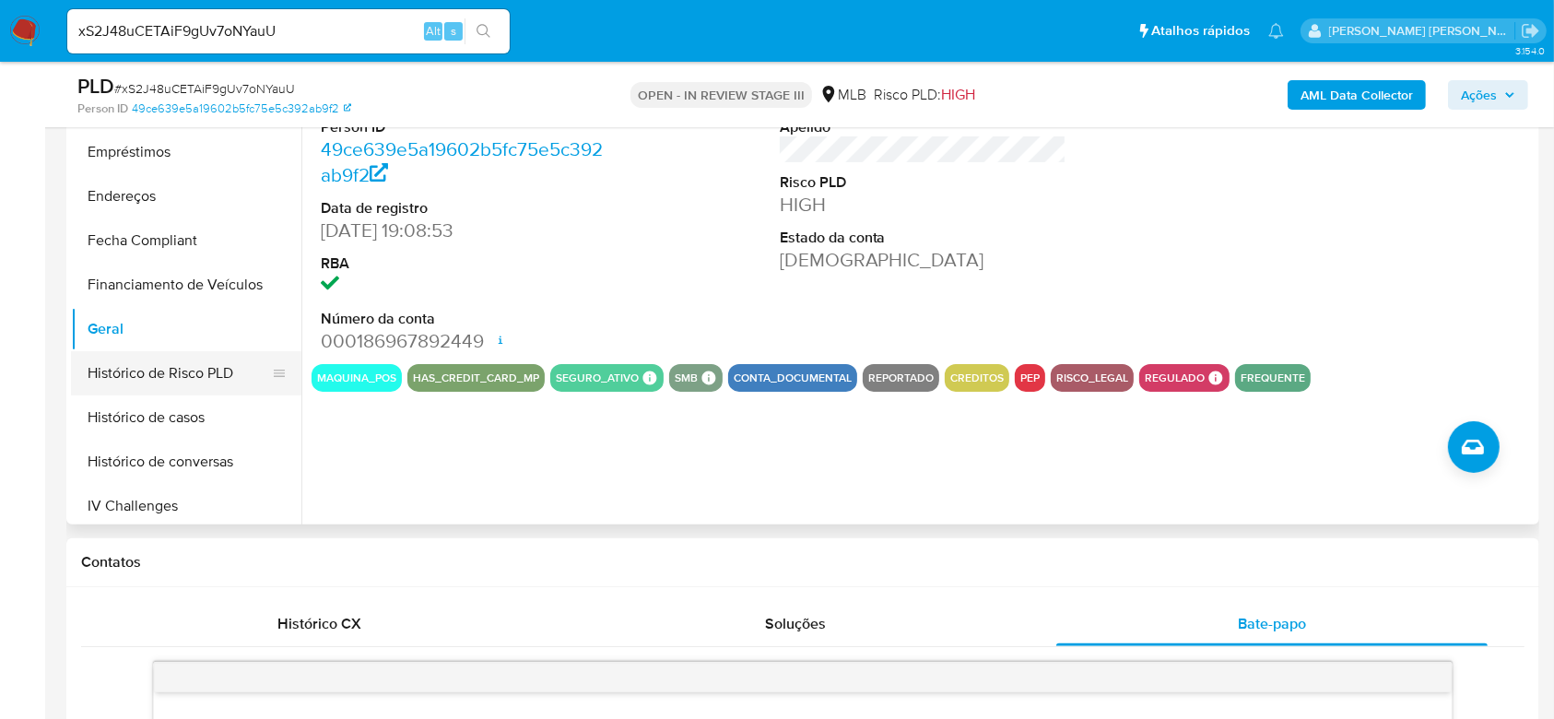
scroll to position [454, 0]
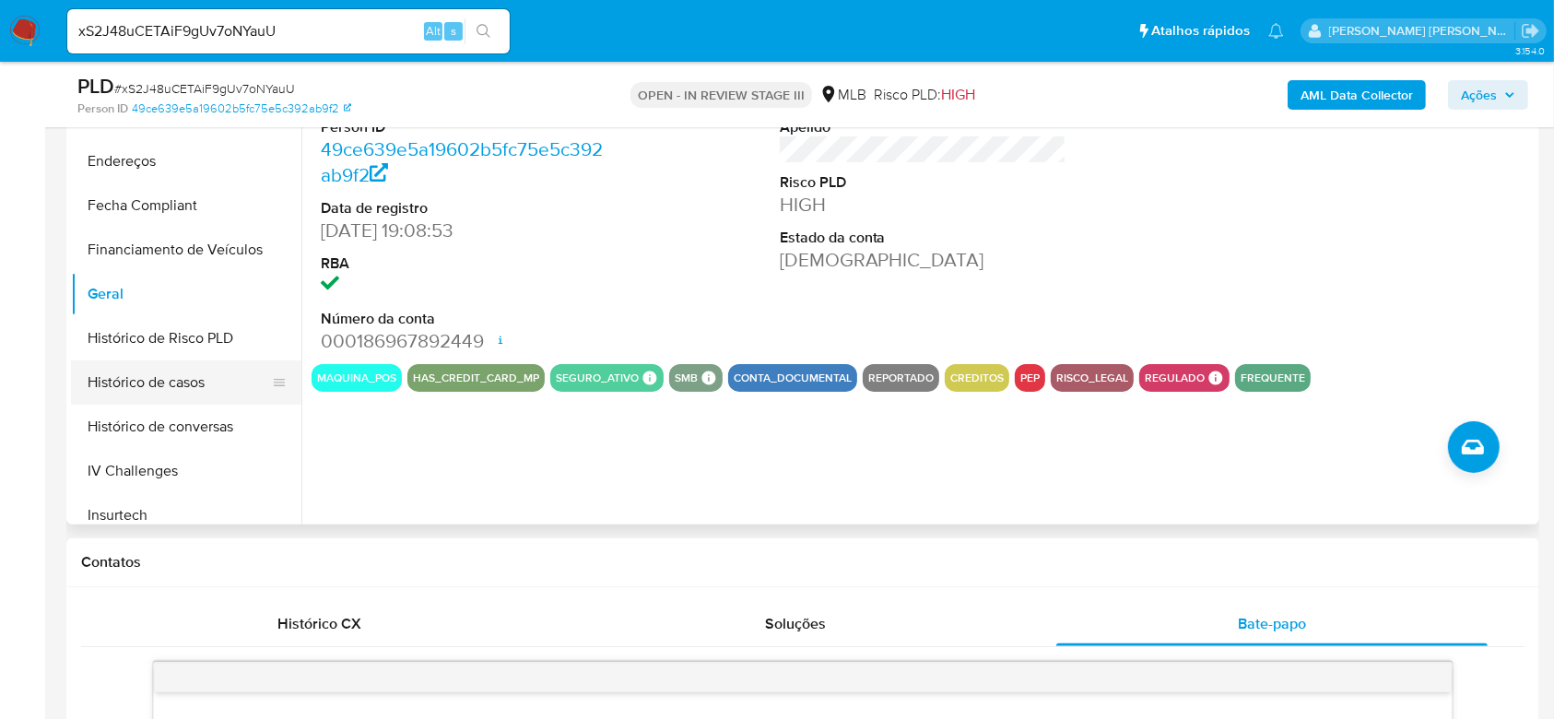
click at [125, 364] on button "Histórico de casos" at bounding box center [179, 382] width 216 height 44
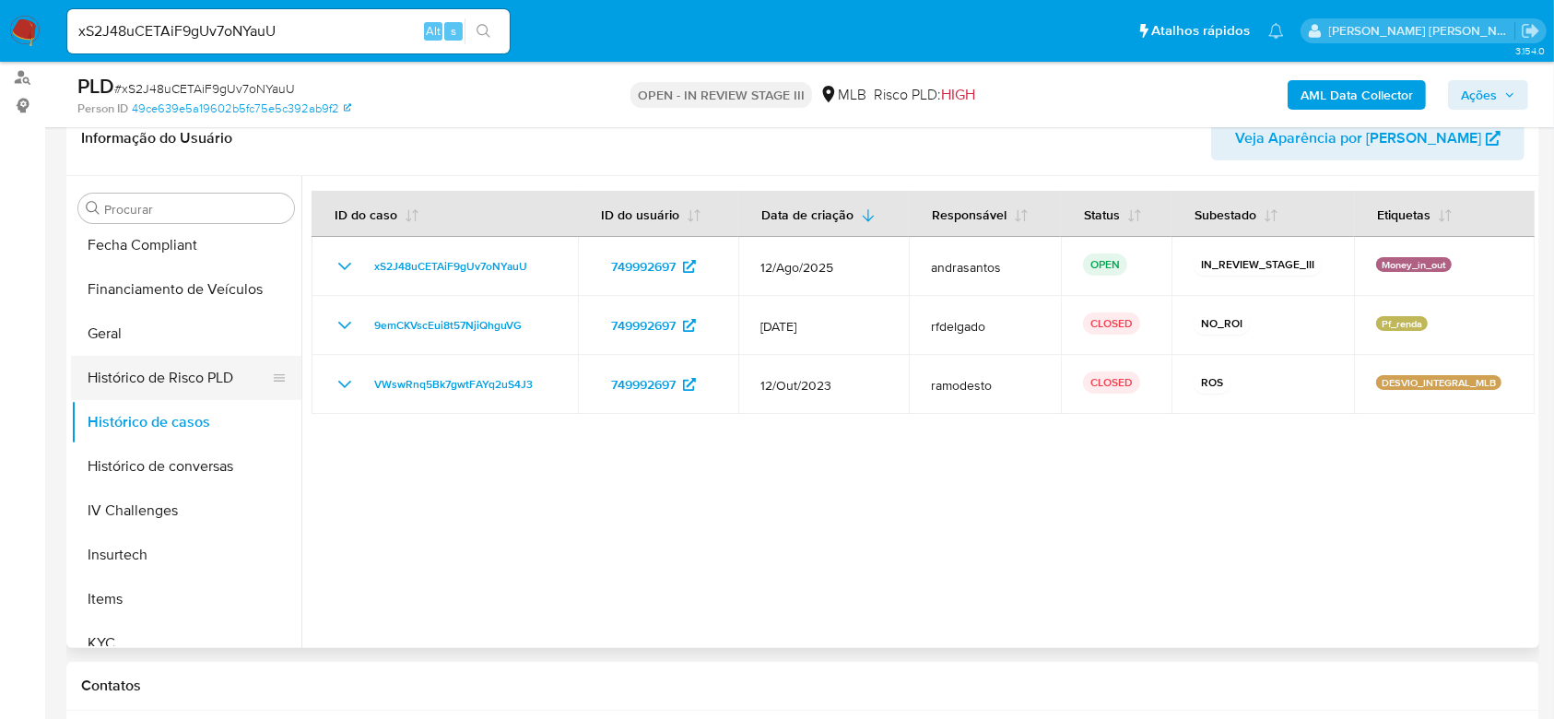
scroll to position [577, 0]
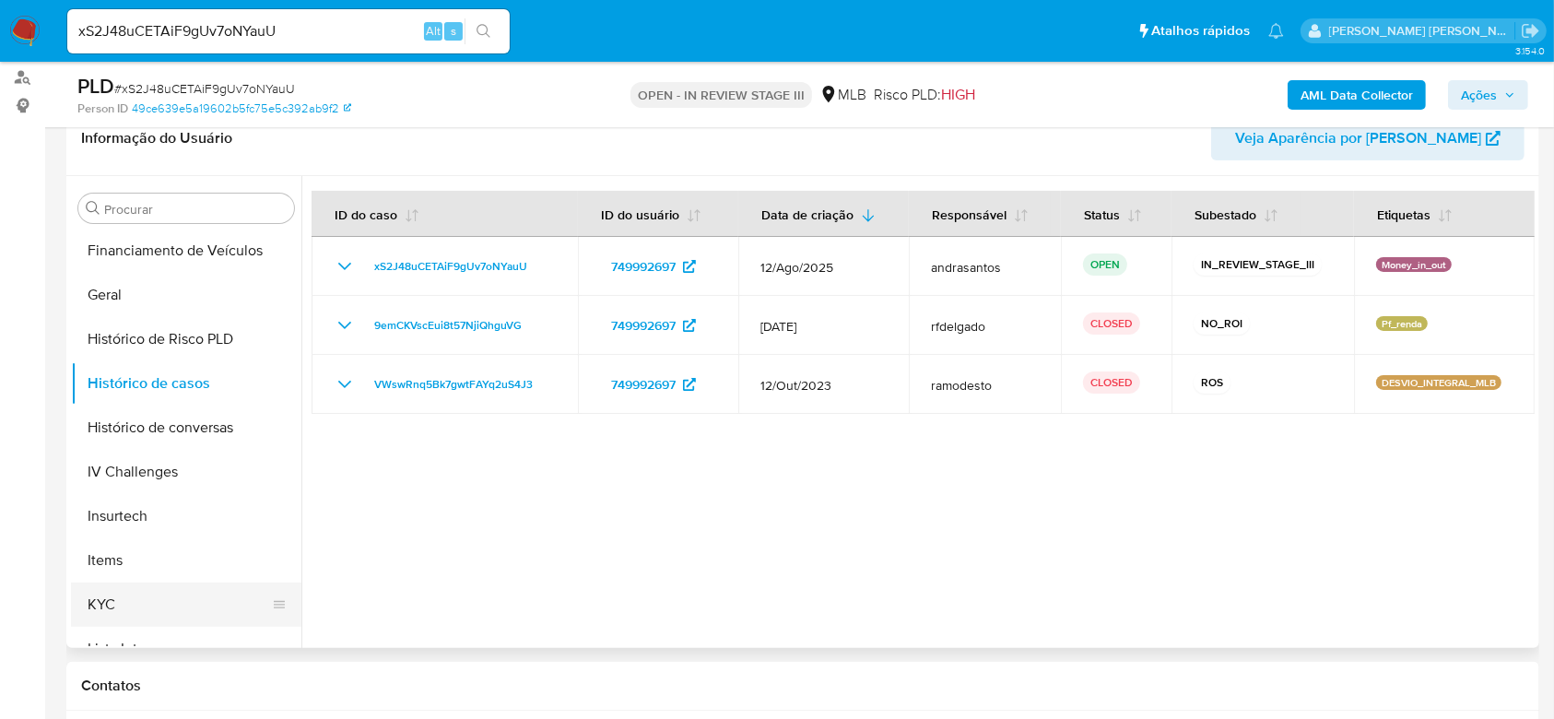
click at [127, 617] on button "KYC" at bounding box center [179, 604] width 216 height 44
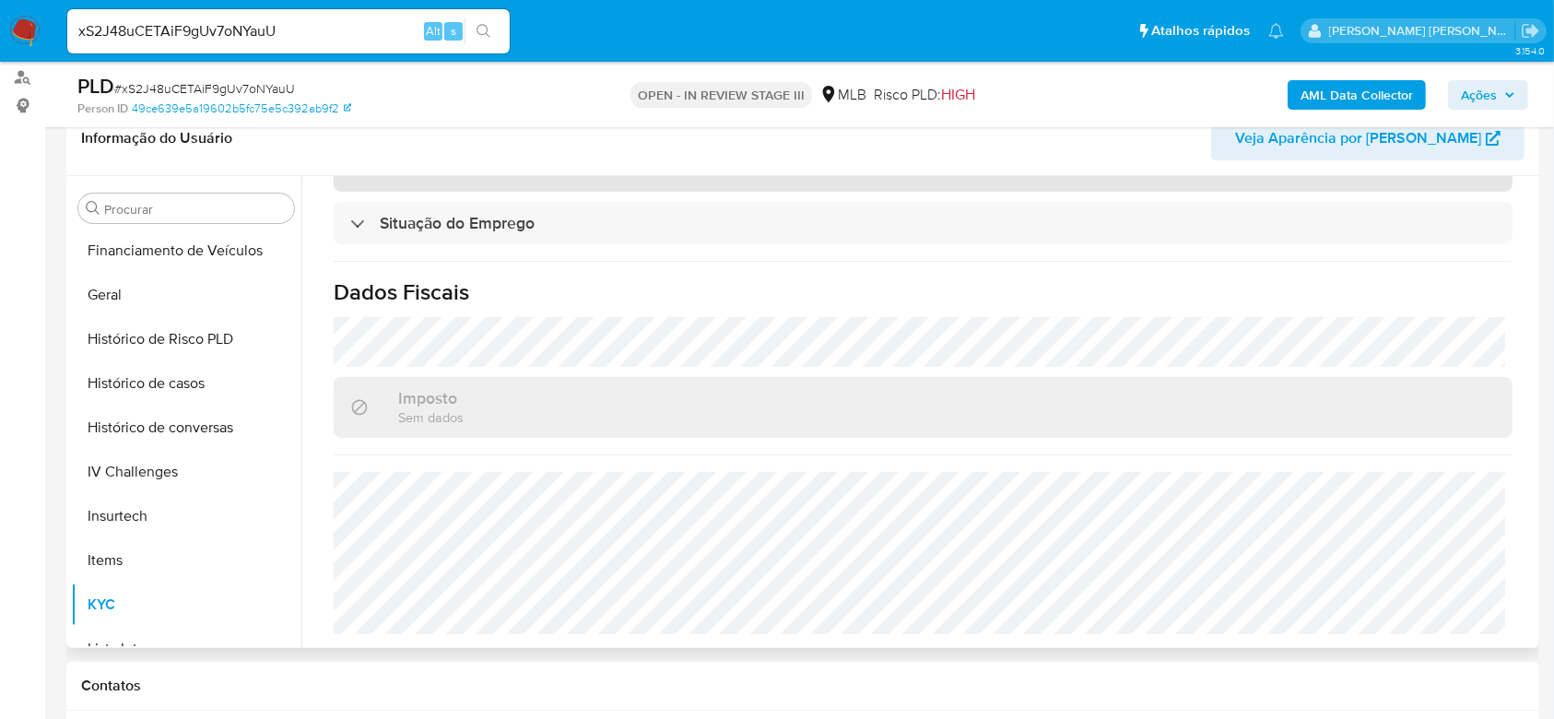
scroll to position [426, 0]
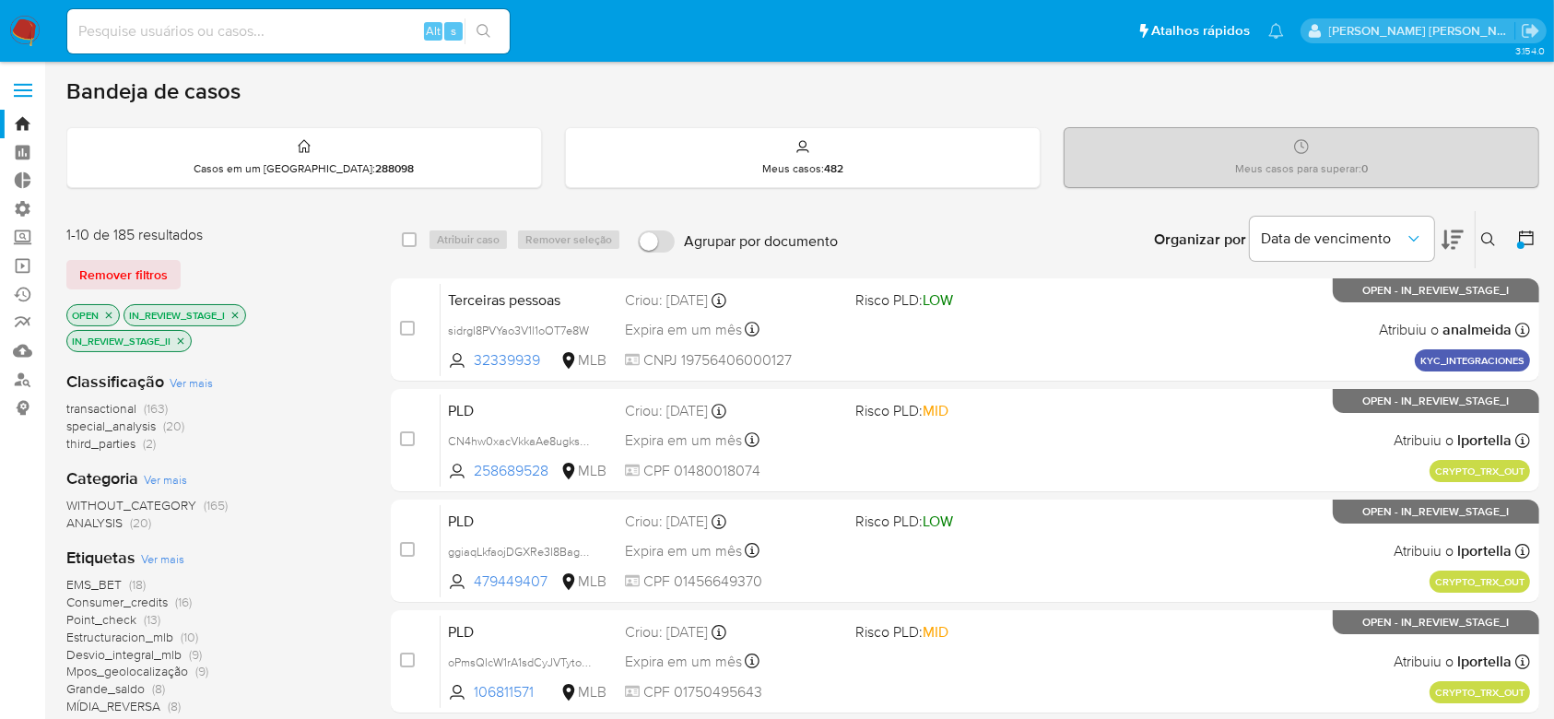
click at [219, 27] on input at bounding box center [288, 31] width 442 height 24
paste input "IlM0bbA31AS5WcCU8jj7ENJL"
type input "IlM0bbA31AS5WcCU8jj7ENJL"
click at [487, 24] on icon "search-icon" at bounding box center [483, 31] width 15 height 15
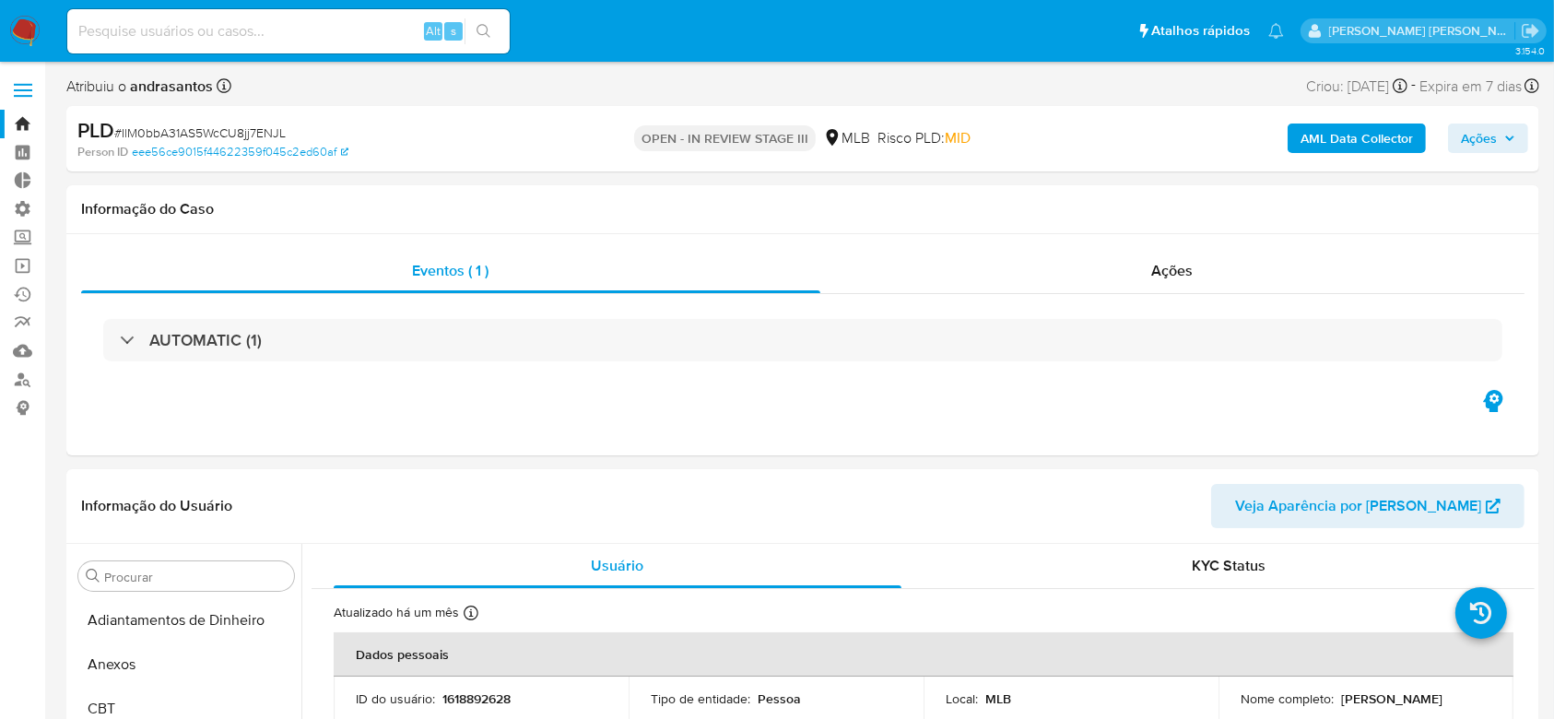
select select "10"
